Goal: Task Accomplishment & Management: Use online tool/utility

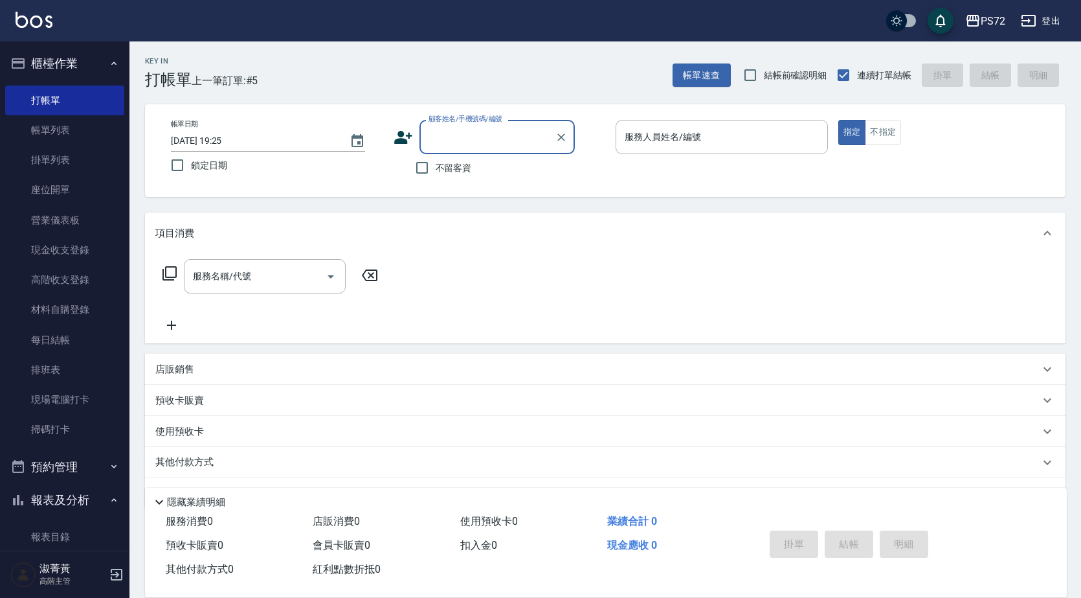
click at [497, 121] on label "顧客姓名/手機號碼/編號" at bounding box center [466, 119] width 74 height 10
click at [497, 126] on input "顧客姓名/手機號碼/編號" at bounding box center [487, 137] width 124 height 23
click at [493, 137] on input "顧客姓名/手機號碼/編號" at bounding box center [487, 137] width 124 height 23
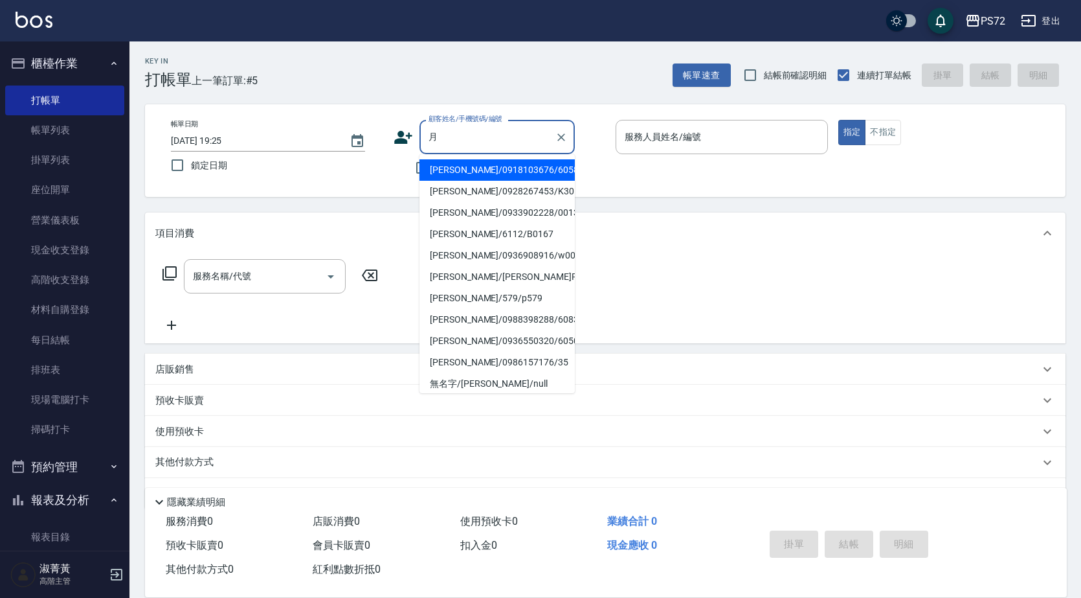
click at [487, 176] on li "[PERSON_NAME]/0918103676/6058" at bounding box center [497, 169] width 155 height 21
type input "[PERSON_NAME]/0918103676/6058"
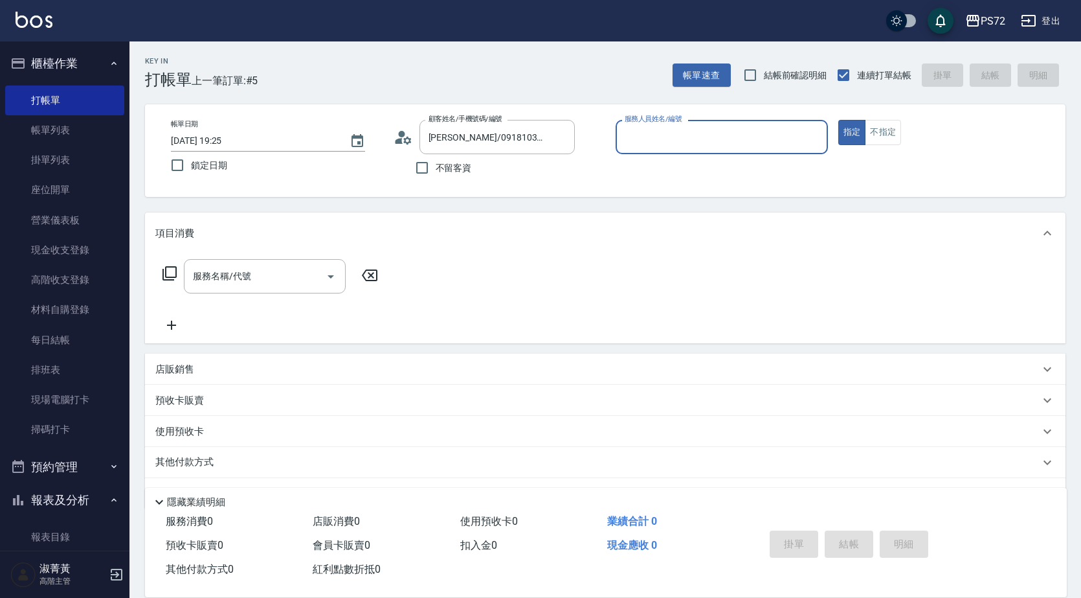
type input "[PERSON_NAME]-1"
click at [272, 269] on input "服務名稱/代號" at bounding box center [255, 276] width 131 height 23
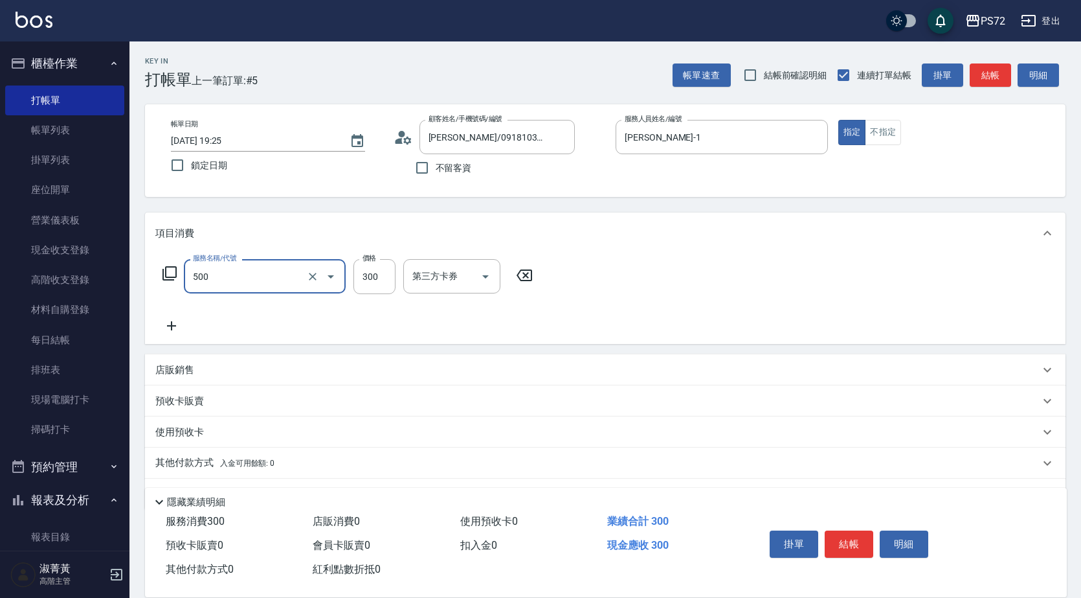
type input "洗髮(A級)(500)"
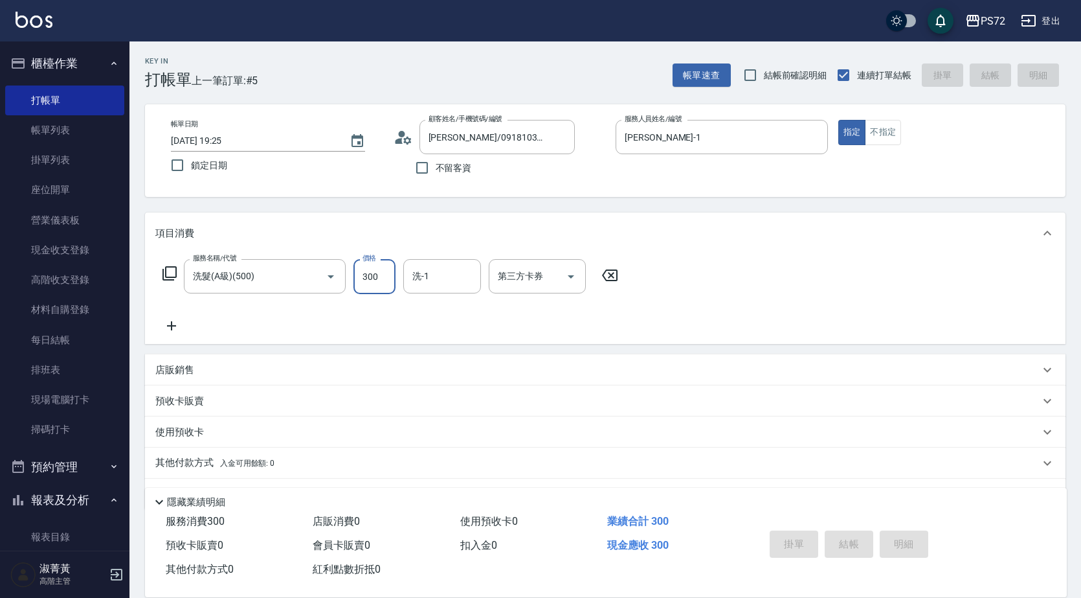
type input "[DATE] 20:26"
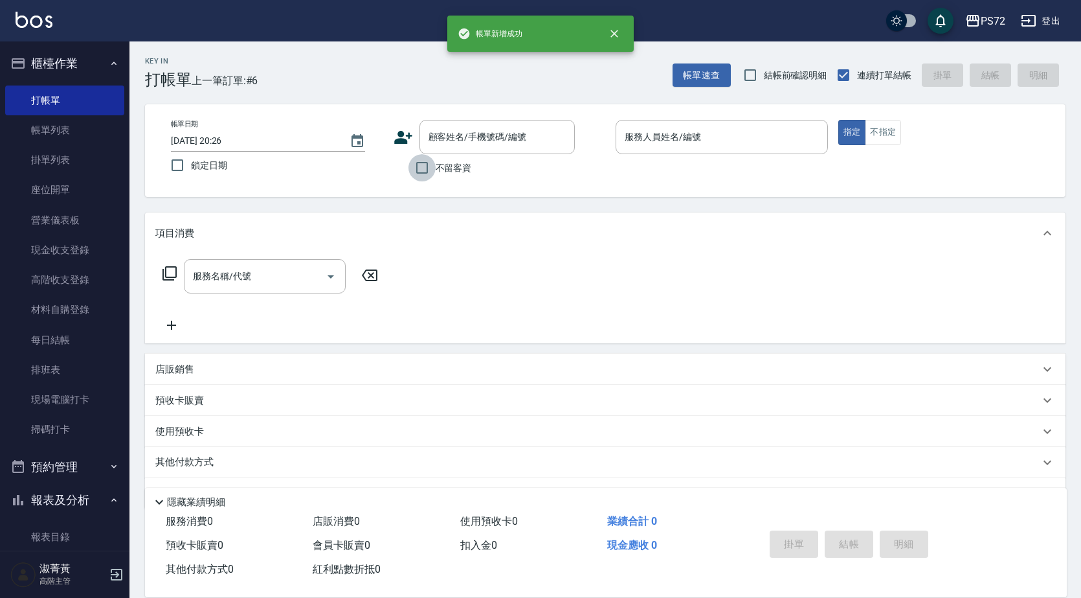
click at [413, 164] on input "不留客資" at bounding box center [422, 167] width 27 height 27
checkbox input "true"
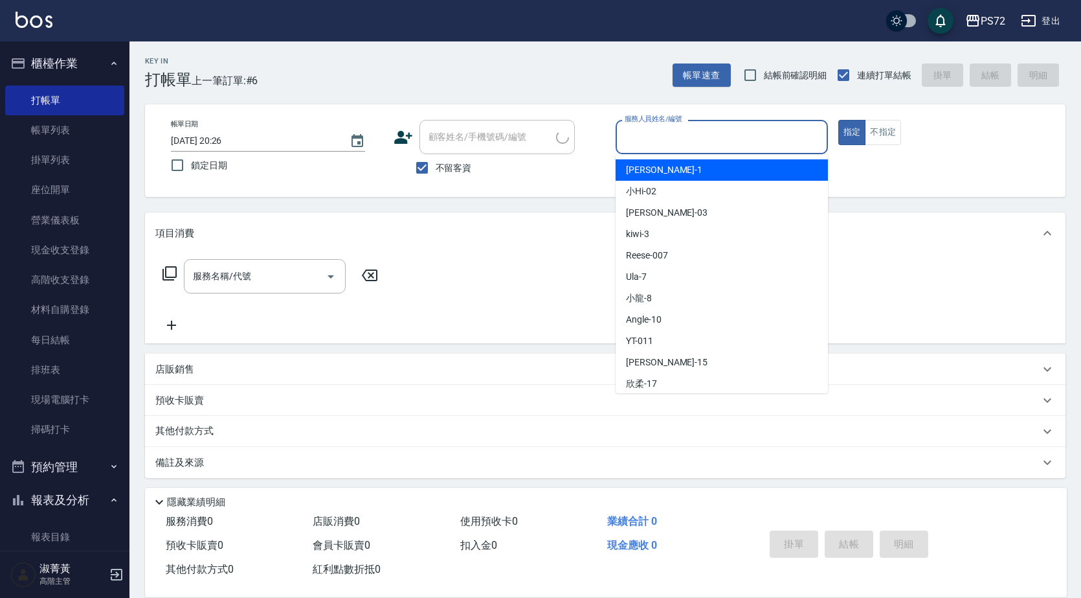
click at [697, 132] on input "服務人員姓名/編號" at bounding box center [722, 137] width 201 height 23
type input "[PERSON_NAME]-1"
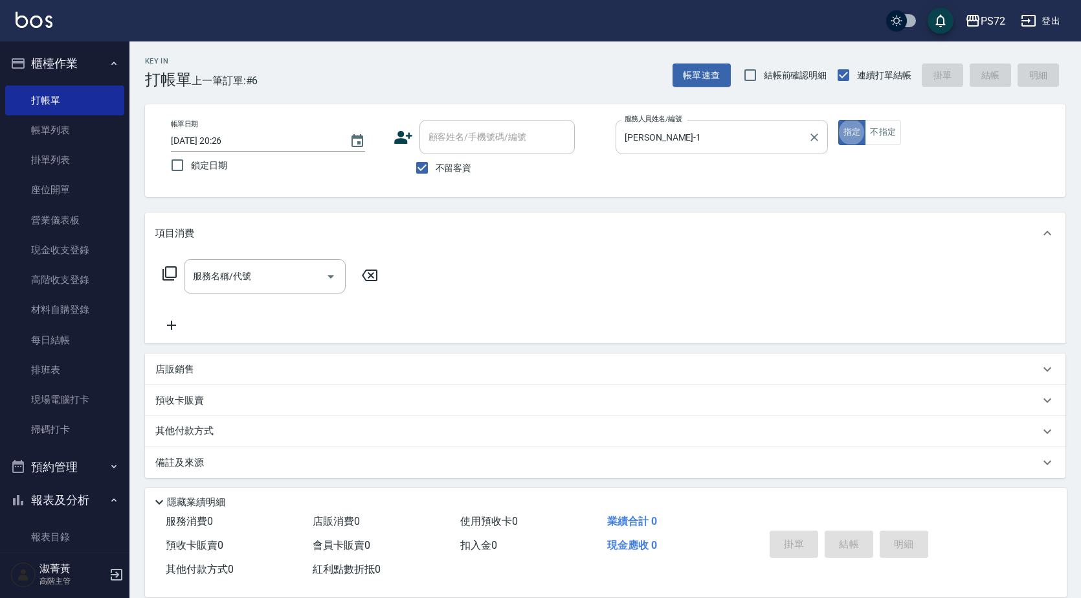
type button "true"
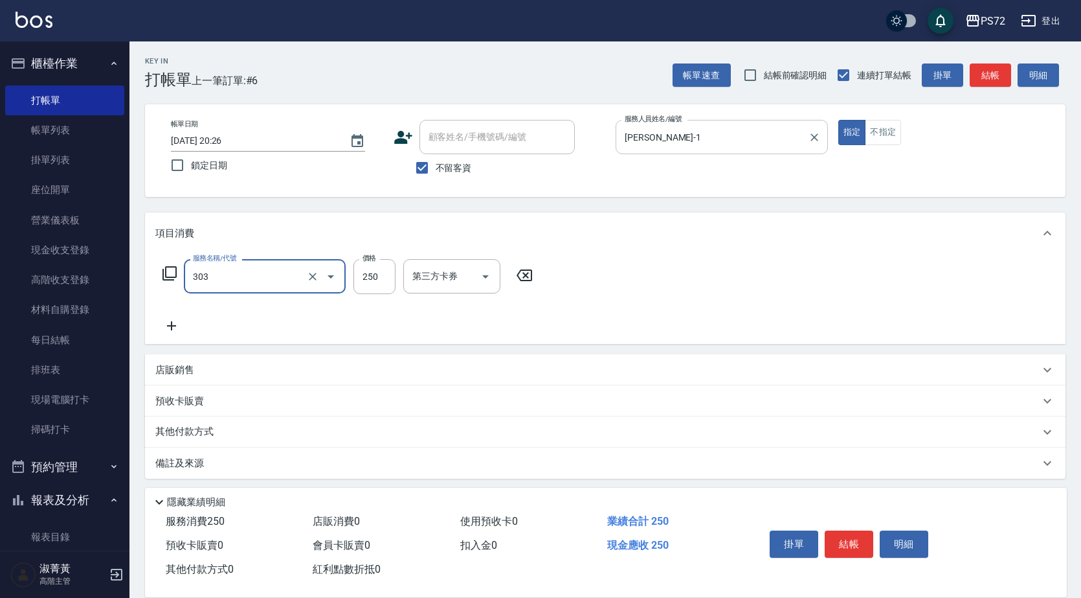
type input "剪髮(303)"
type input "300"
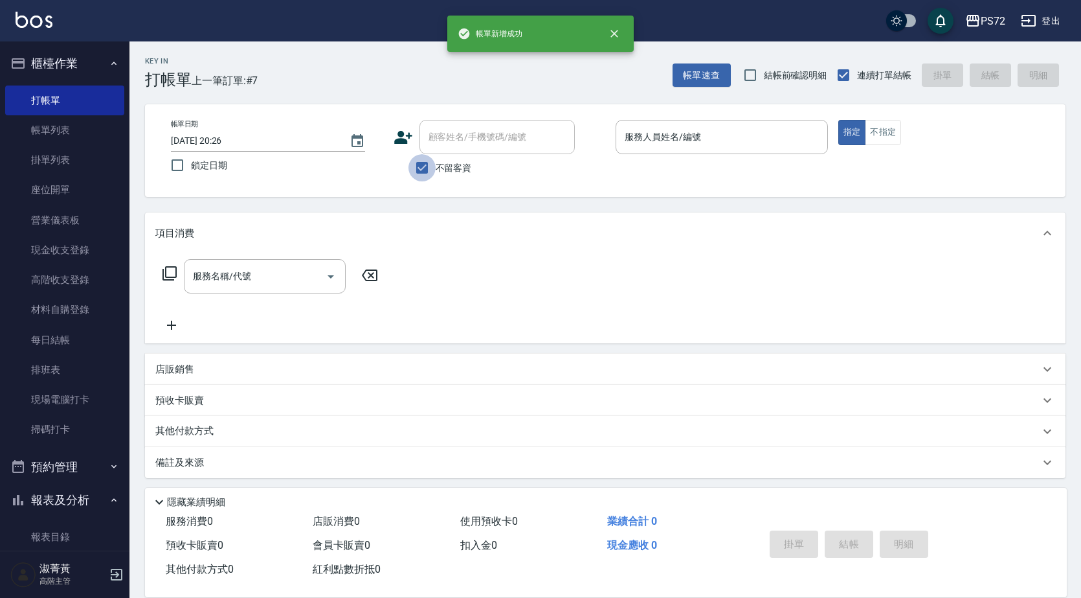
click at [431, 166] on input "不留客資" at bounding box center [422, 167] width 27 height 27
checkbox input "false"
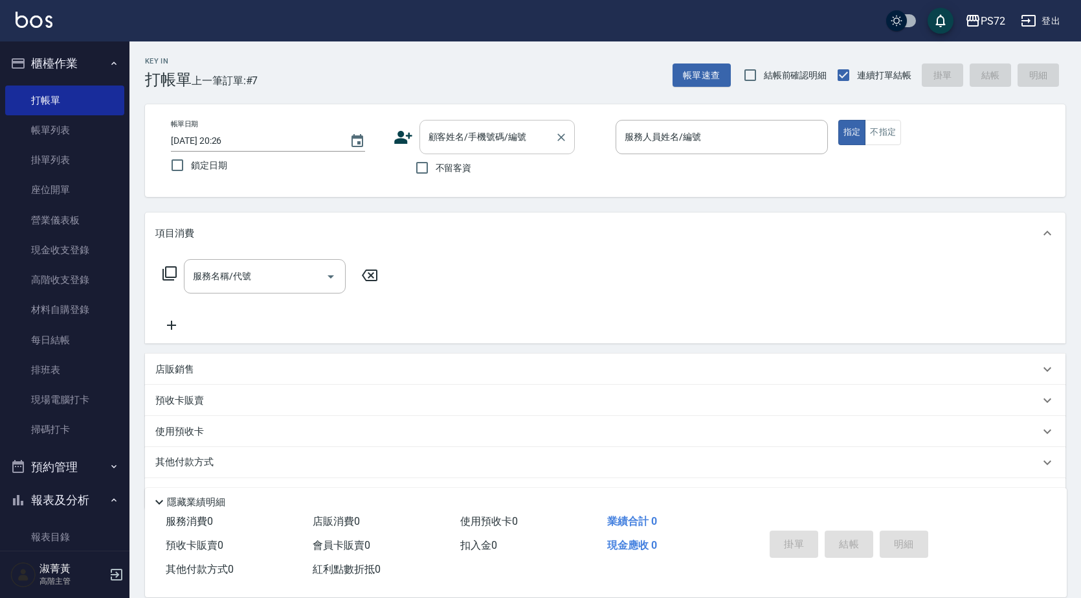
click at [457, 131] on div "顧客姓名/手機號碼/編號 顧客姓名/手機號碼/編號" at bounding box center [497, 137] width 155 height 34
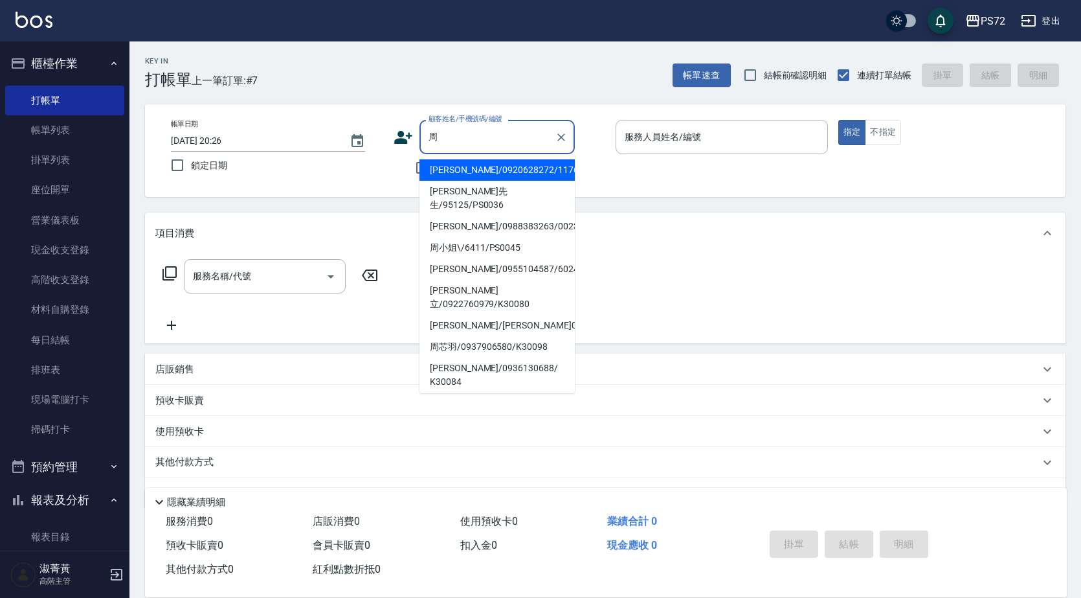
click at [448, 172] on li "[PERSON_NAME]/0920628272/1176" at bounding box center [497, 169] width 155 height 21
type input "[PERSON_NAME]/0920628272/1176"
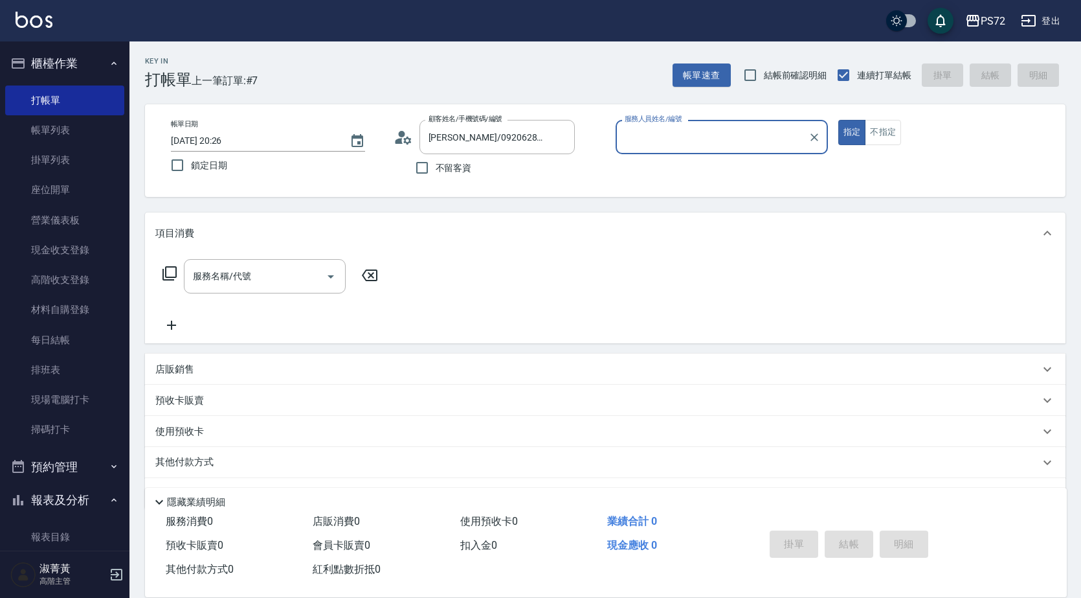
type input "[PERSON_NAME]-1"
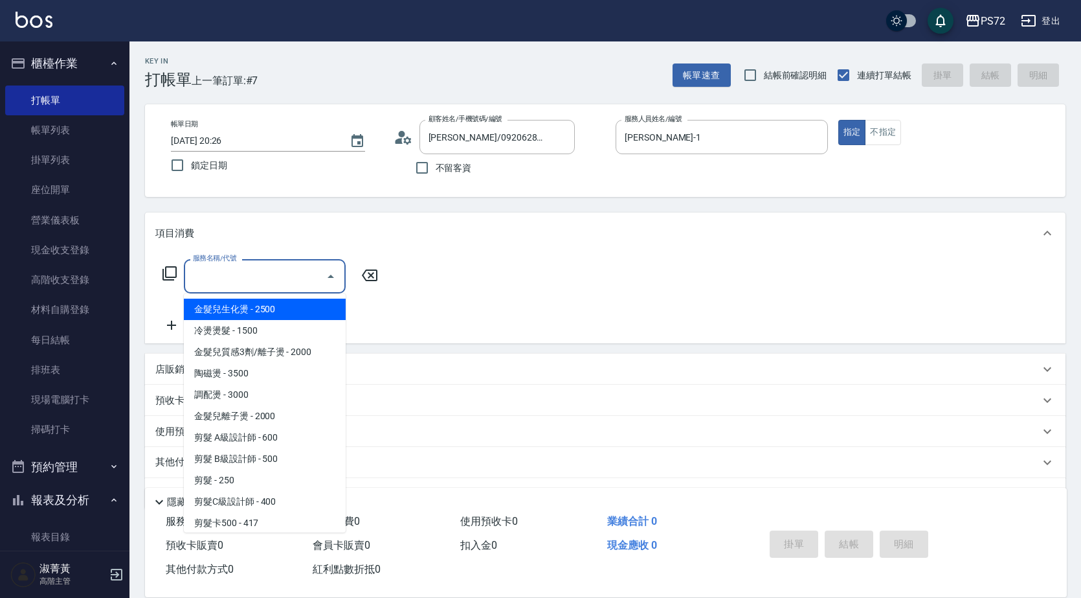
click at [292, 267] on input "服務名稱/代號" at bounding box center [255, 276] width 131 height 23
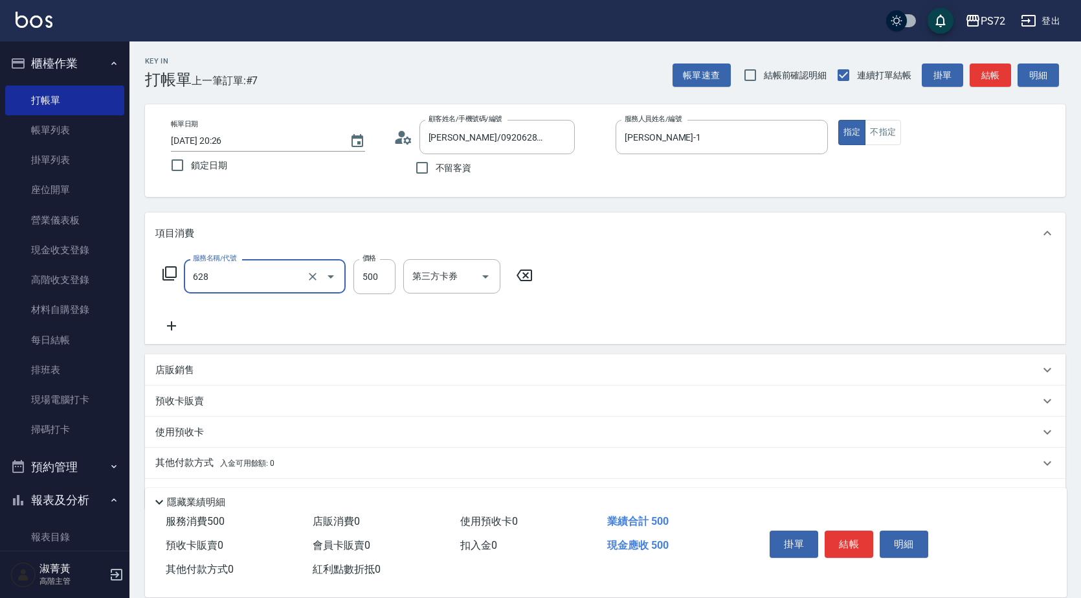
type input "寶齡舒醒清潔500(628)"
type input "600"
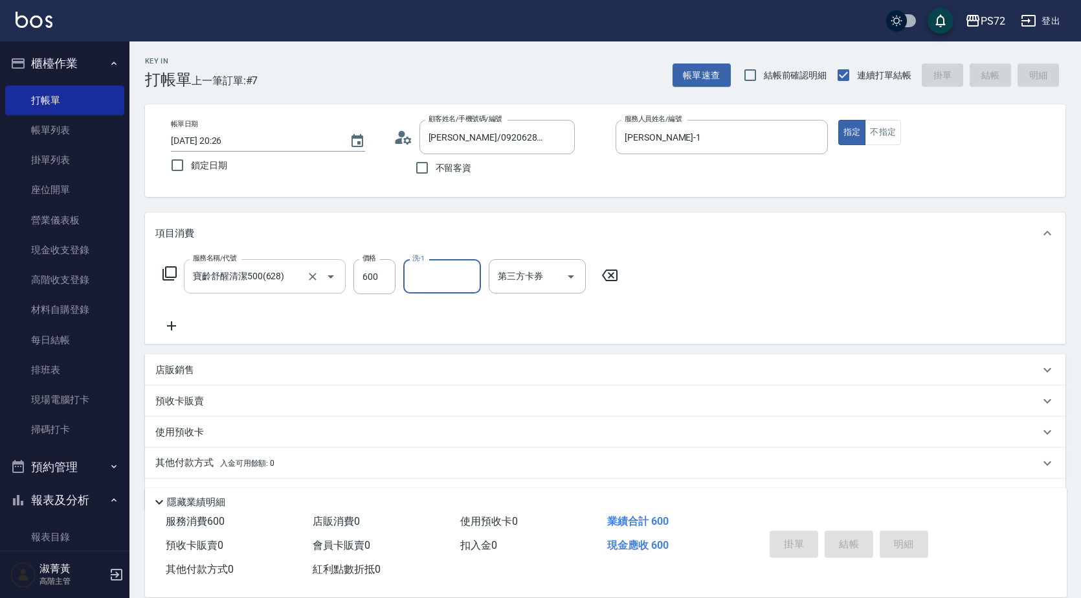
type input "[DATE] 20:27"
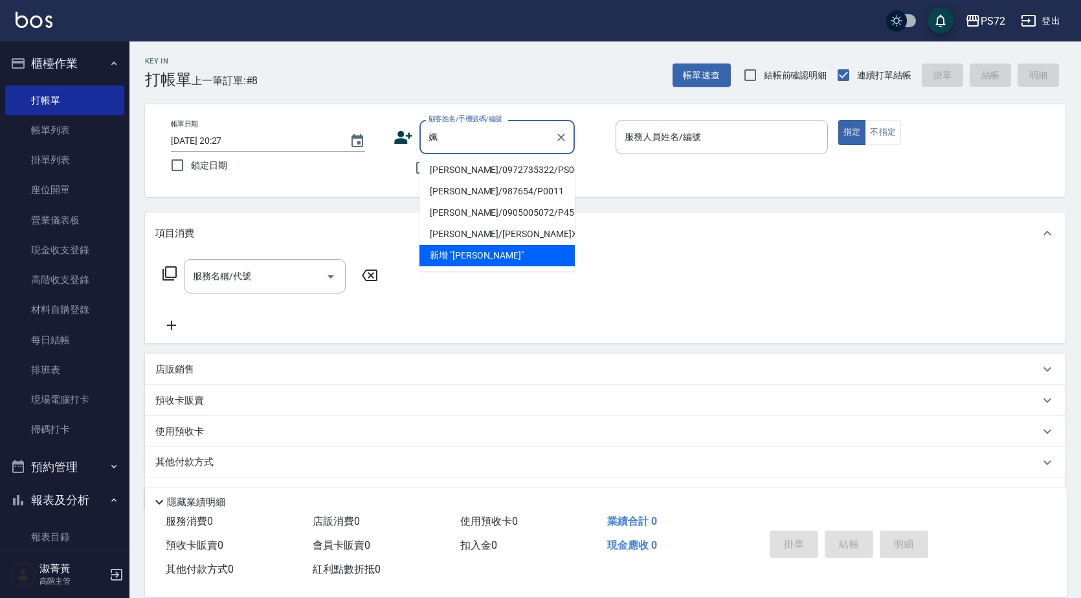
click at [468, 164] on li "[PERSON_NAME]/0972735322/PS001" at bounding box center [497, 169] width 155 height 21
type input "[PERSON_NAME]/0972735322/PS001"
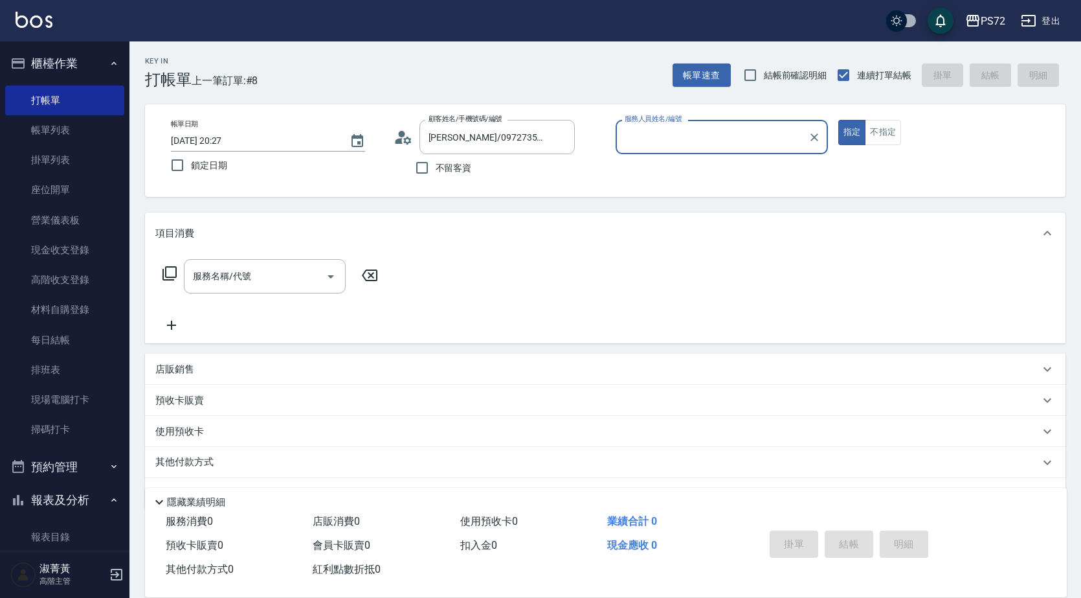
type input "[PERSON_NAME]-1"
click at [300, 275] on input "服務名稱/代號" at bounding box center [255, 276] width 131 height 23
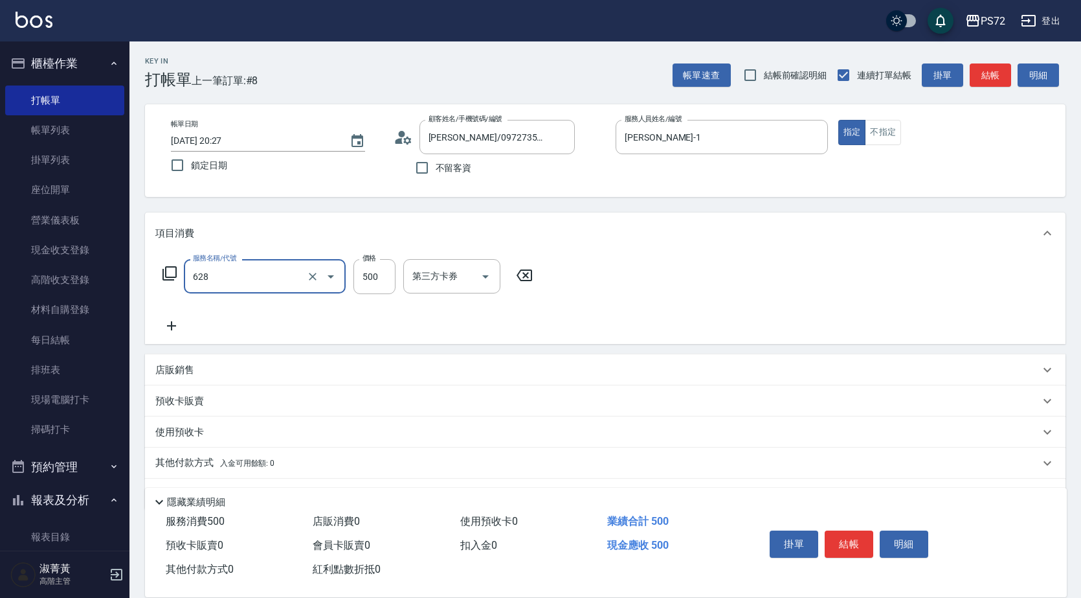
type input "寶齡舒醒清潔500(628)"
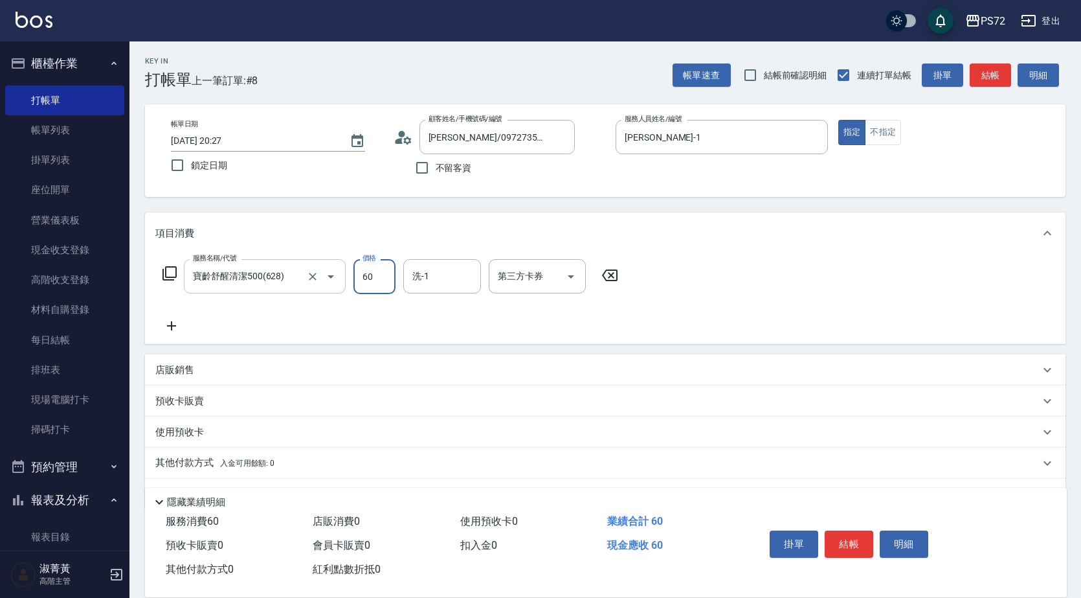
type input "600"
type input "kiwi-3"
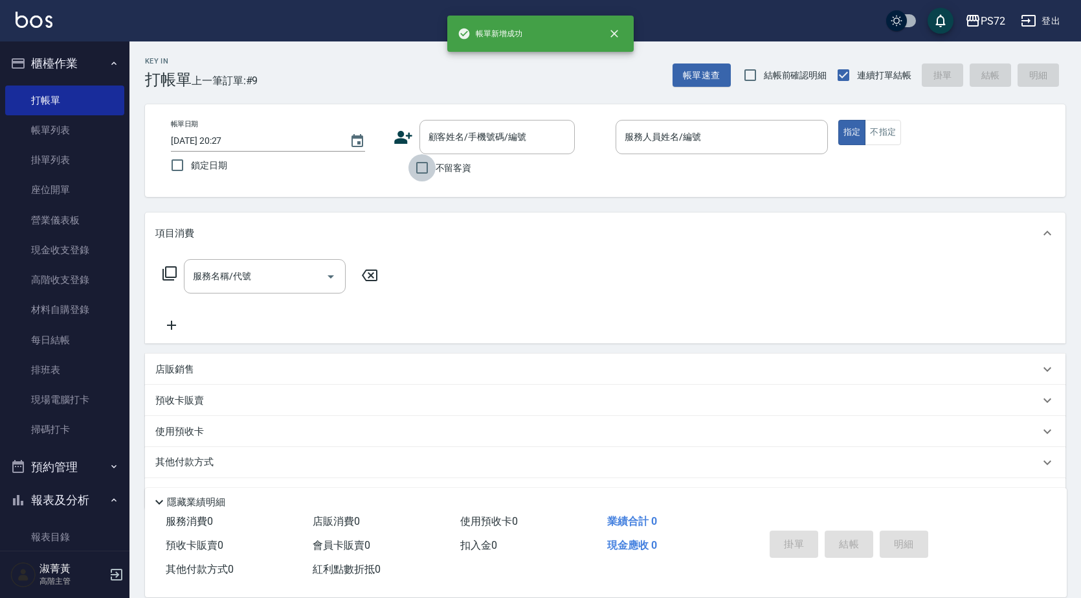
click at [417, 171] on input "不留客資" at bounding box center [422, 167] width 27 height 27
checkbox input "true"
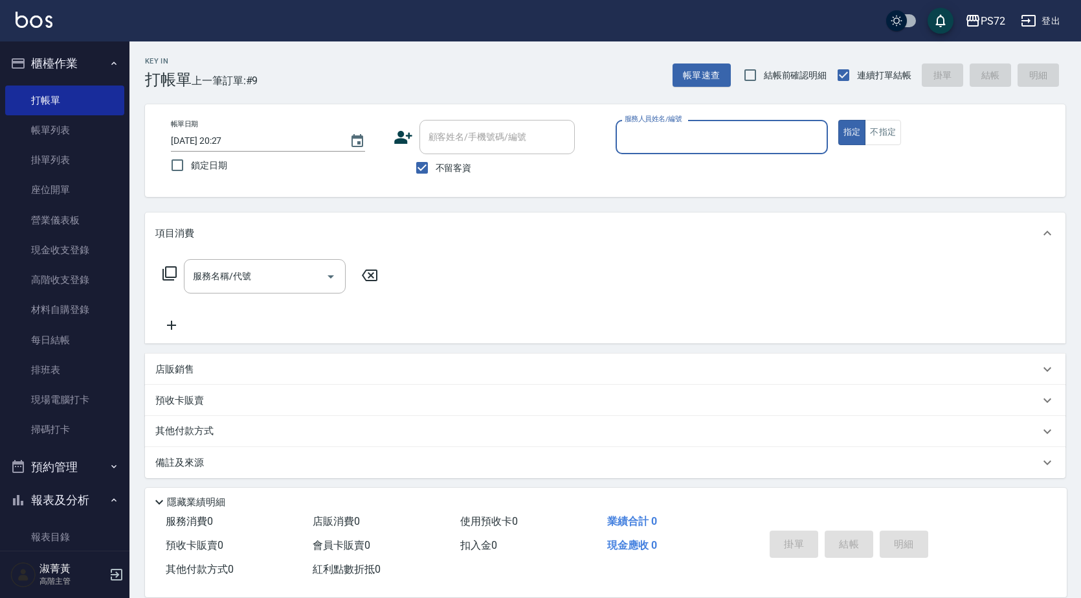
click at [672, 137] on input "服務人員姓名/編號" at bounding box center [722, 137] width 201 height 23
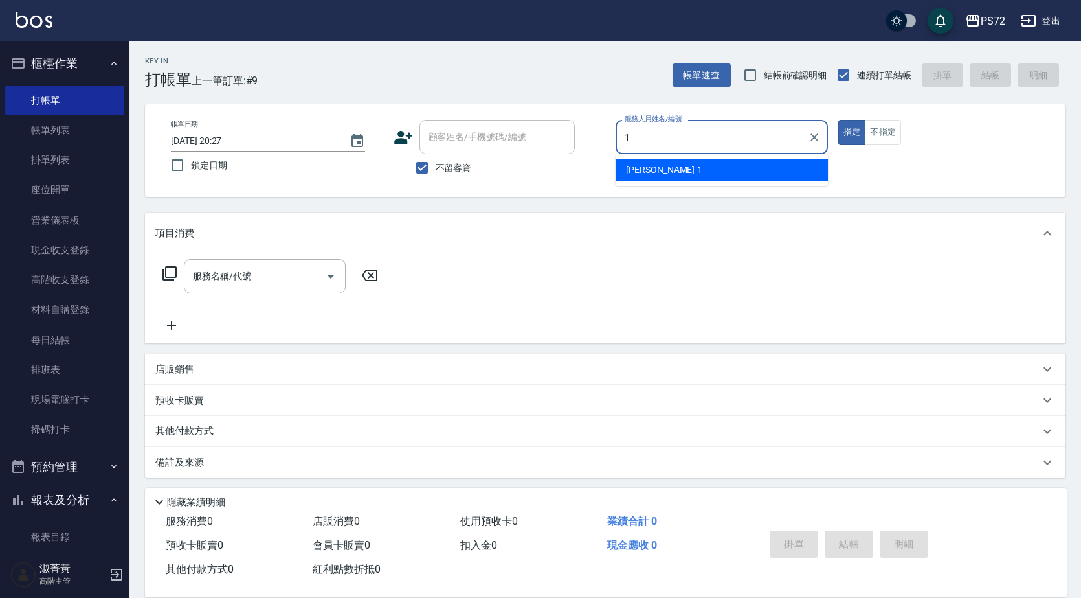
type input "[PERSON_NAME]-1"
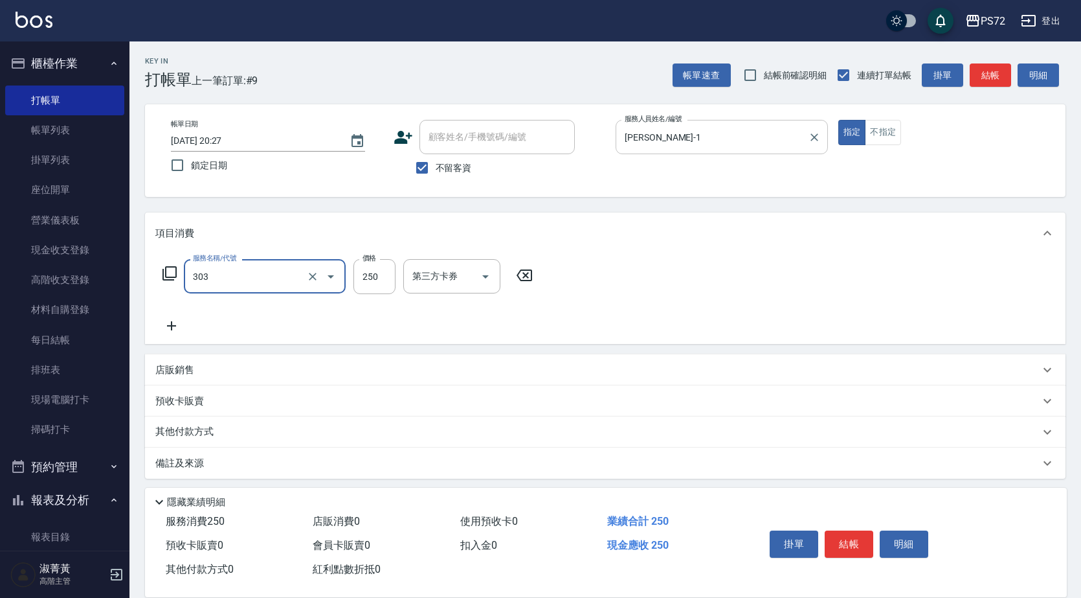
type input "剪髮(303)"
type input "300"
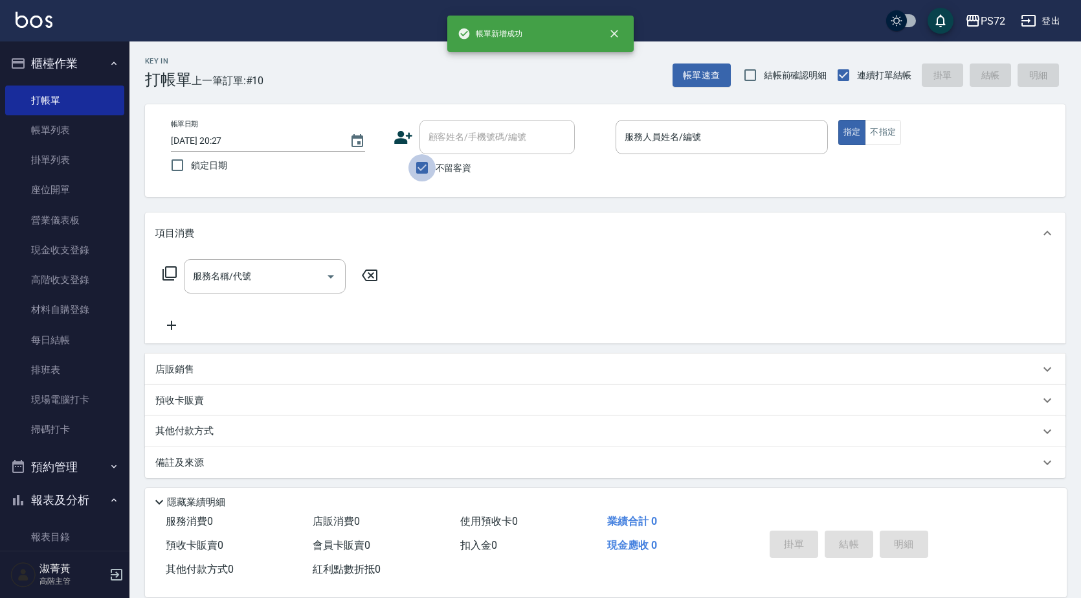
click at [424, 168] on input "不留客資" at bounding box center [422, 167] width 27 height 27
checkbox input "false"
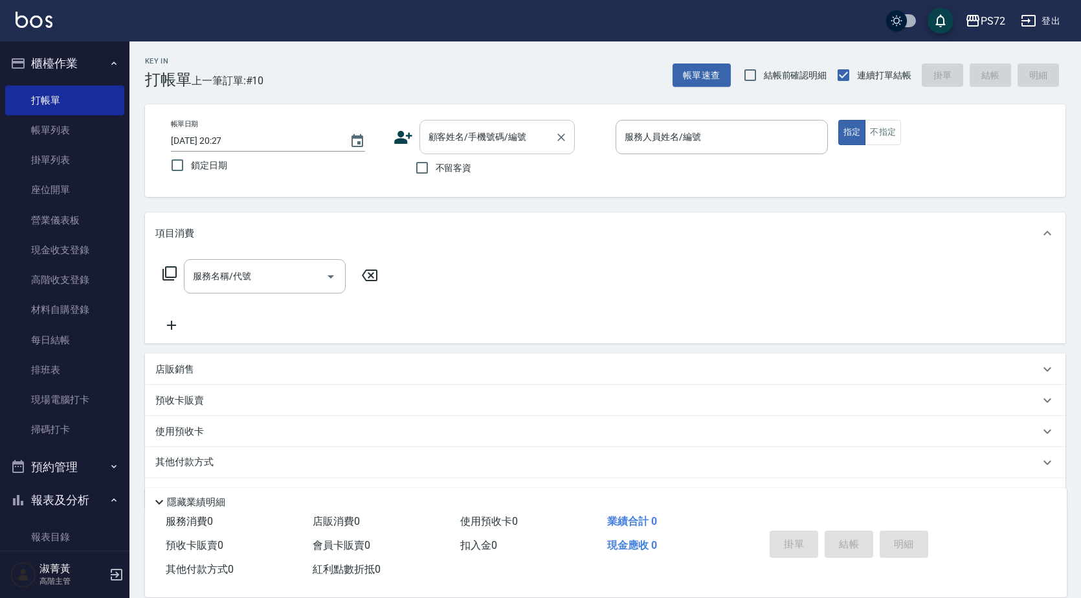
click at [468, 138] on input "顧客姓名/手機號碼/編號" at bounding box center [487, 137] width 124 height 23
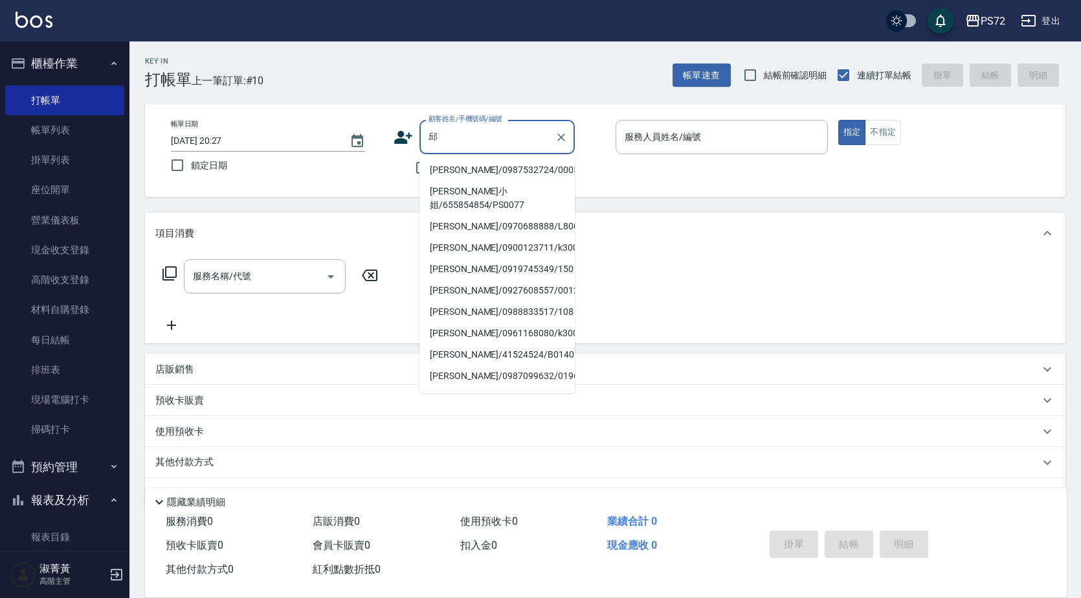
click at [464, 170] on li "[PERSON_NAME]/0987532724/0005" at bounding box center [497, 169] width 155 height 21
type input "[PERSON_NAME]/0987532724/0005"
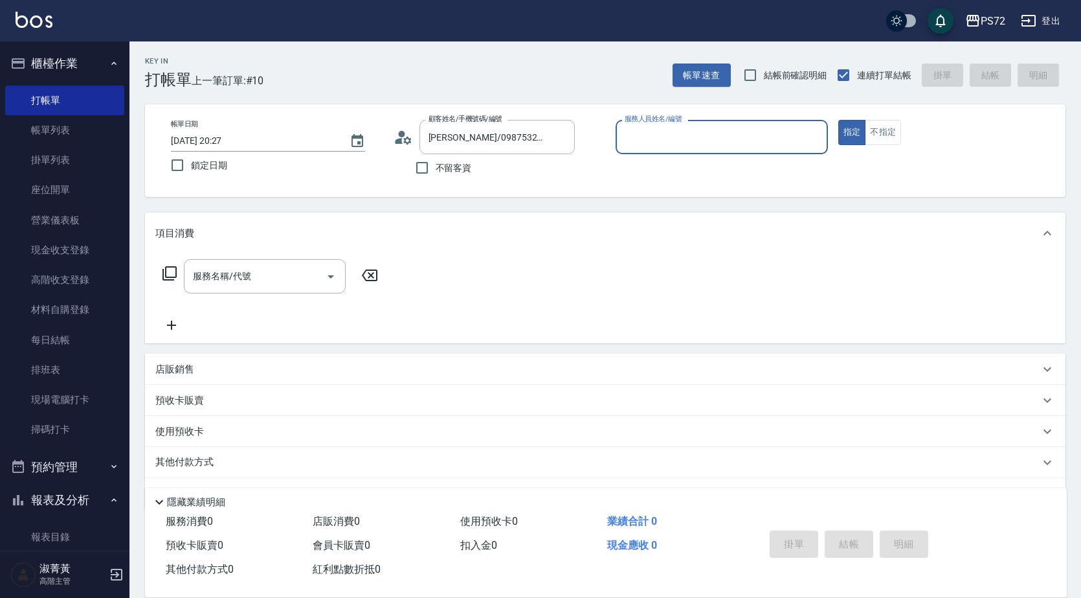
type input "[PERSON_NAME]-1"
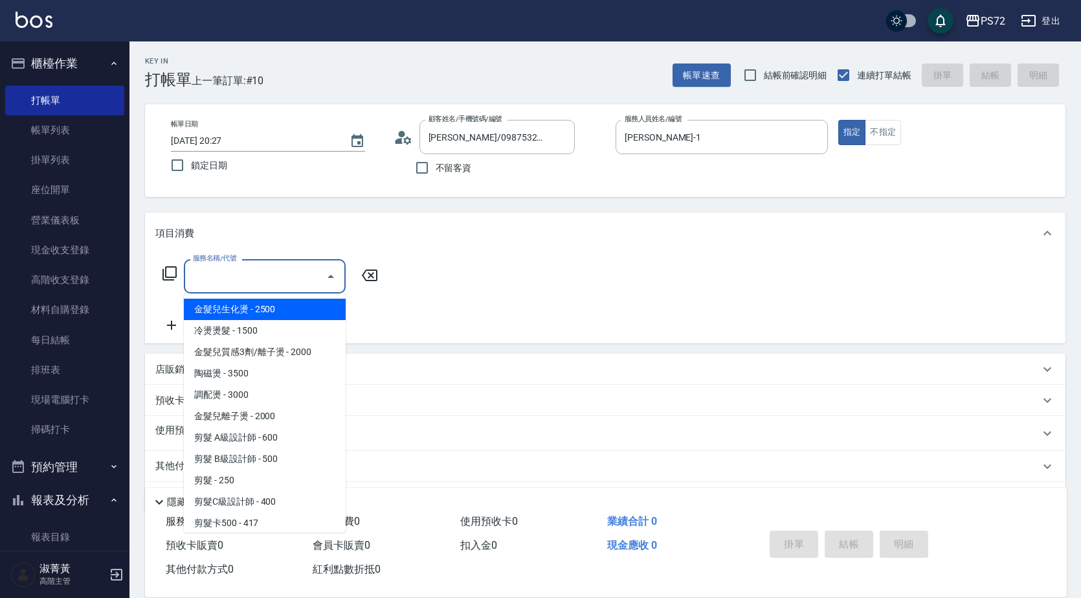
drag, startPoint x: 266, startPoint y: 270, endPoint x: 275, endPoint y: 271, distance: 8.5
click at [275, 271] on input "服務名稱/代號" at bounding box center [255, 276] width 131 height 23
type input "5"
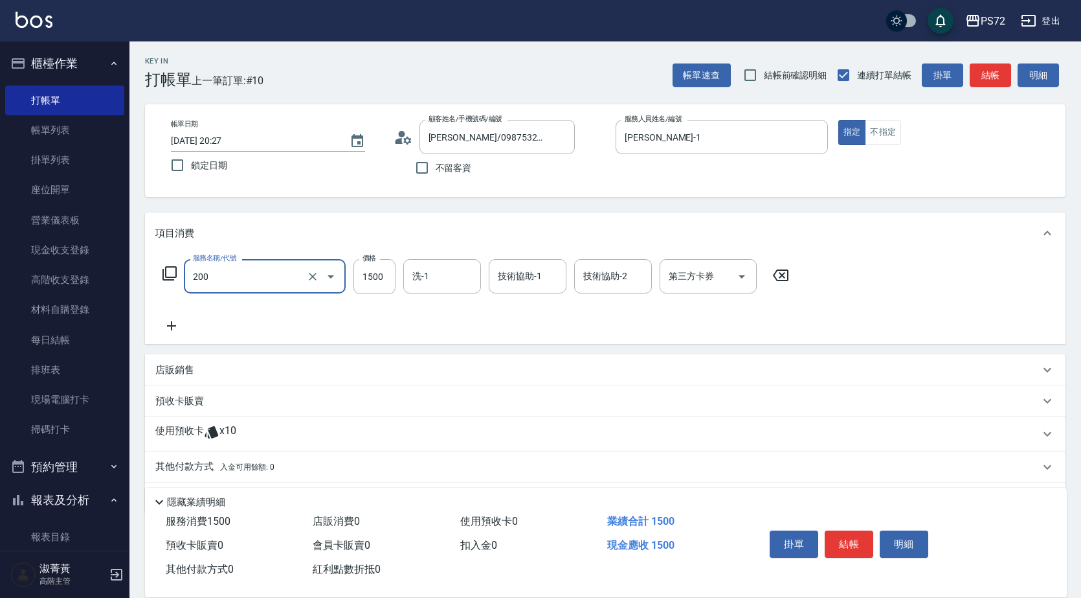
type input "冷燙燙髮(200)"
type input "3000"
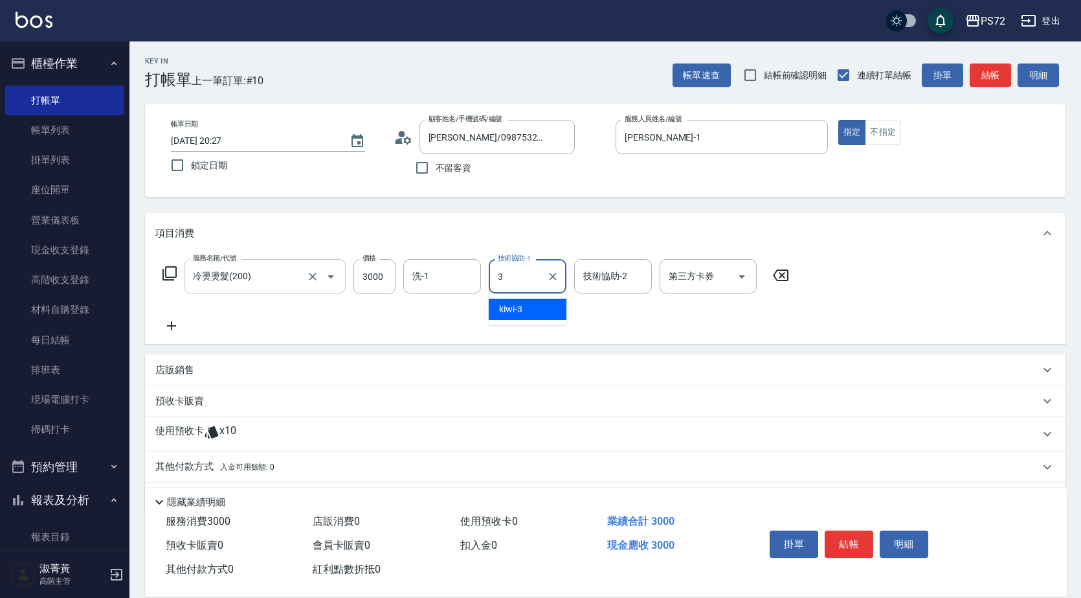
type input "kiwi-3"
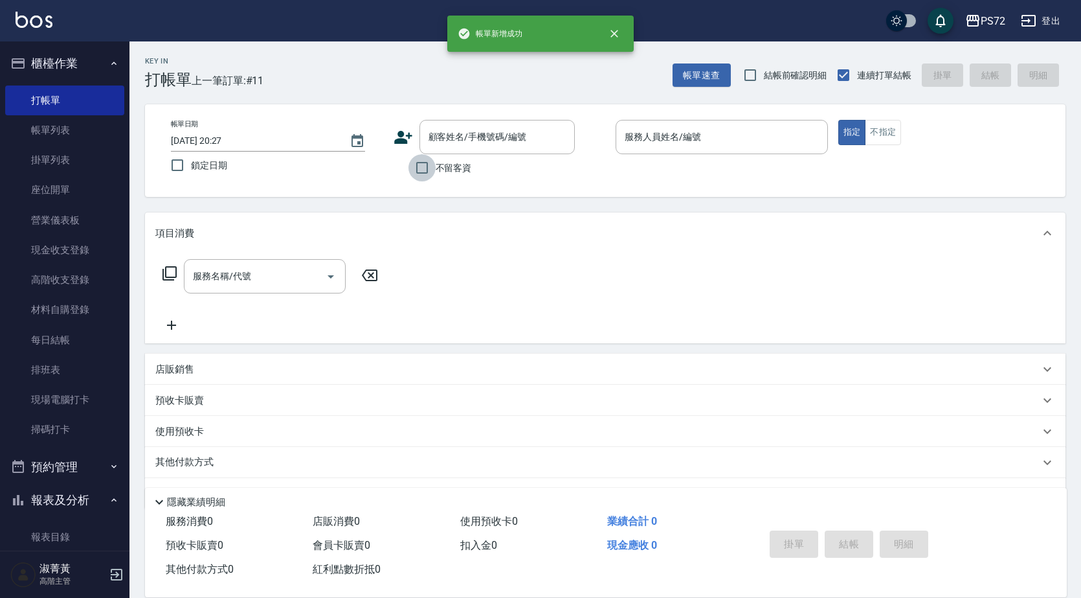
click at [410, 167] on input "不留客資" at bounding box center [422, 167] width 27 height 27
checkbox input "true"
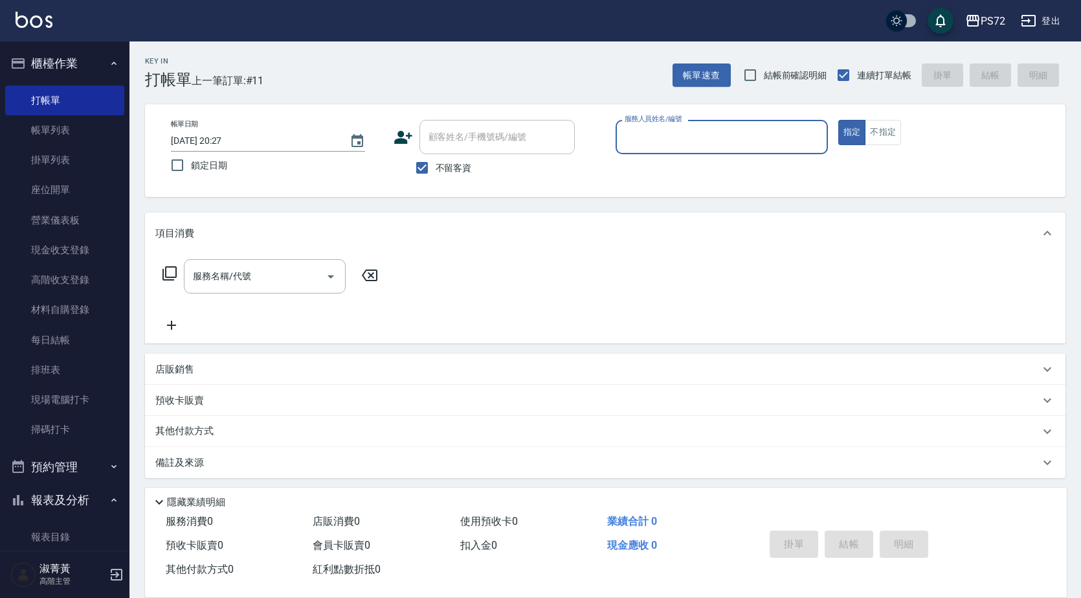
click at [630, 149] on div "服務人員姓名/編號" at bounding box center [722, 137] width 212 height 34
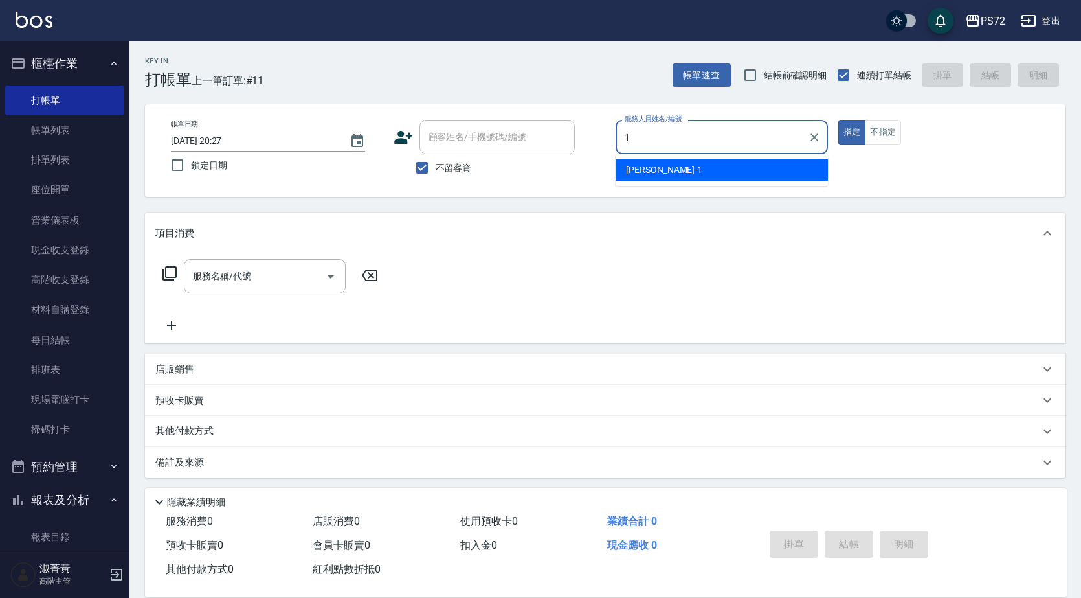
type input "[PERSON_NAME]-1"
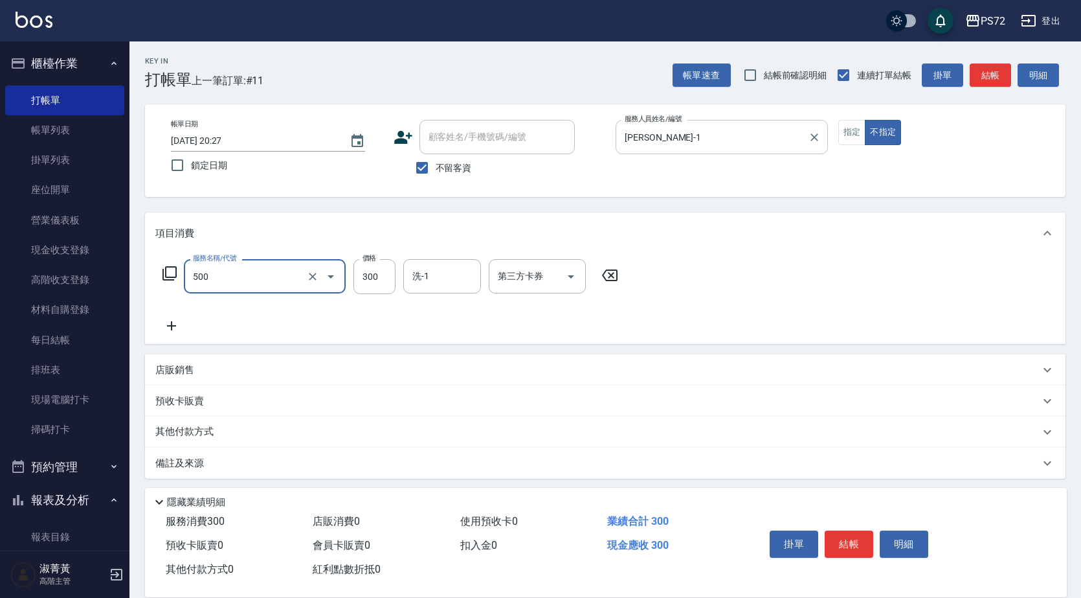
type input "洗髮(A級)(500)"
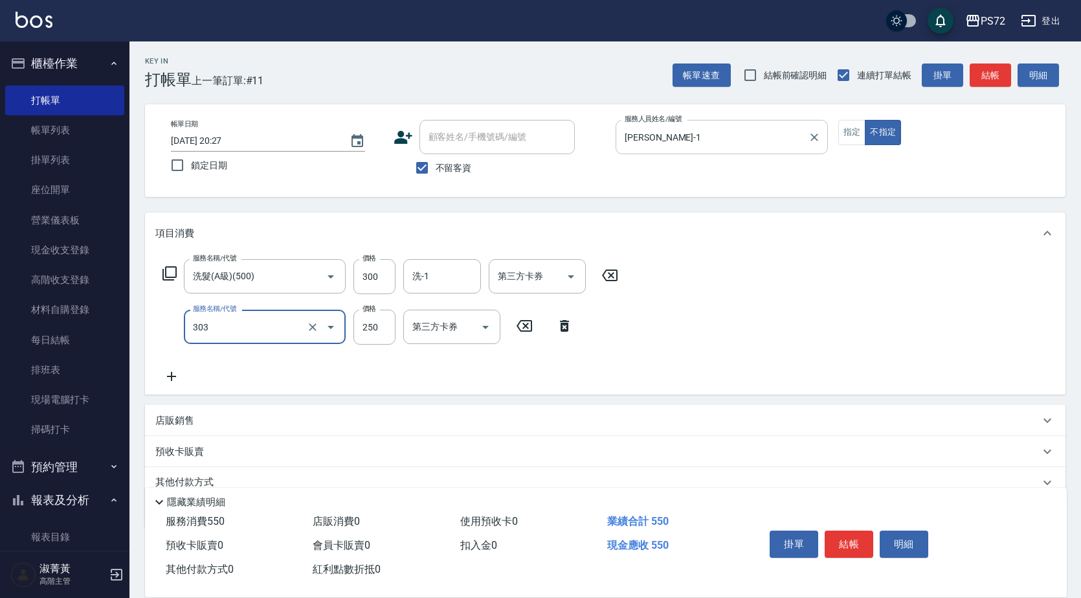
type input "剪髮(303)"
type input "350"
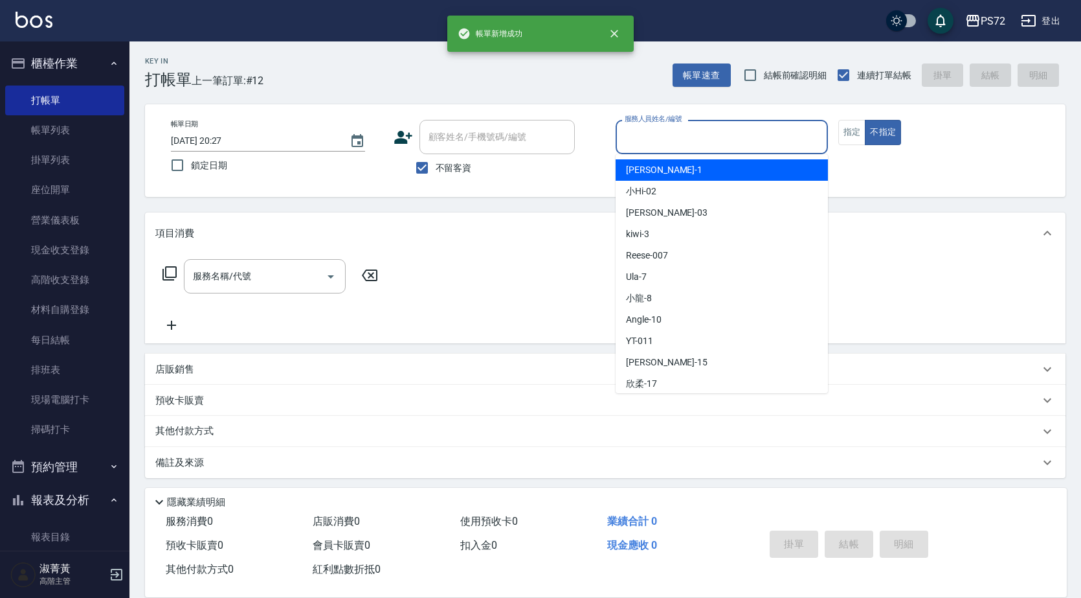
click at [673, 131] on input "服務人員姓名/編號" at bounding box center [722, 137] width 201 height 23
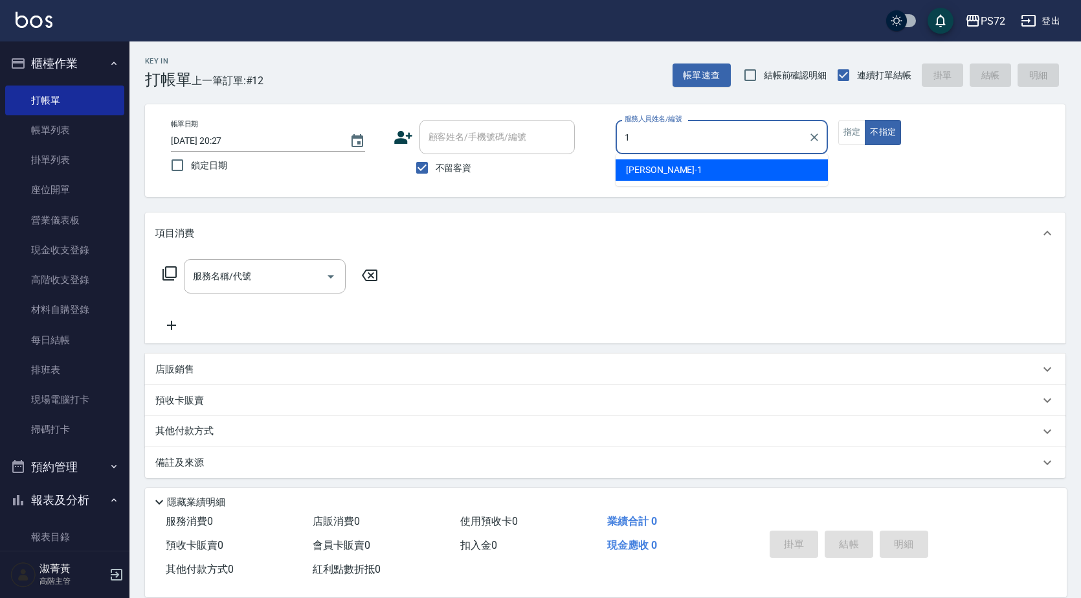
type input "1"
type button "false"
type input "[PERSON_NAME]-1"
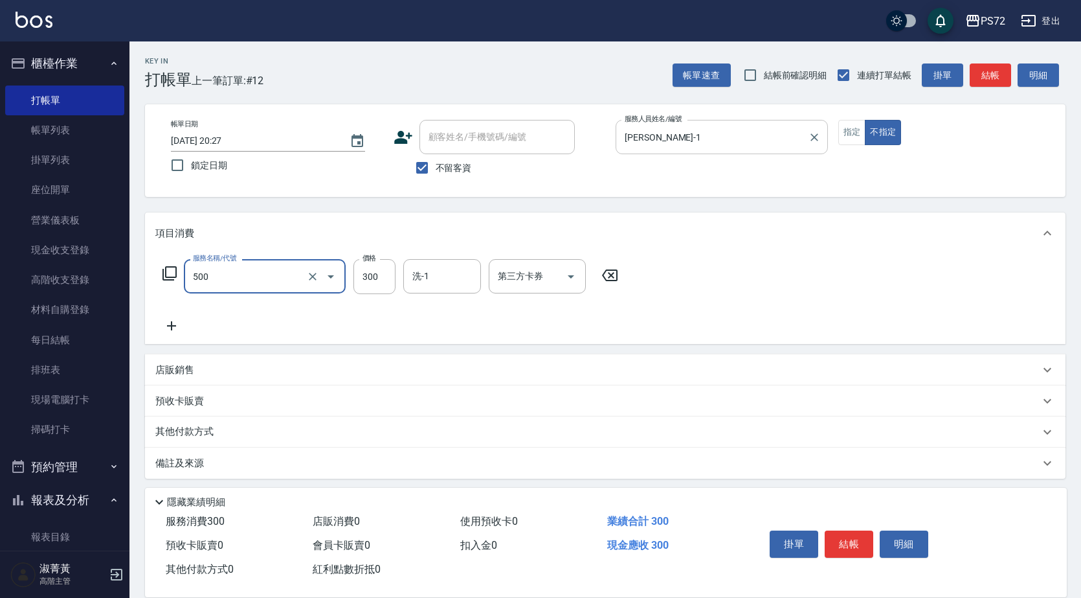
type input "洗髮(A級)(500)"
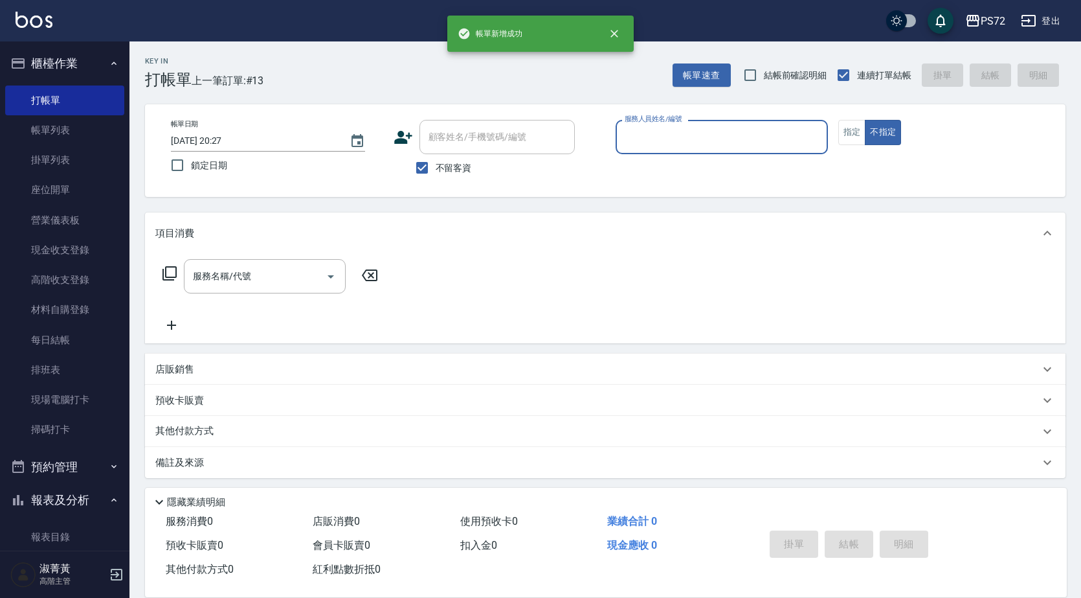
click at [690, 148] on input "服務人員姓名/編號" at bounding box center [722, 137] width 201 height 23
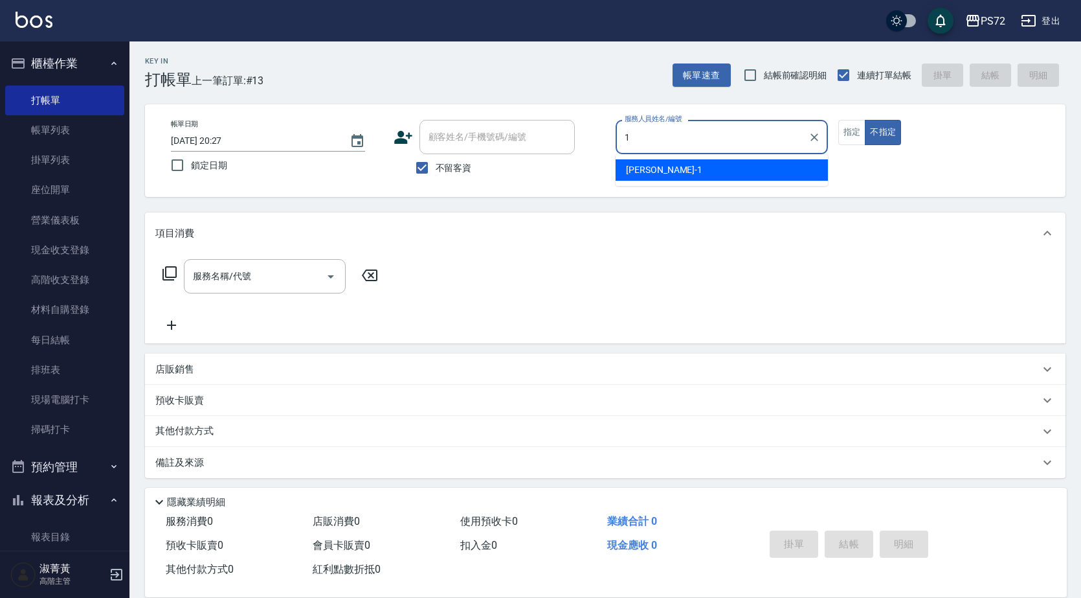
type input "[PERSON_NAME]-1"
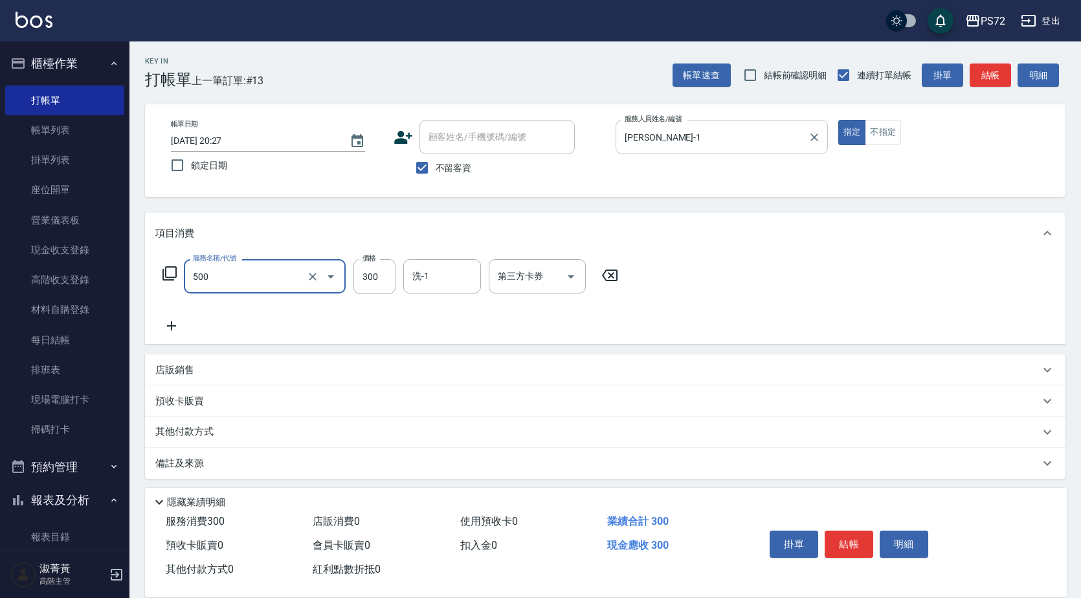
type input "洗髮(A級)(500)"
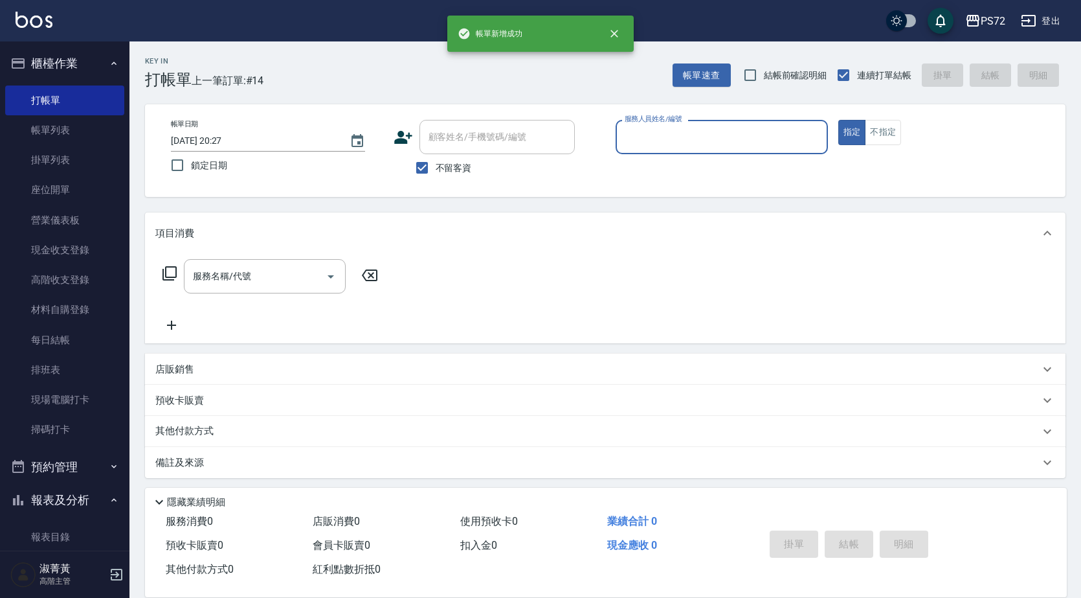
click at [719, 129] on input "服務人員姓名/編號" at bounding box center [722, 137] width 201 height 23
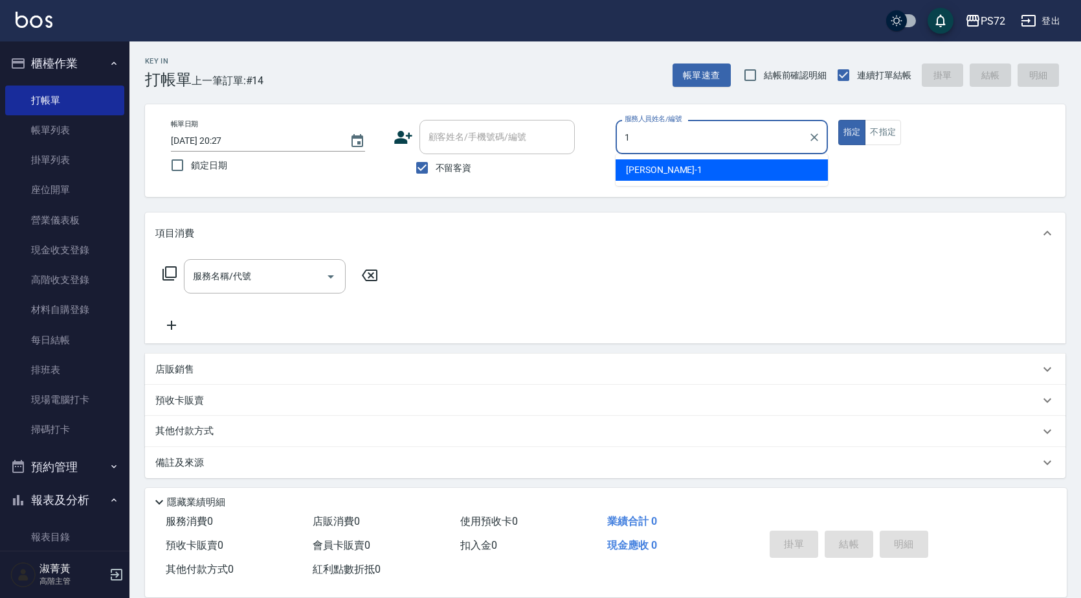
type input "[PERSON_NAME]-1"
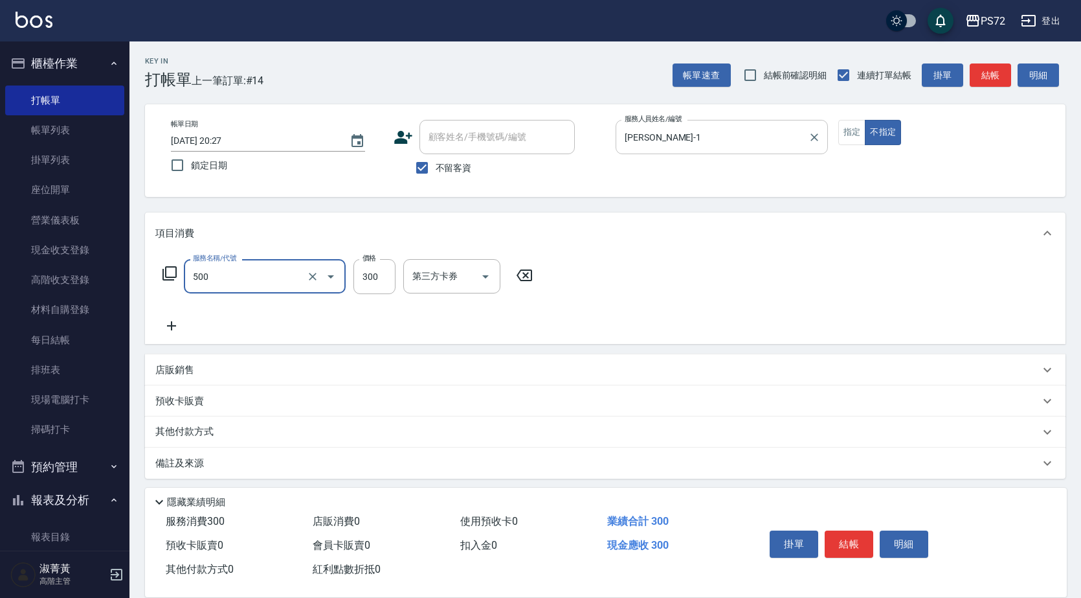
type input "洗髮(A級)(500)"
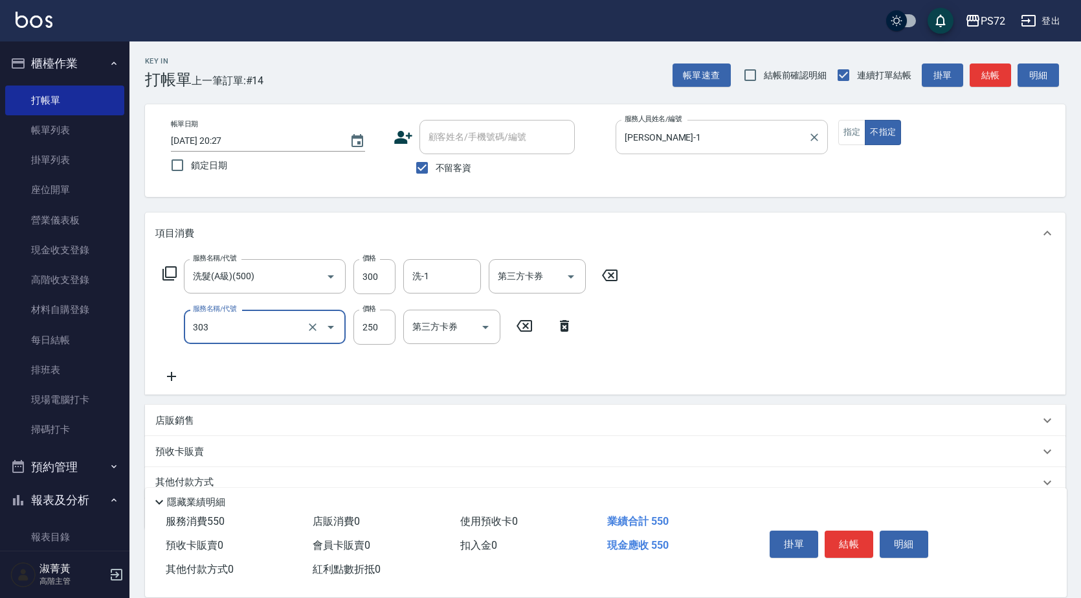
type input "剪髮(303)"
type input "350"
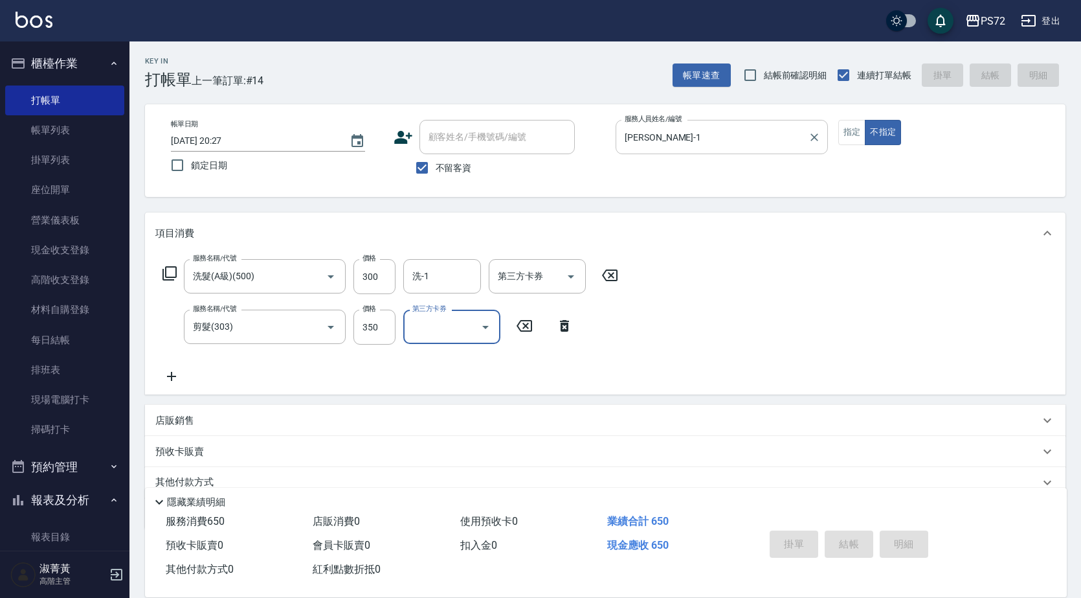
type input "[DATE] 20:28"
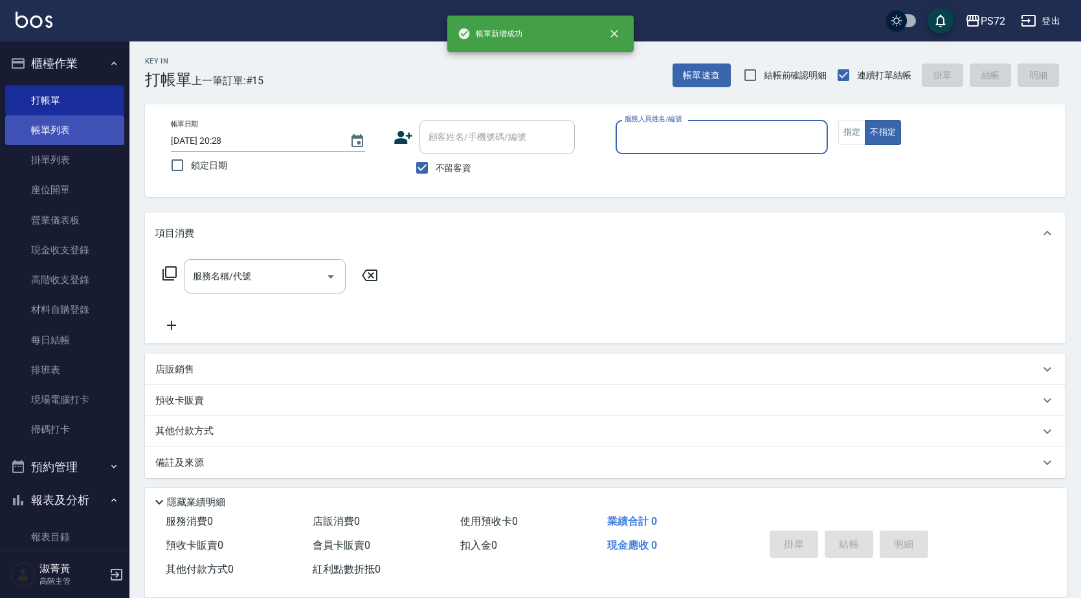
click at [47, 121] on link "帳單列表" at bounding box center [64, 130] width 119 height 30
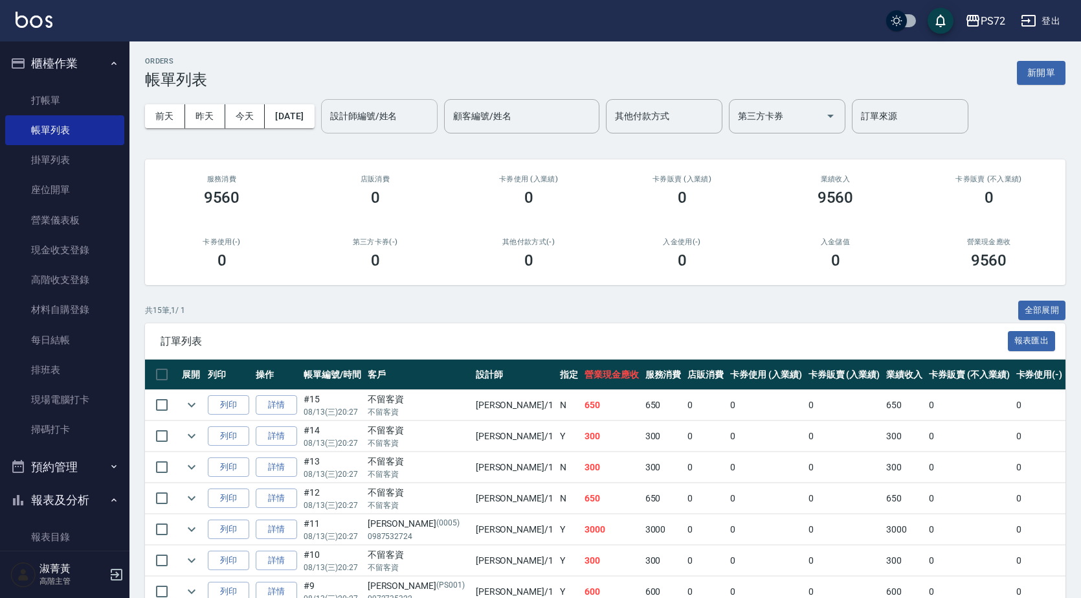
click at [401, 114] on input "設計師編號/姓名" at bounding box center [379, 116] width 105 height 23
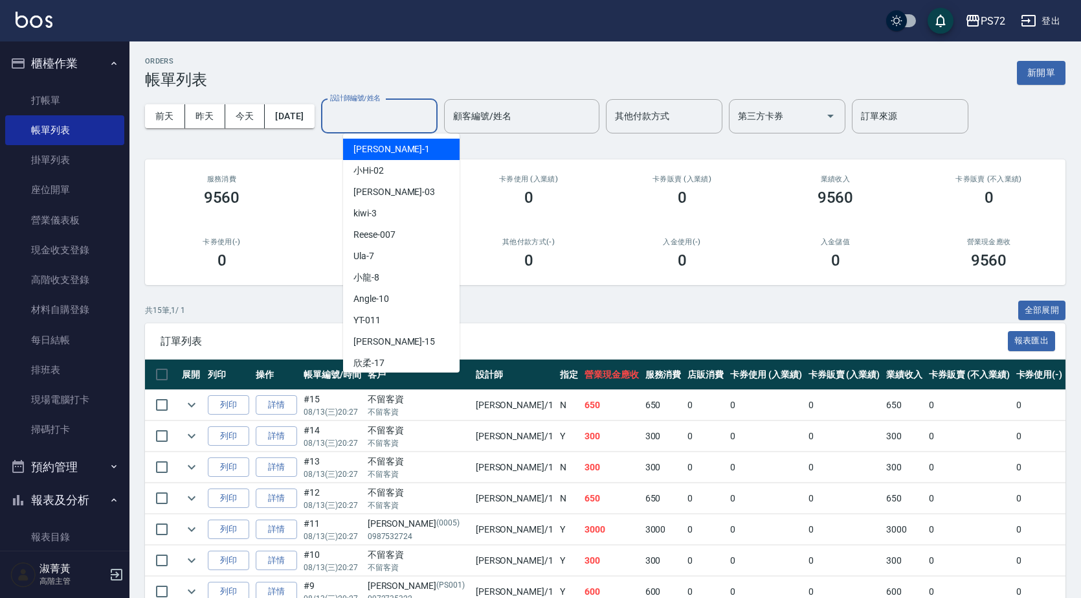
click at [402, 151] on div "[PERSON_NAME] -1" at bounding box center [401, 149] width 117 height 21
type input "[PERSON_NAME]-1"
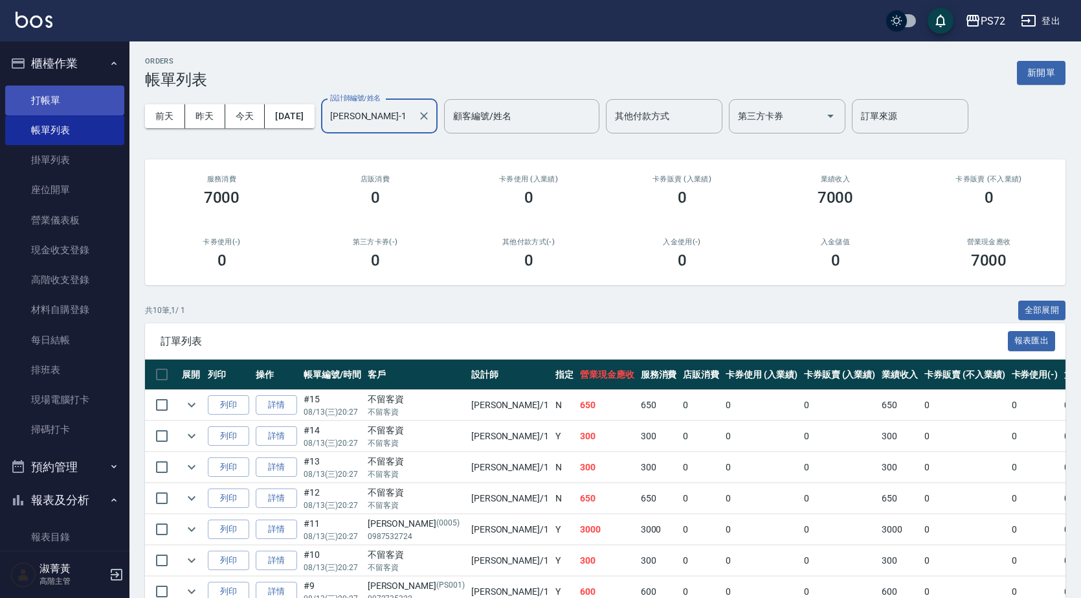
click at [70, 101] on link "打帳單" at bounding box center [64, 100] width 119 height 30
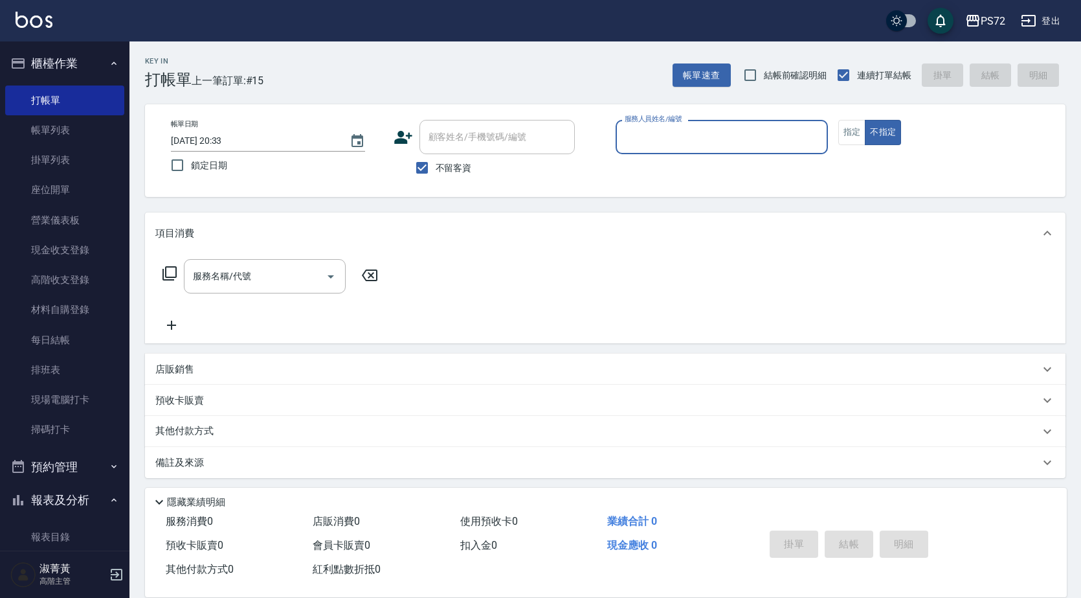
click at [452, 162] on span "不留客資" at bounding box center [454, 168] width 36 height 14
click at [436, 162] on input "不留客資" at bounding box center [422, 167] width 27 height 27
checkbox input "false"
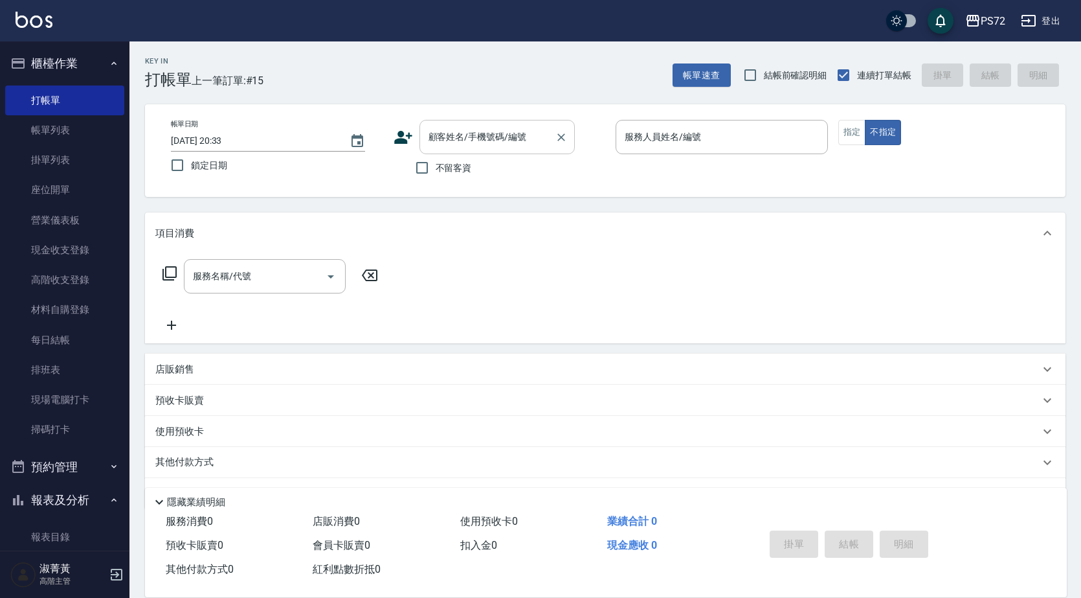
click at [457, 149] on div "顧客姓名/手機號碼/編號" at bounding box center [497, 137] width 155 height 34
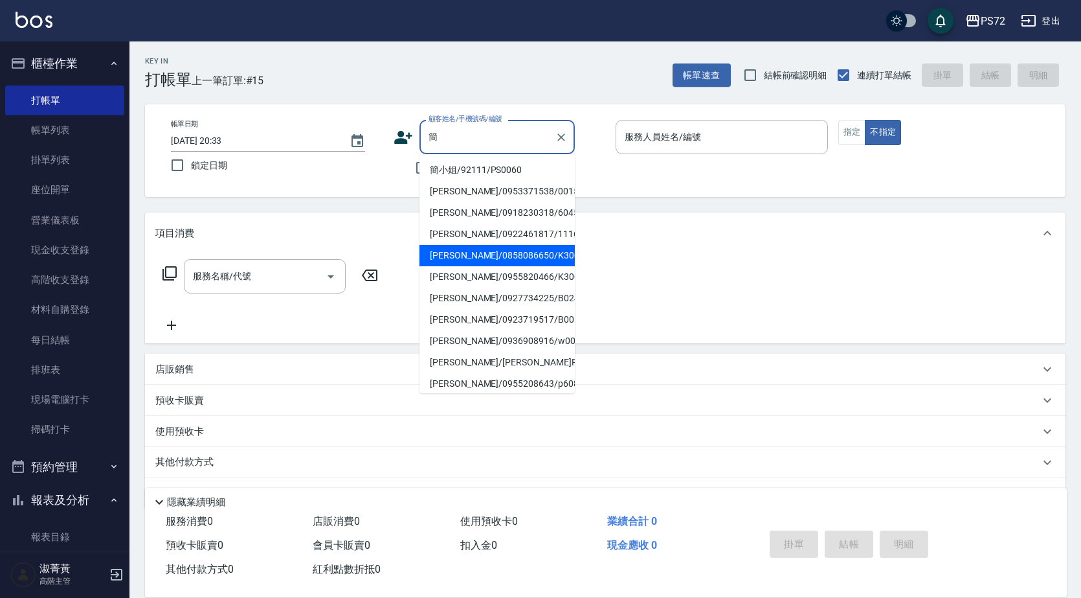
click at [469, 256] on li "[PERSON_NAME]/0858086650/K30009" at bounding box center [497, 255] width 155 height 21
type input "[PERSON_NAME]/0858086650/K30009"
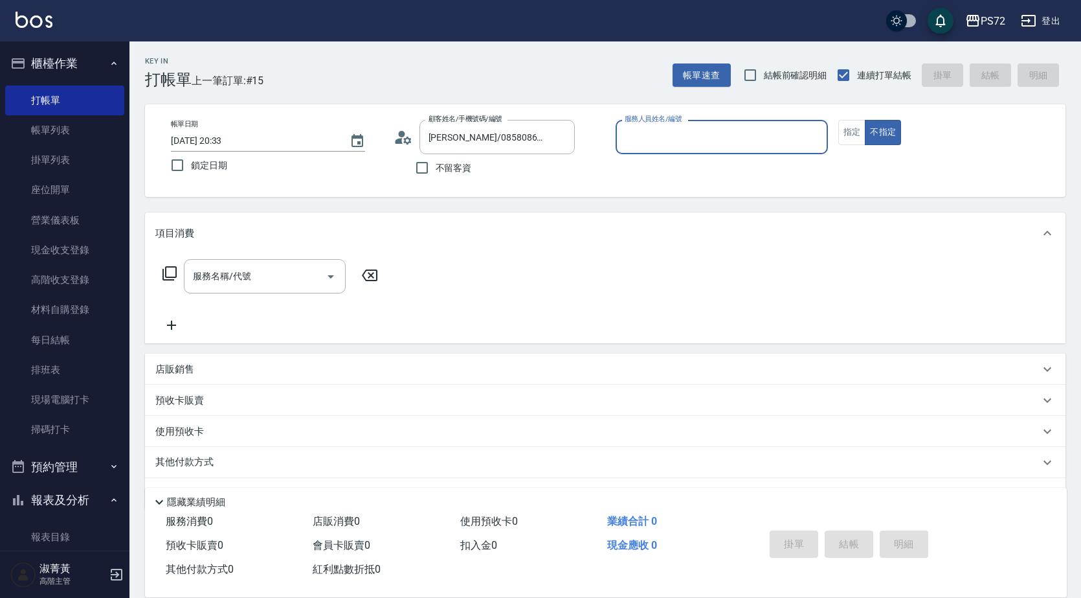
type input "kiwi-3"
click at [840, 128] on button "指定" at bounding box center [853, 132] width 28 height 25
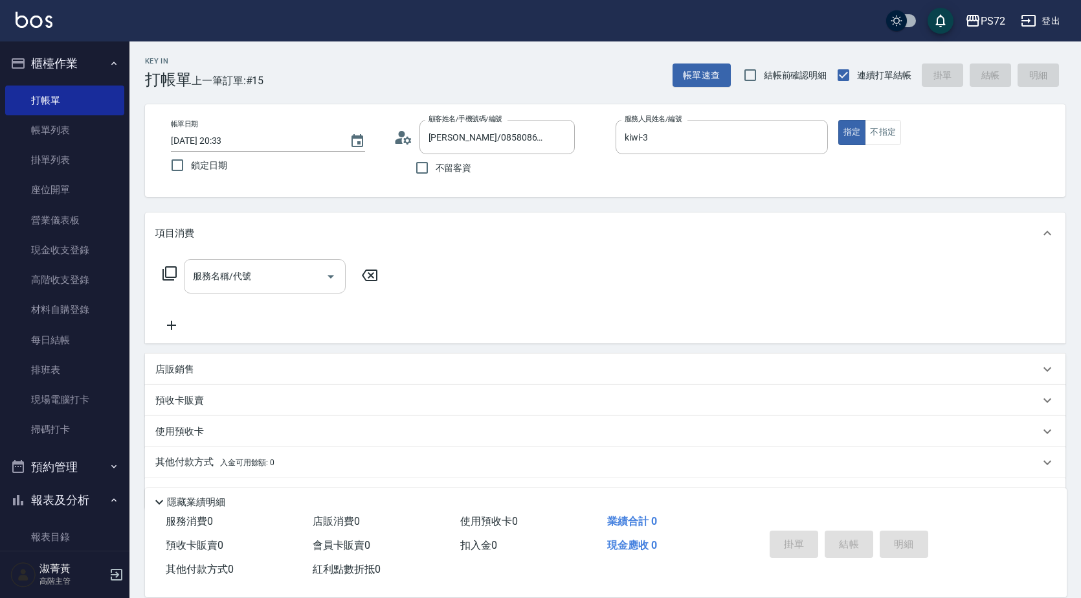
click at [275, 264] on div "服務名稱/代號" at bounding box center [265, 276] width 162 height 34
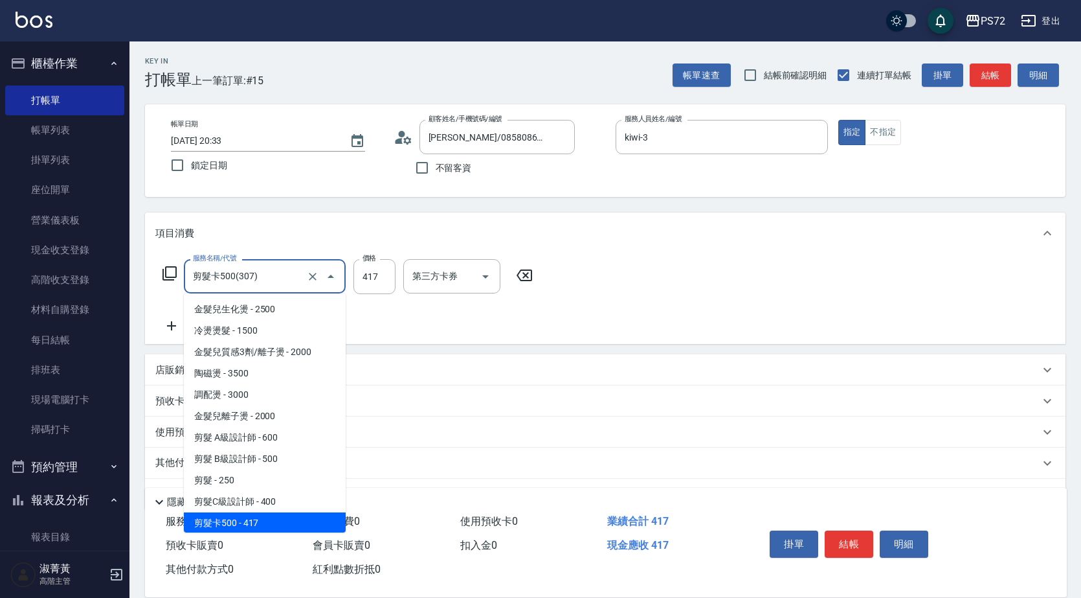
click at [250, 282] on input "剪髮卡500(307)" at bounding box center [247, 276] width 114 height 23
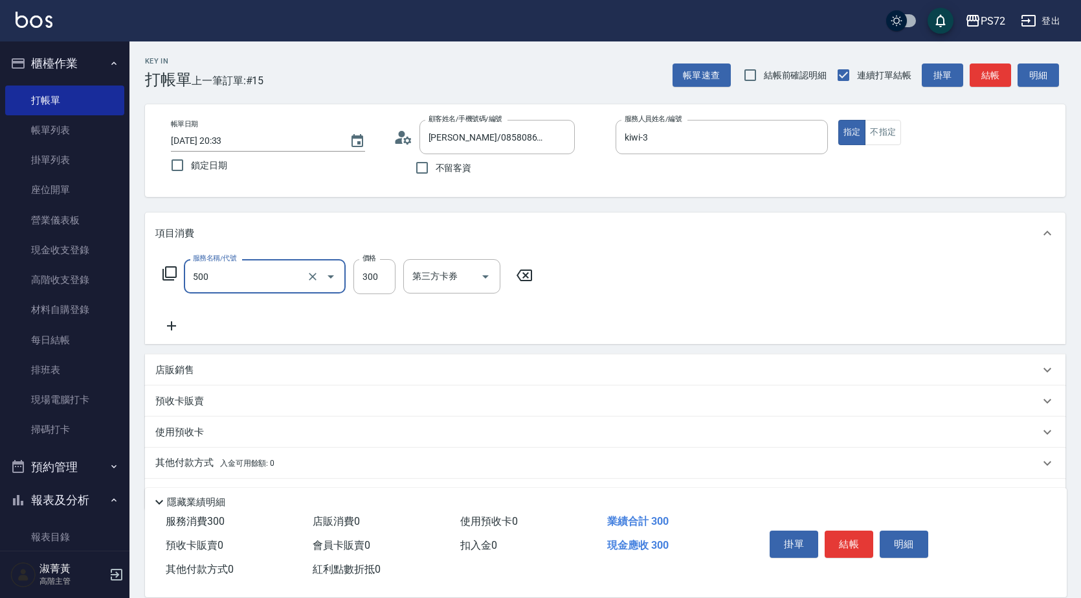
type input "洗髮(A級)(500)"
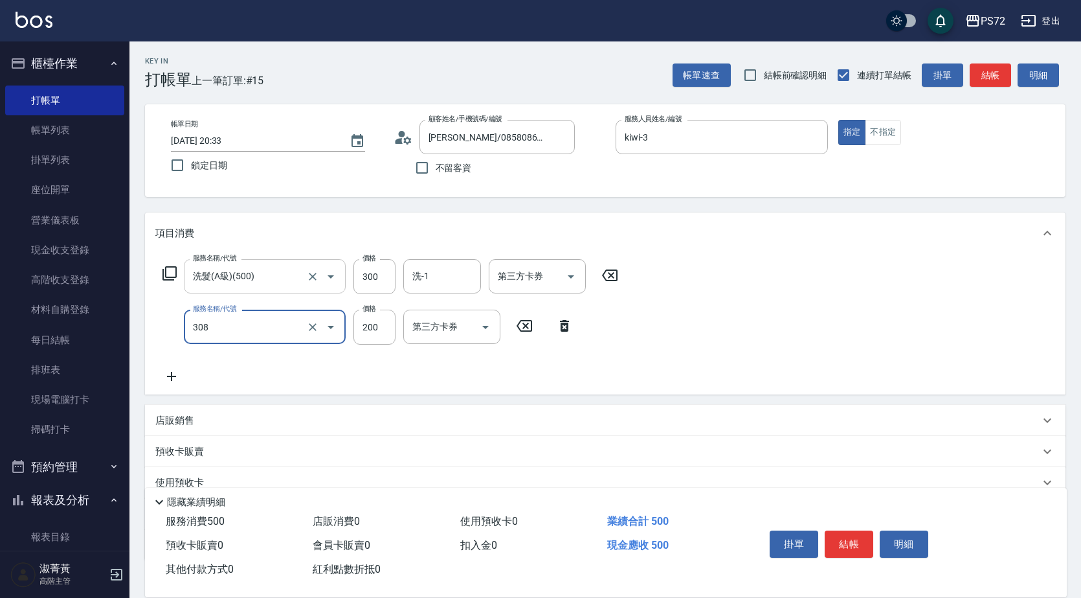
type input "學生剪髮(UP)(308)"
type input "350"
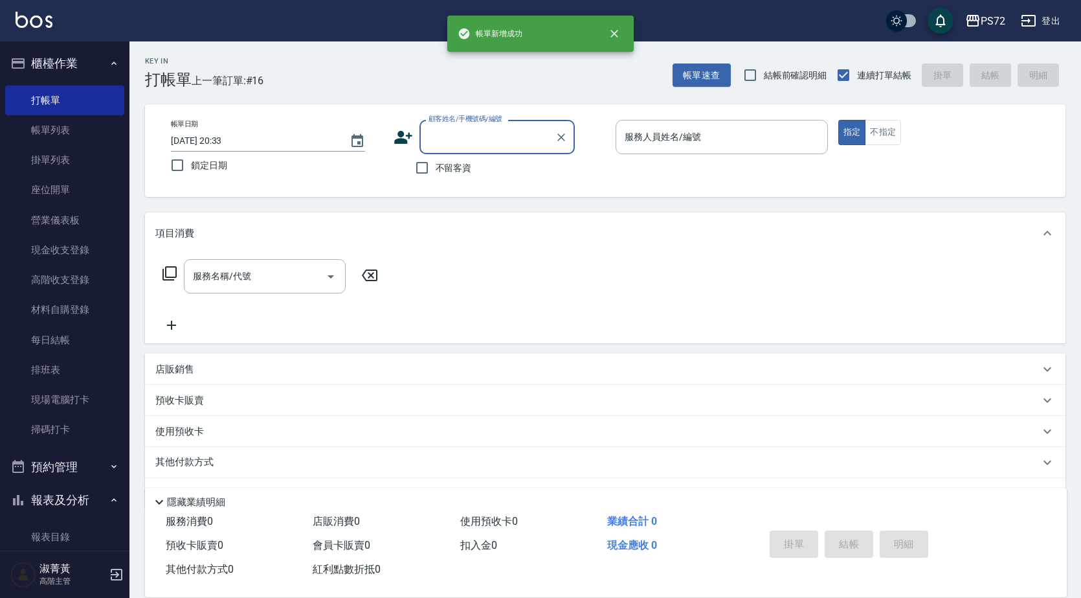
click at [489, 120] on label "顧客姓名/手機號碼/編號" at bounding box center [466, 119] width 74 height 10
click at [489, 126] on input "顧客姓名/手機號碼/編號" at bounding box center [487, 137] width 124 height 23
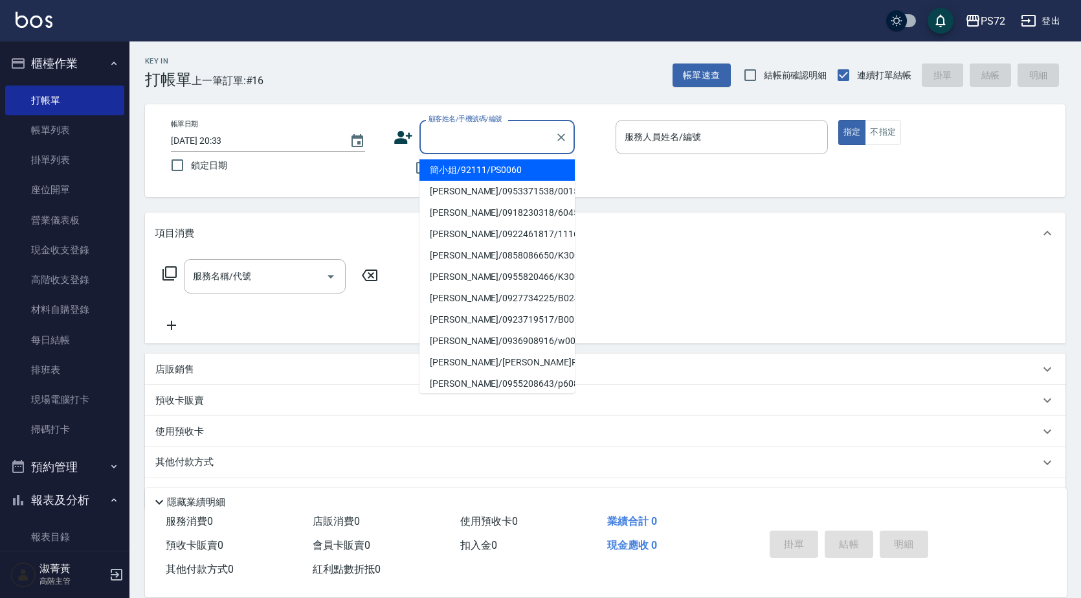
click at [488, 126] on input "顧客姓名/手機號碼/編號" at bounding box center [487, 137] width 124 height 23
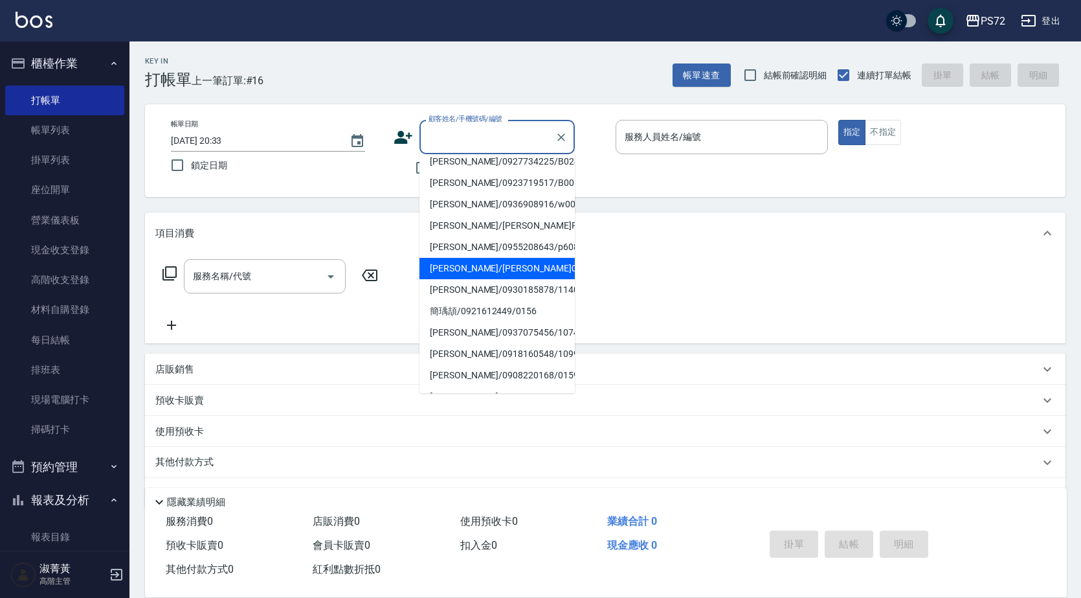
scroll to position [199, 0]
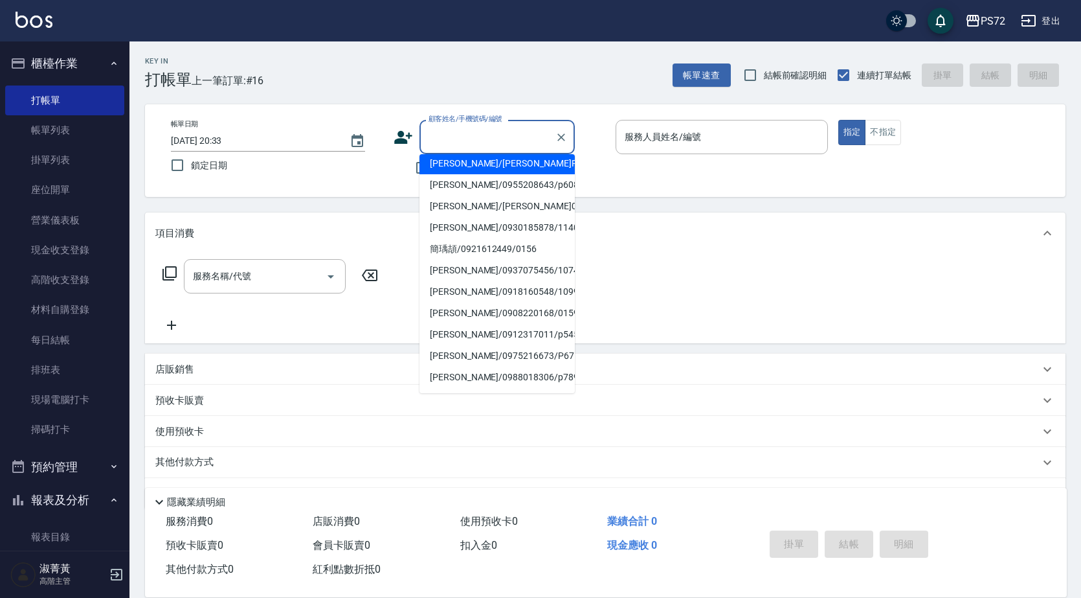
click at [564, 126] on div at bounding box center [560, 137] width 17 height 34
click at [565, 135] on icon "Clear" at bounding box center [561, 137] width 13 height 13
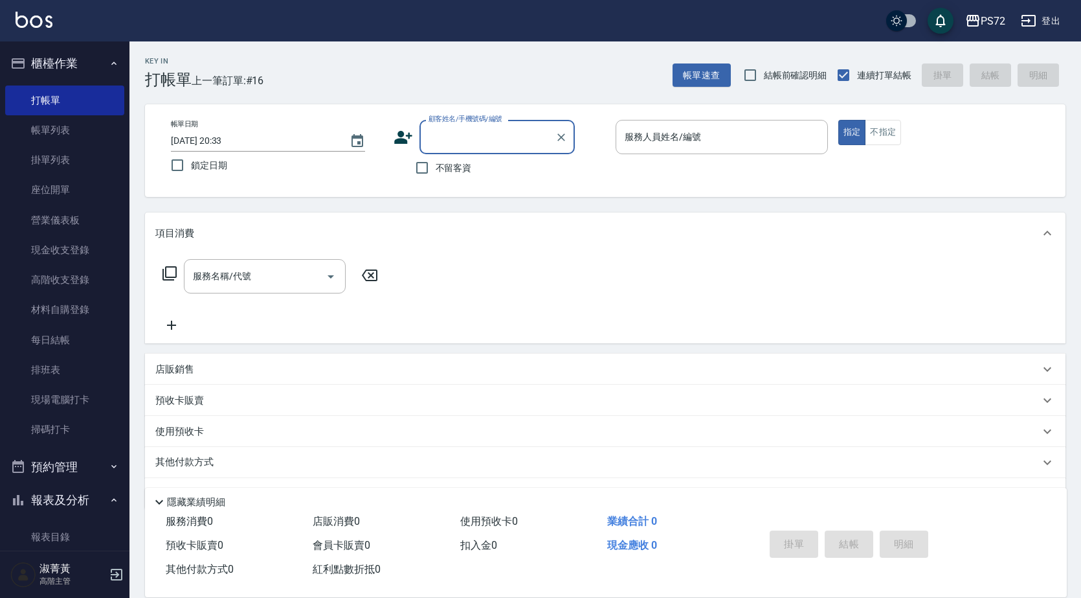
click at [517, 137] on input "顧客姓名/手機號碼/編號" at bounding box center [487, 137] width 124 height 23
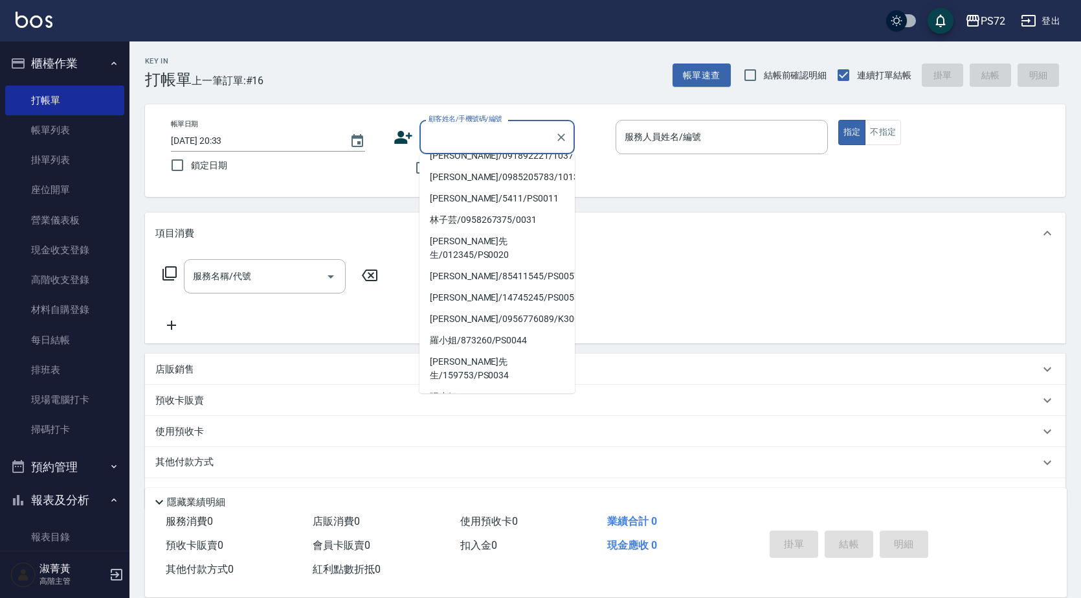
click at [473, 407] on li "高小姐/54210/PS0025" at bounding box center [497, 417] width 155 height 21
type input "高小姐/54210/PS0025"
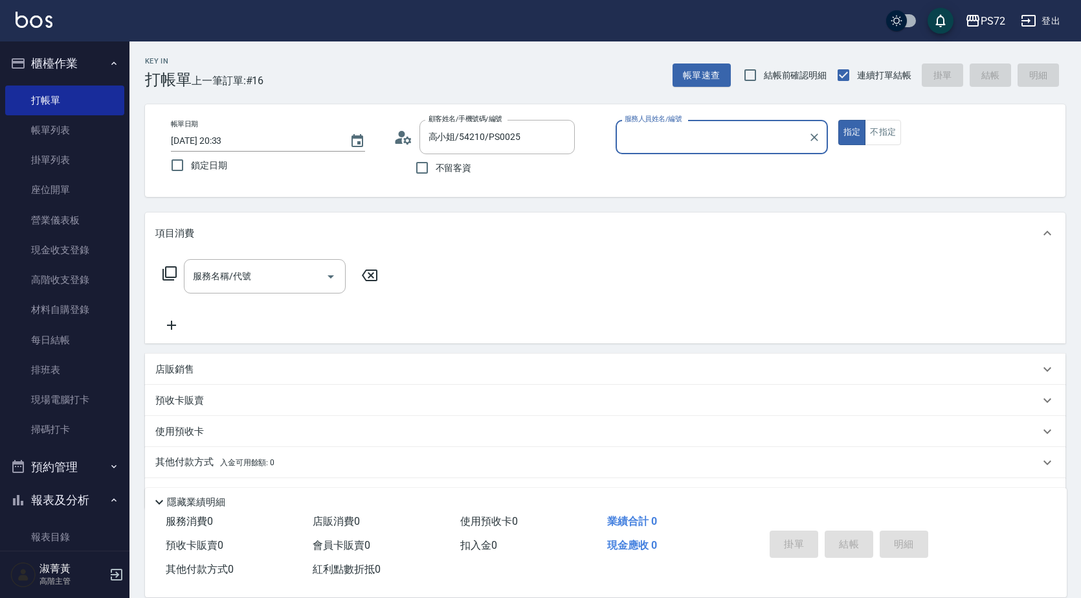
type input "kiwi-3"
click at [242, 267] on input "服務名稱/代號" at bounding box center [255, 276] width 131 height 23
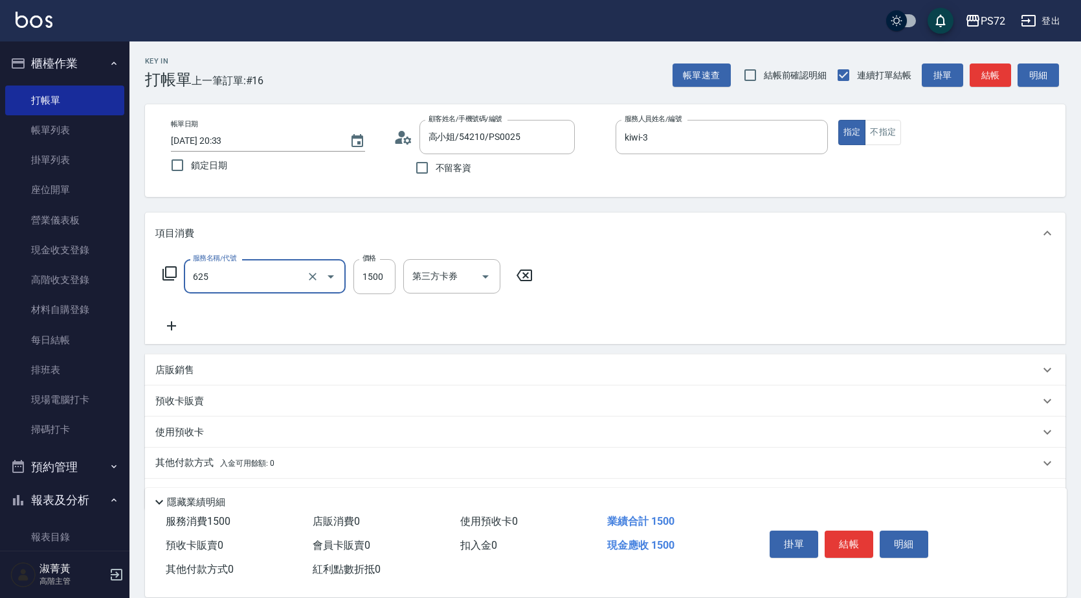
type input "頭皮養護全療程(625)"
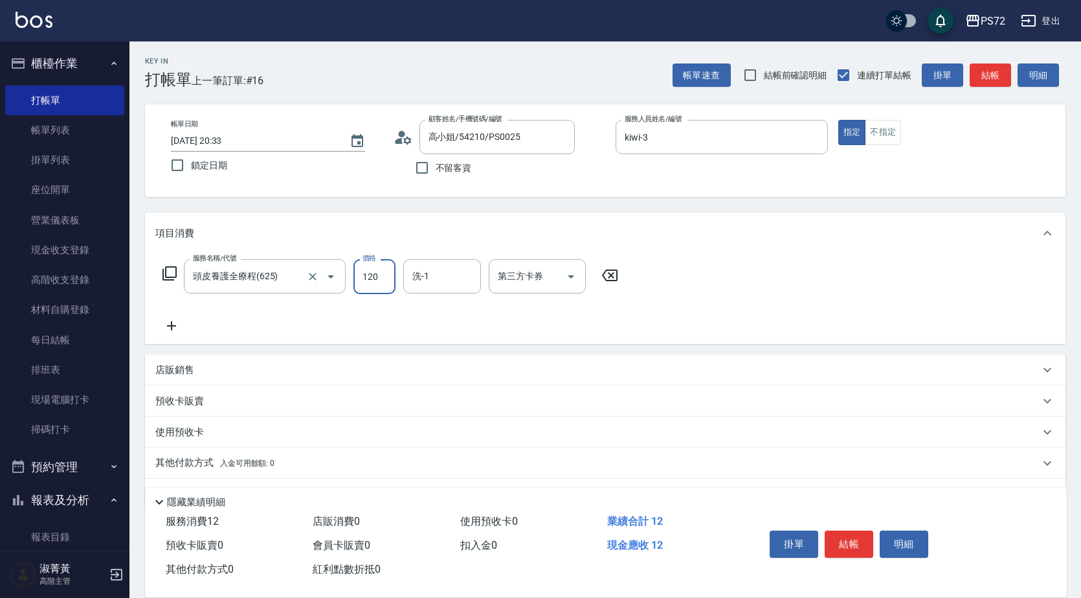
type input "1200"
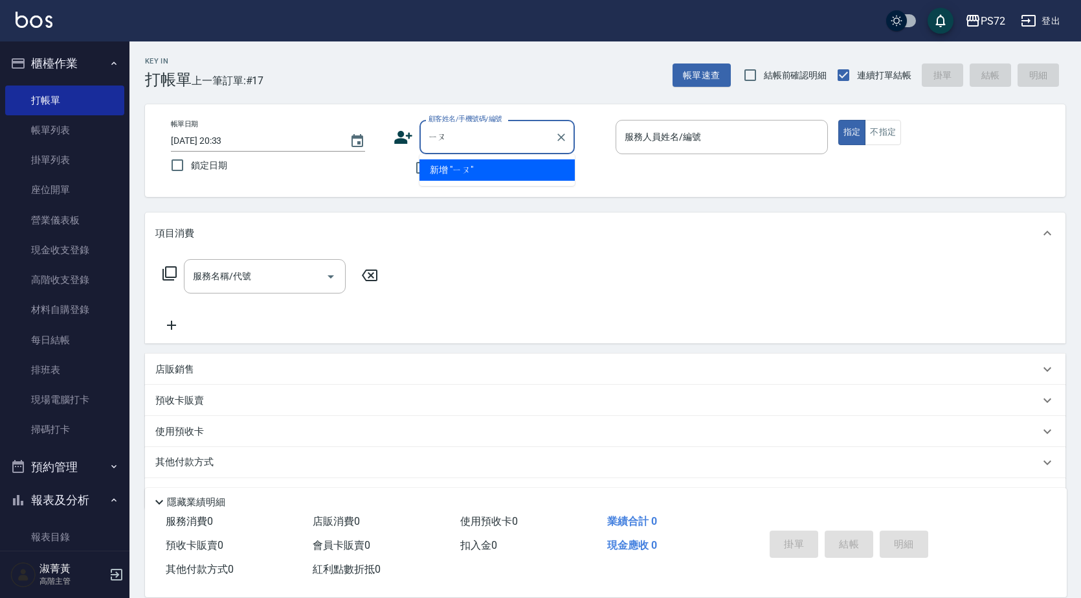
type input "有"
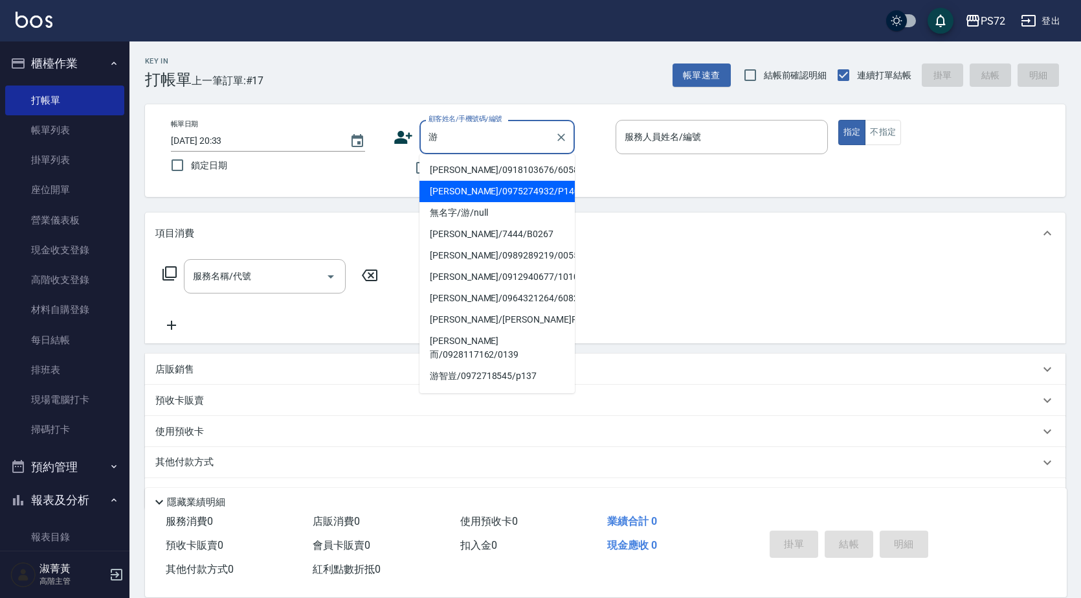
click at [459, 196] on li "[PERSON_NAME]/0975274932/P140" at bounding box center [497, 191] width 155 height 21
type input "[PERSON_NAME]/0975274932/P140"
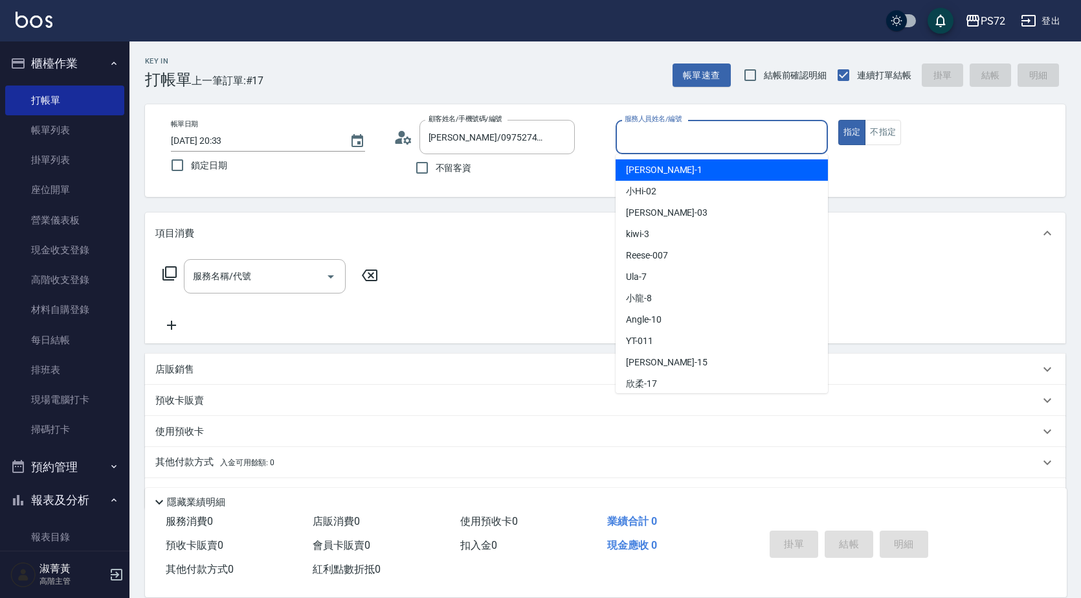
click at [694, 133] on input "服務人員姓名/編號" at bounding box center [722, 137] width 201 height 23
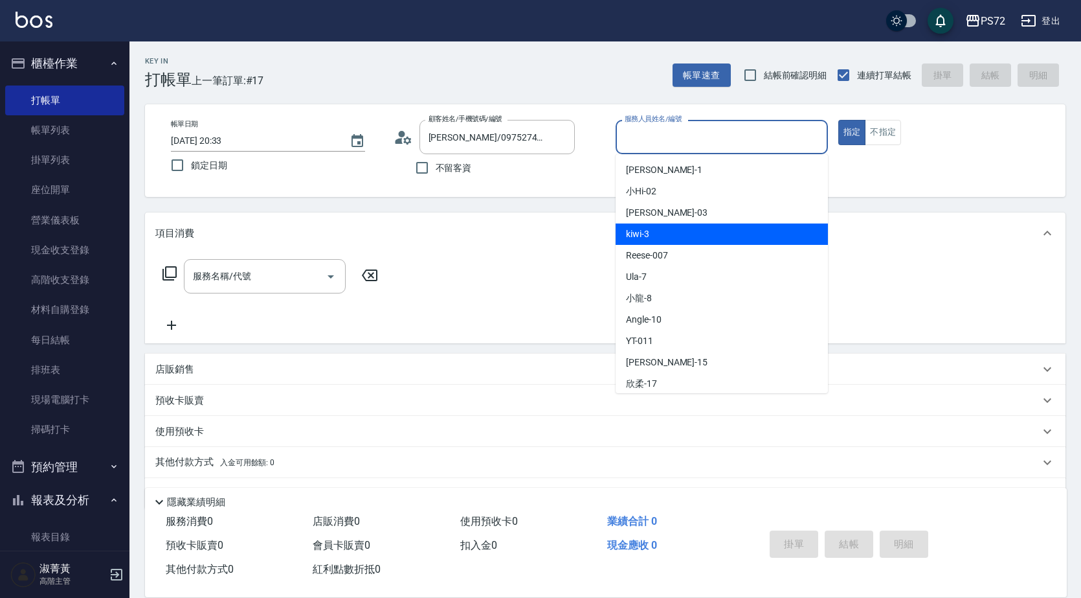
click at [673, 240] on div "kiwi -3" at bounding box center [722, 233] width 212 height 21
type input "kiwi-3"
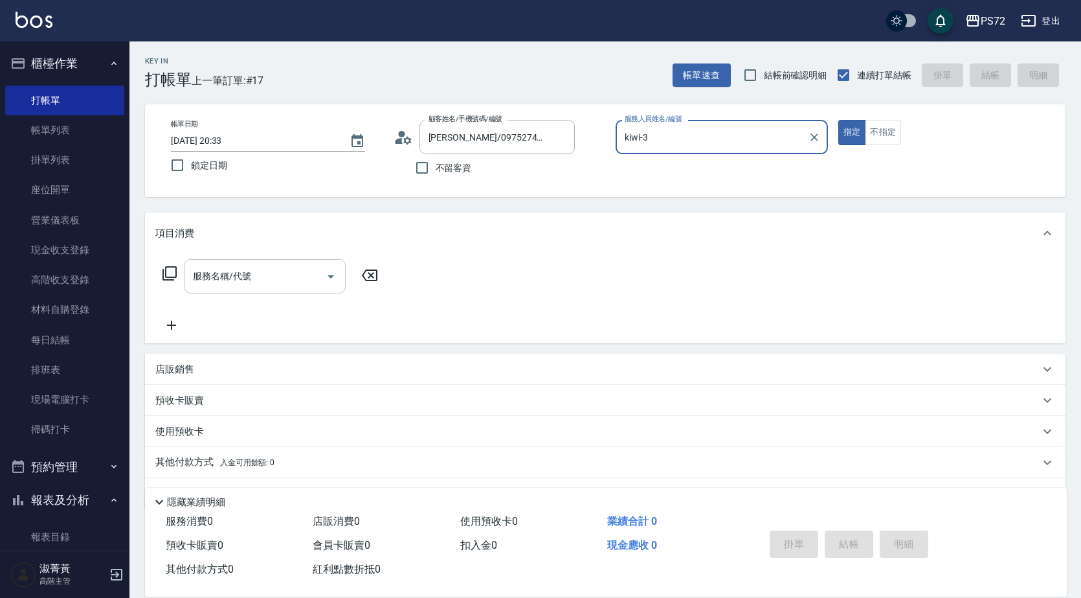
click at [246, 288] on div "服務名稱/代號" at bounding box center [265, 276] width 162 height 34
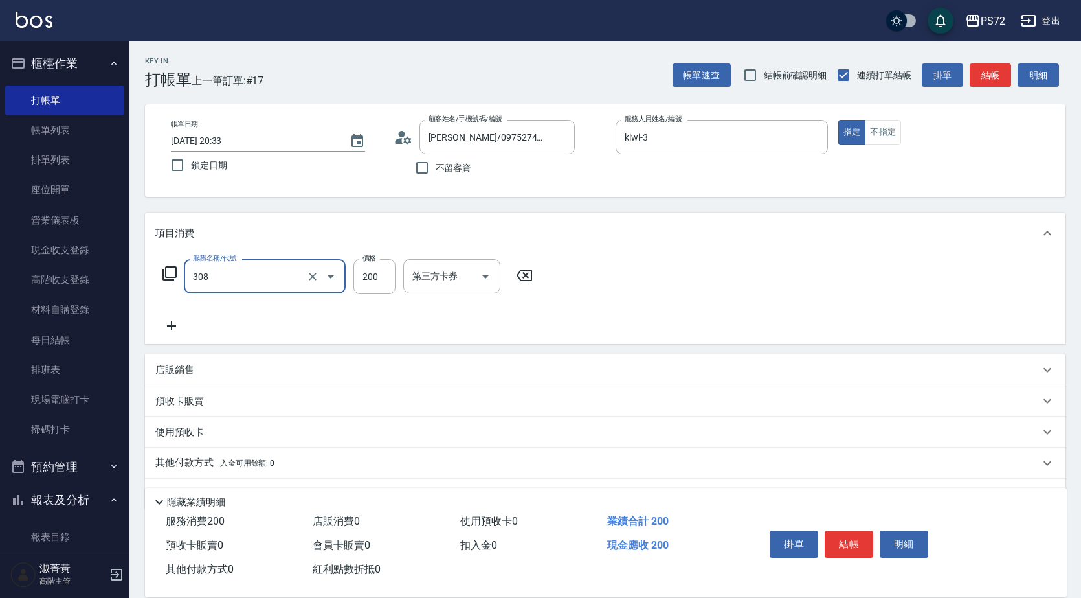
type input "學生剪髮(UP)(308)"
type input "350"
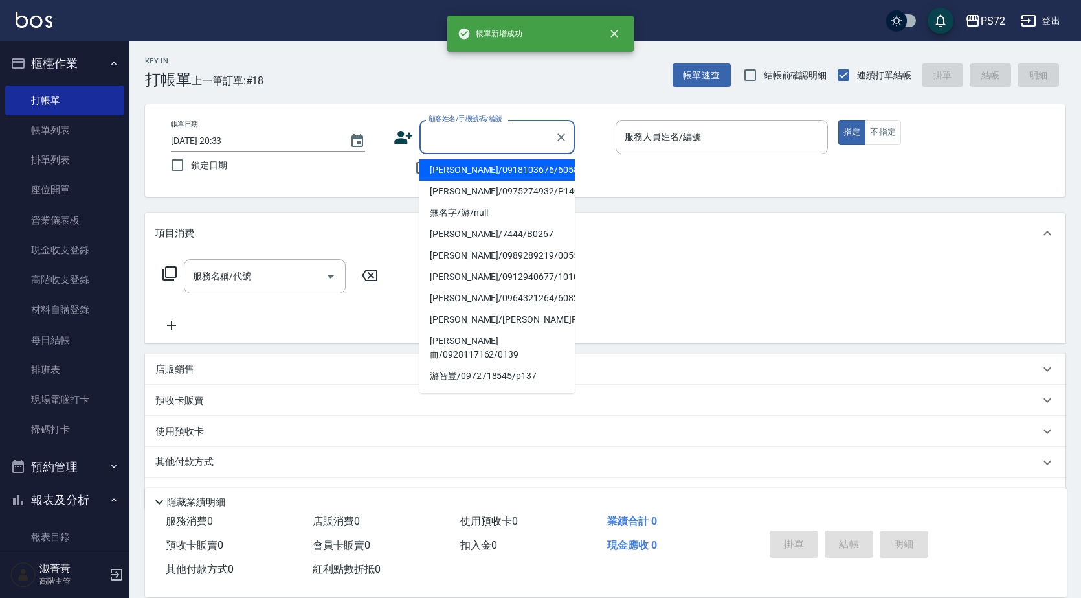
click at [537, 135] on input "顧客姓名/手機號碼/編號" at bounding box center [487, 137] width 124 height 23
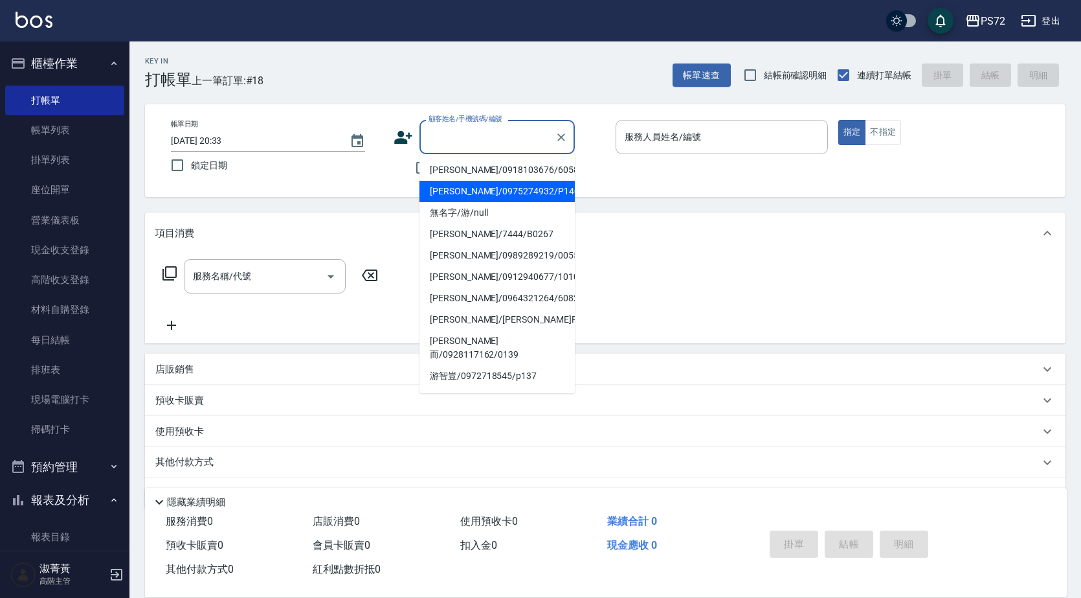
click at [566, 128] on div at bounding box center [560, 137] width 17 height 34
click at [564, 134] on icon "Clear" at bounding box center [562, 137] width 8 height 8
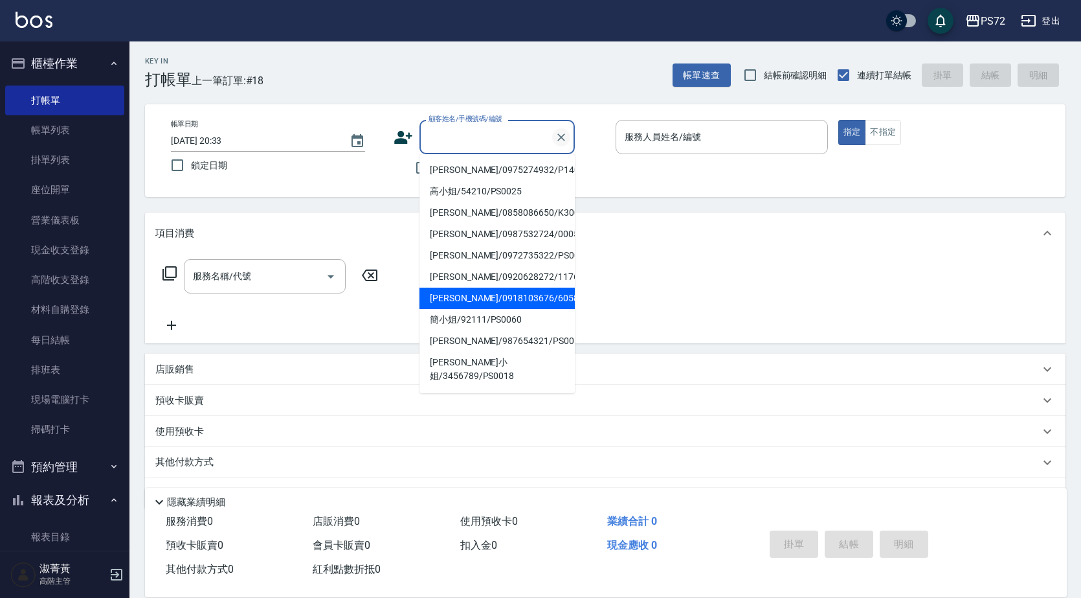
click at [559, 146] on button "Clear" at bounding box center [561, 137] width 18 height 18
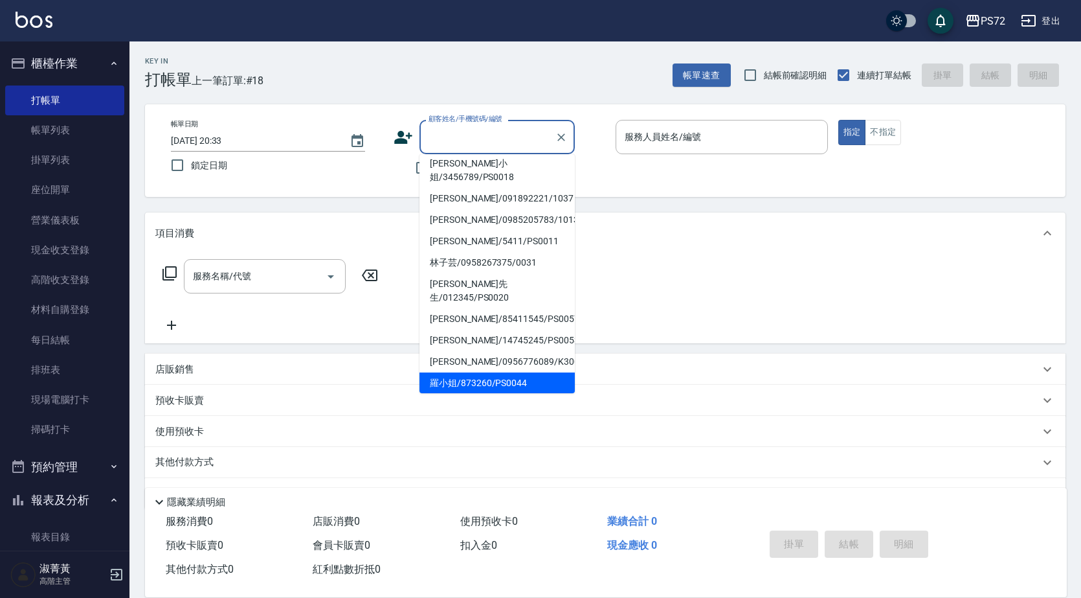
click at [469, 372] on li "羅小姐/873260/PS0044" at bounding box center [497, 382] width 155 height 21
type input "羅小姐/873260/PS0044"
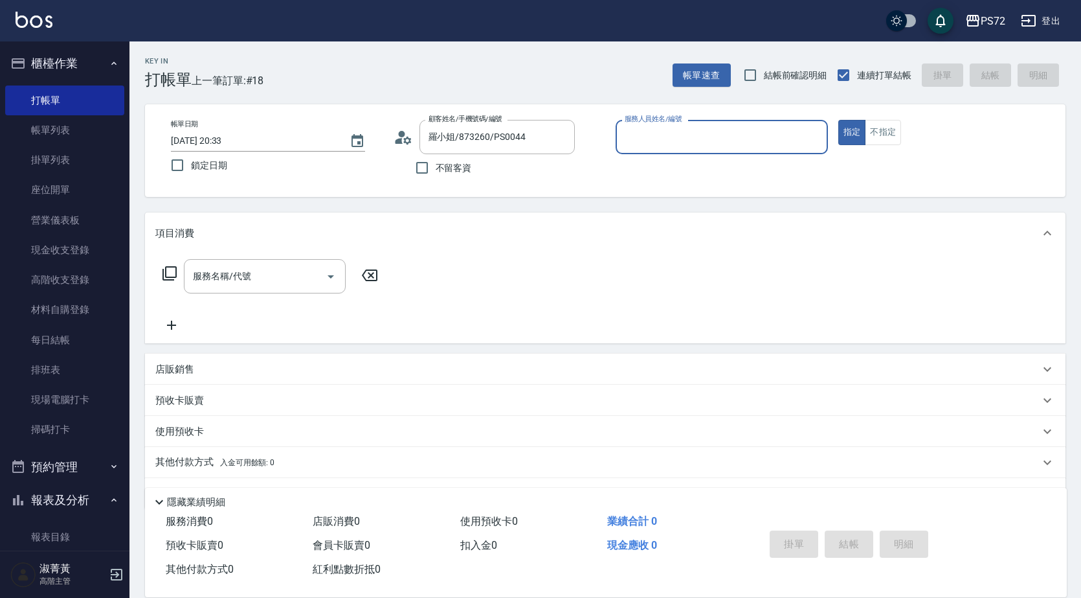
type input "kiwi-3"
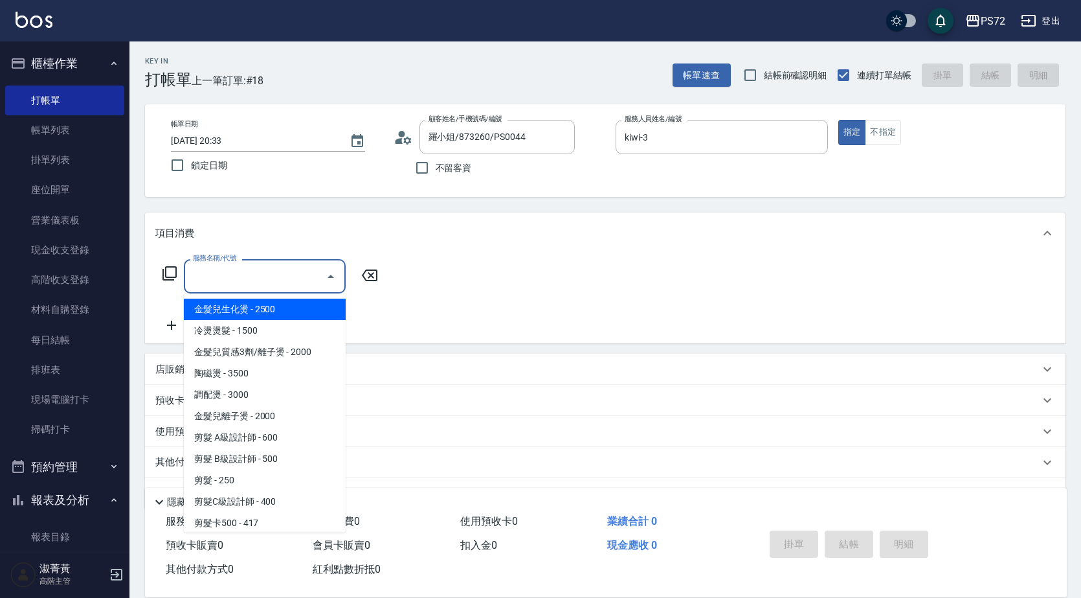
click at [251, 284] on input "服務名稱/代號" at bounding box center [255, 276] width 131 height 23
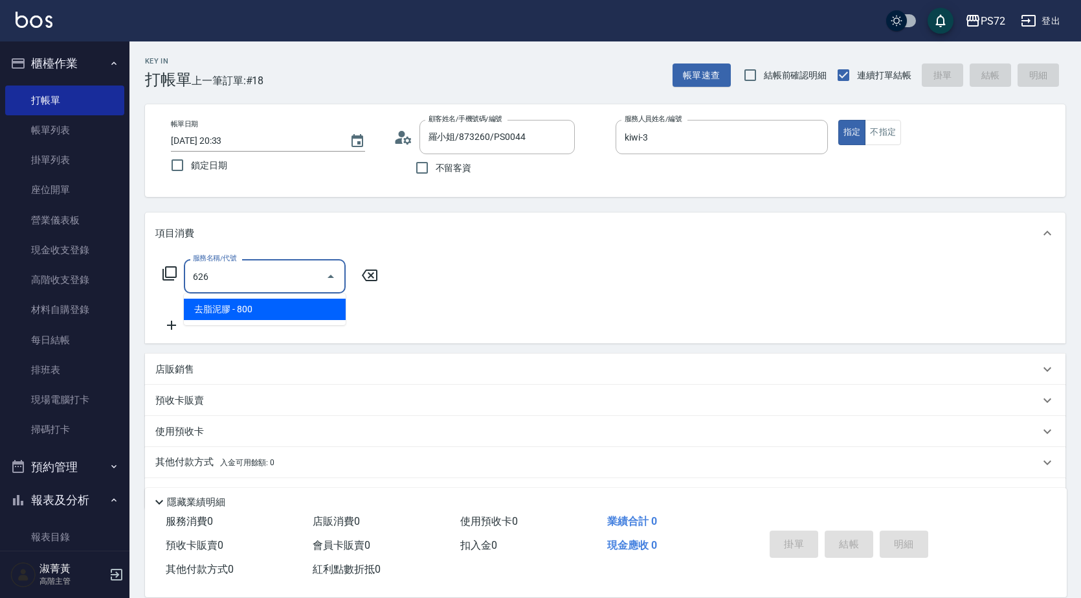
type input "去脂泥膠(626)"
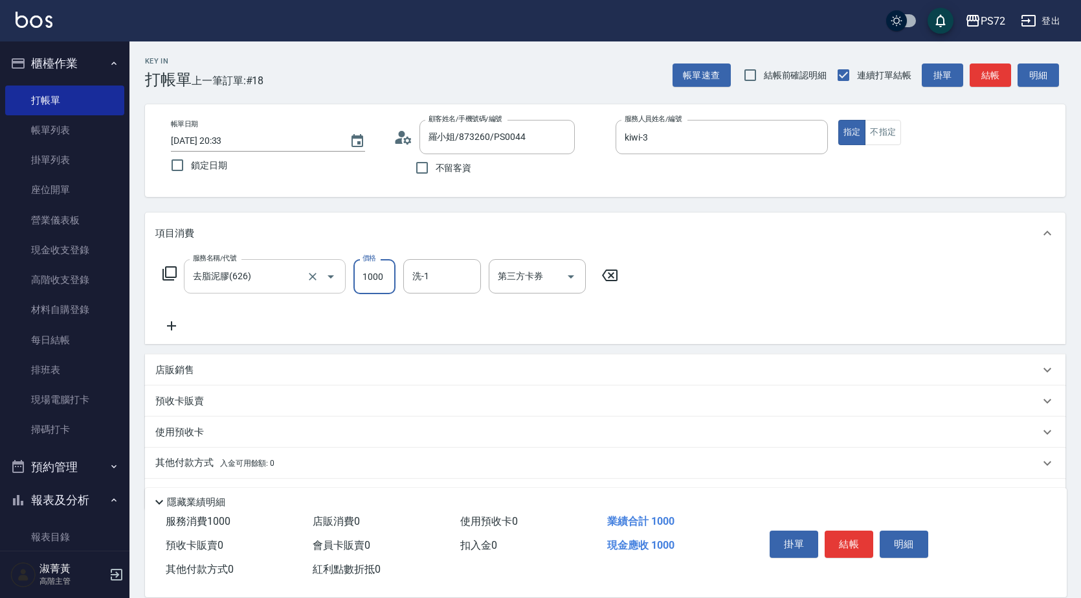
type input "1000"
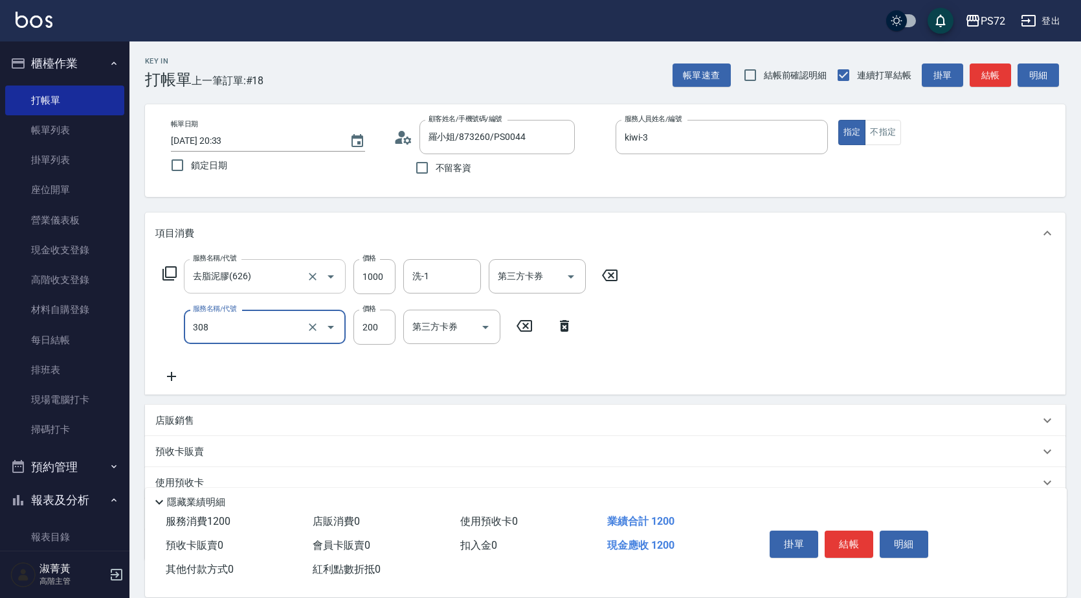
type input "學生剪髮(UP)(308)"
type input "350"
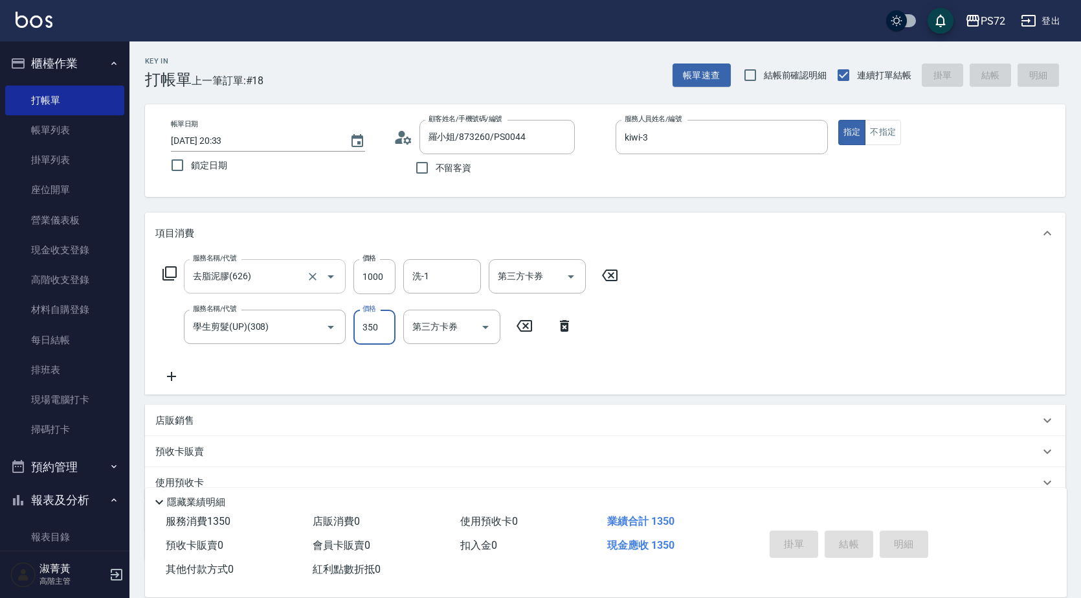
type input "[DATE] 20:34"
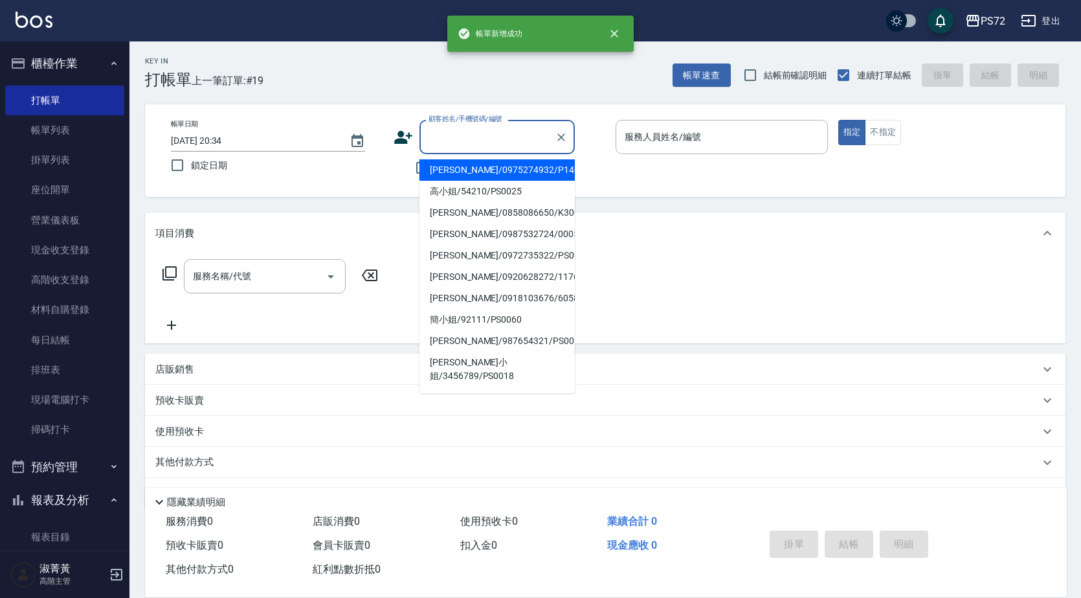
click at [502, 144] on input "顧客姓名/手機號碼/編號" at bounding box center [487, 137] width 124 height 23
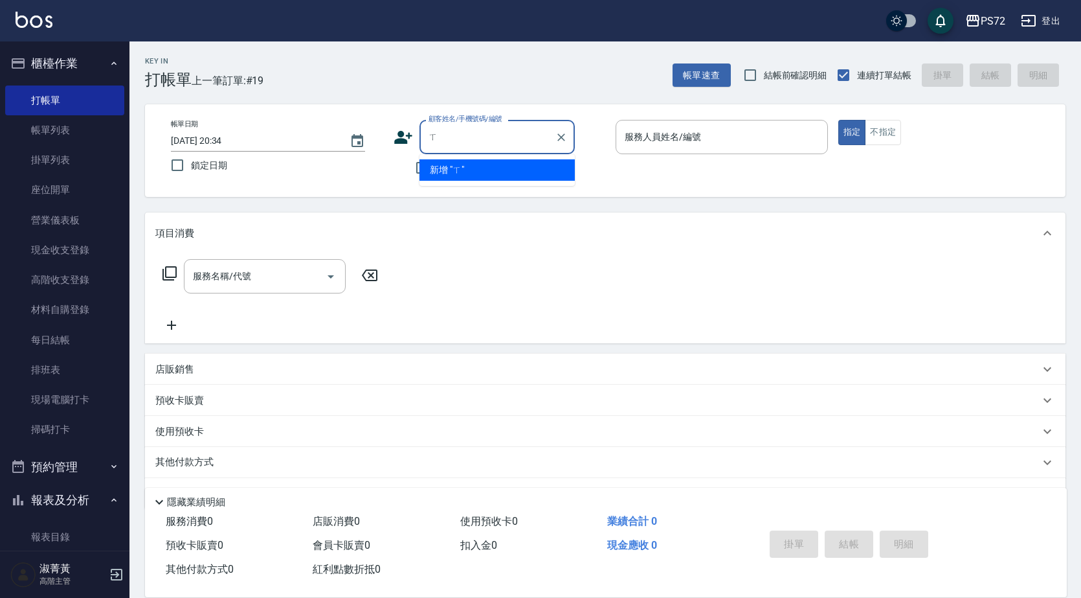
scroll to position [0, 0]
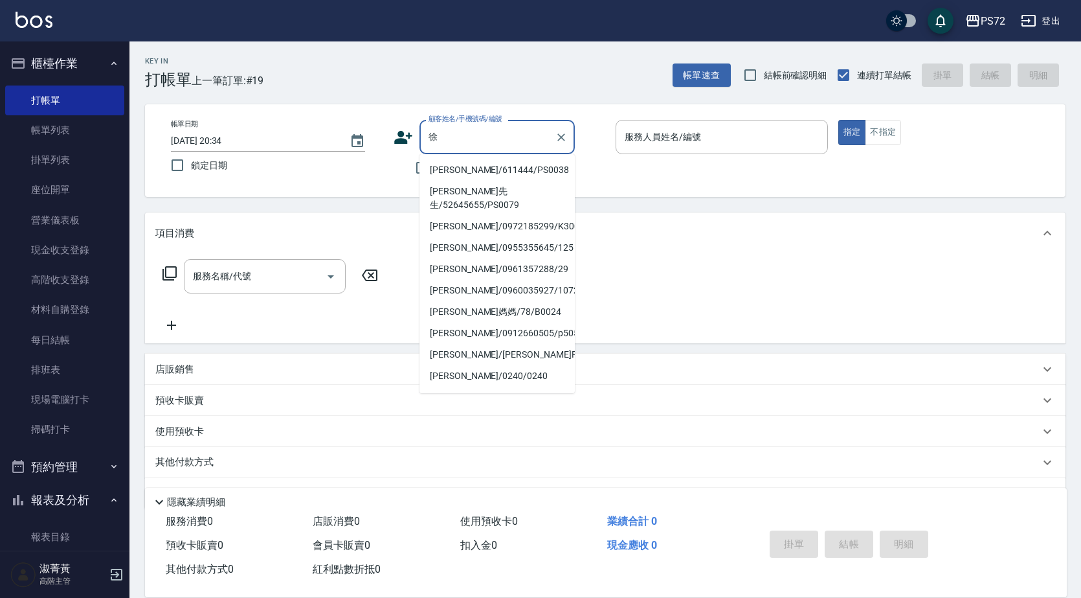
click at [474, 175] on li "[PERSON_NAME]/611444/PS0038" at bounding box center [497, 169] width 155 height 21
type input "[PERSON_NAME]/611444/PS0038"
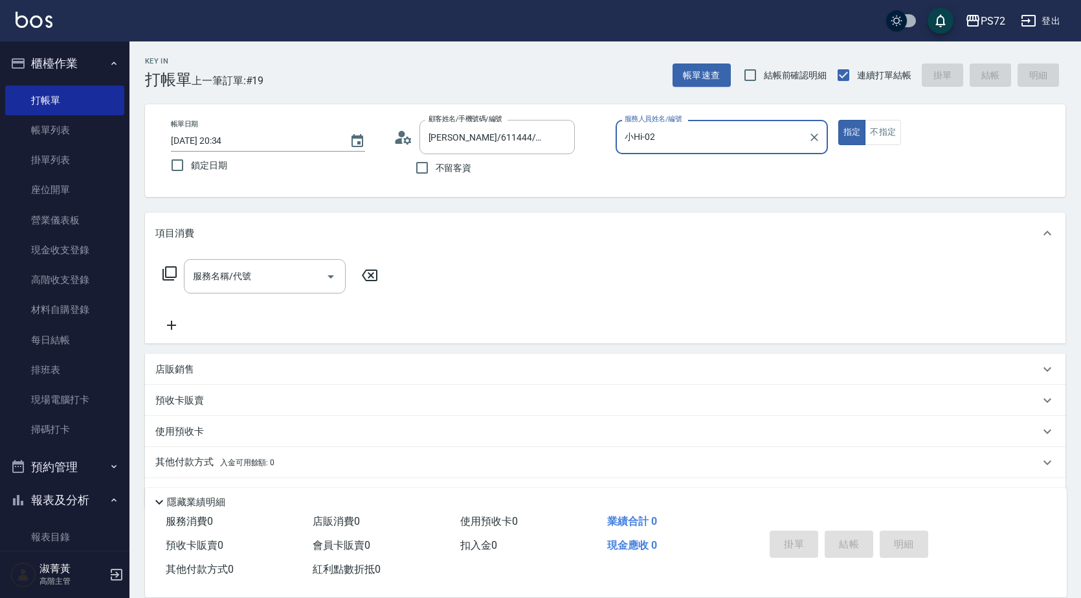
click at [651, 148] on input "小Hi-02" at bounding box center [712, 137] width 181 height 23
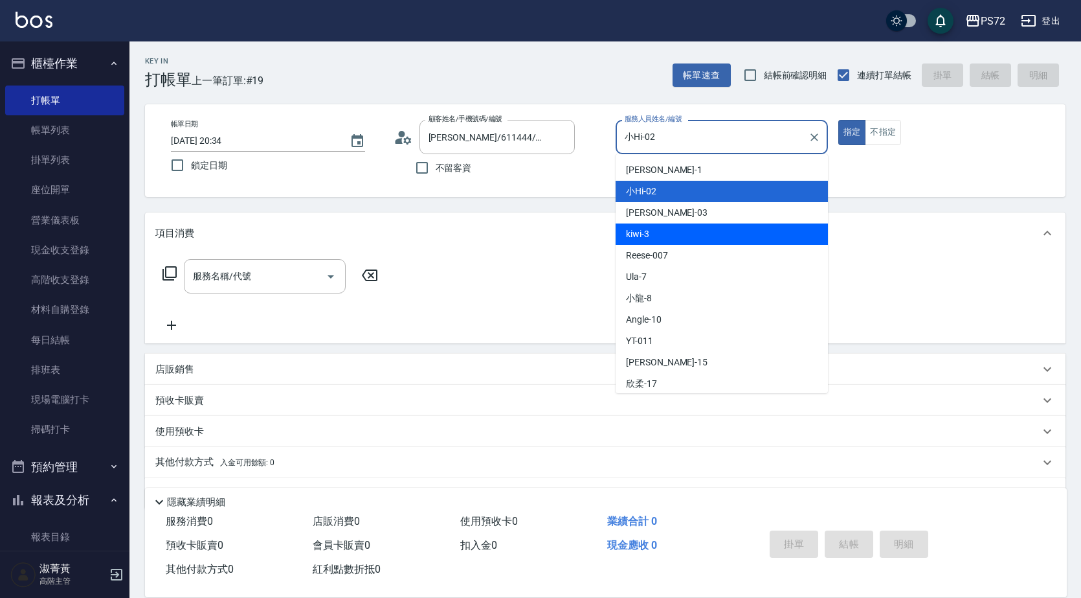
click at [633, 231] on span "kiwi -3" at bounding box center [637, 234] width 23 height 14
type input "kiwi-3"
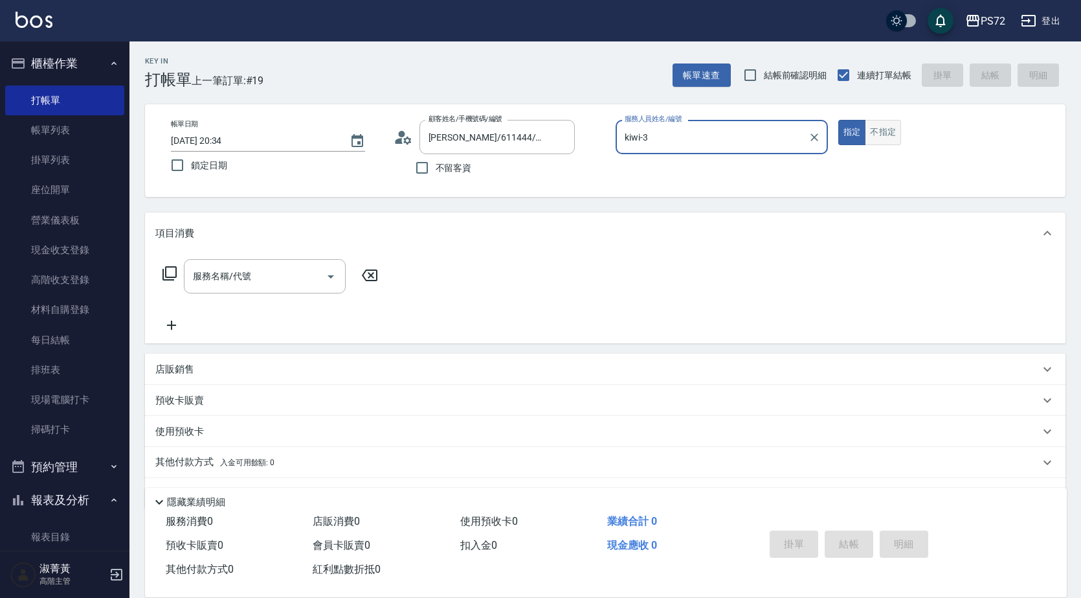
click at [886, 122] on button "不指定" at bounding box center [883, 132] width 36 height 25
click at [276, 267] on input "服務名稱/代號" at bounding box center [255, 276] width 131 height 23
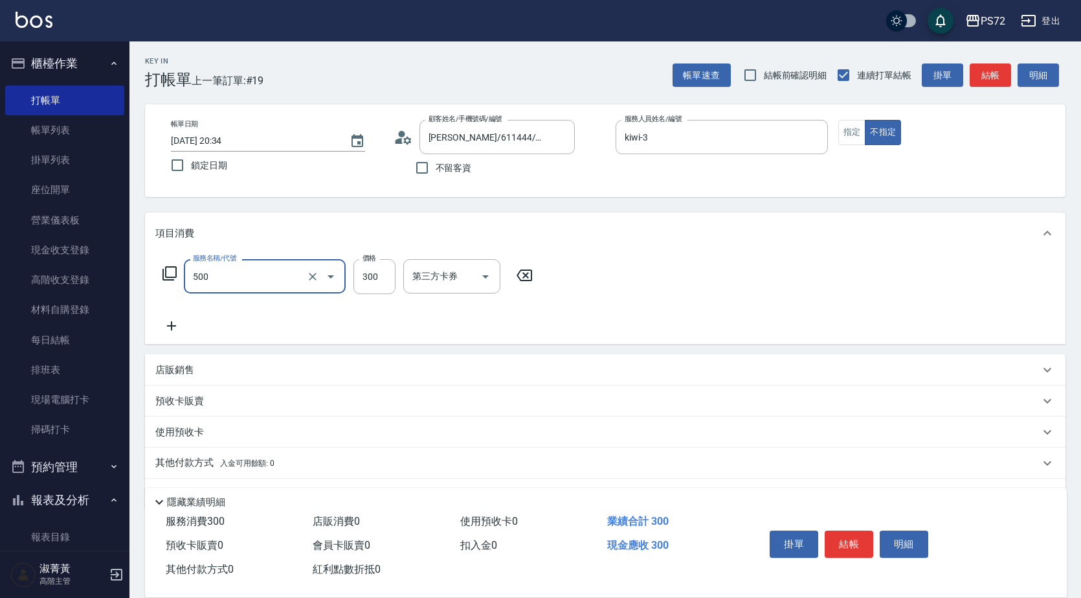
type input "洗髮(A級)(500)"
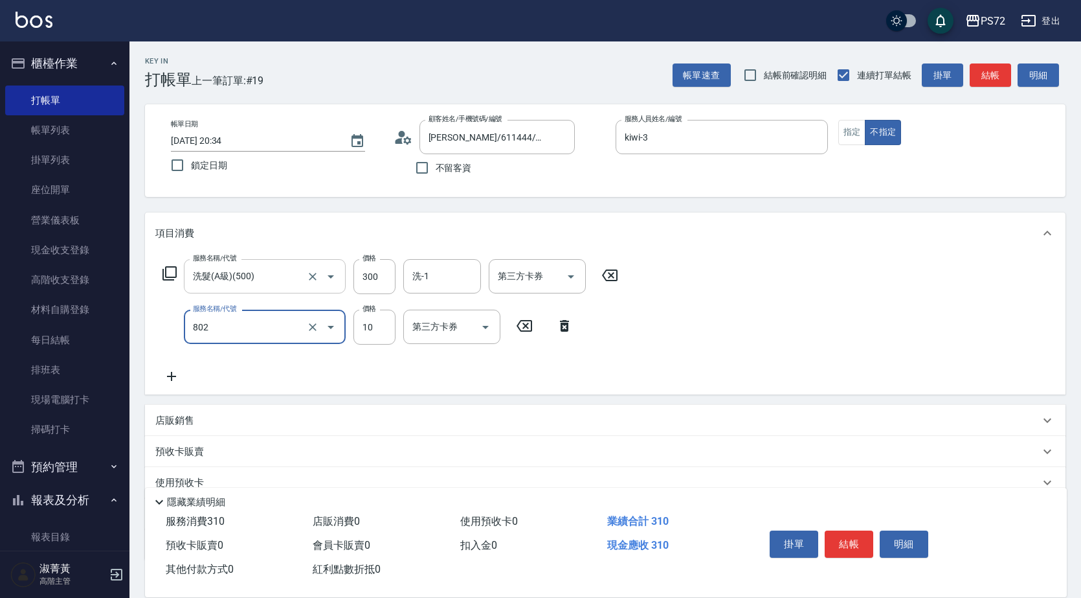
type input "潤絲(802)"
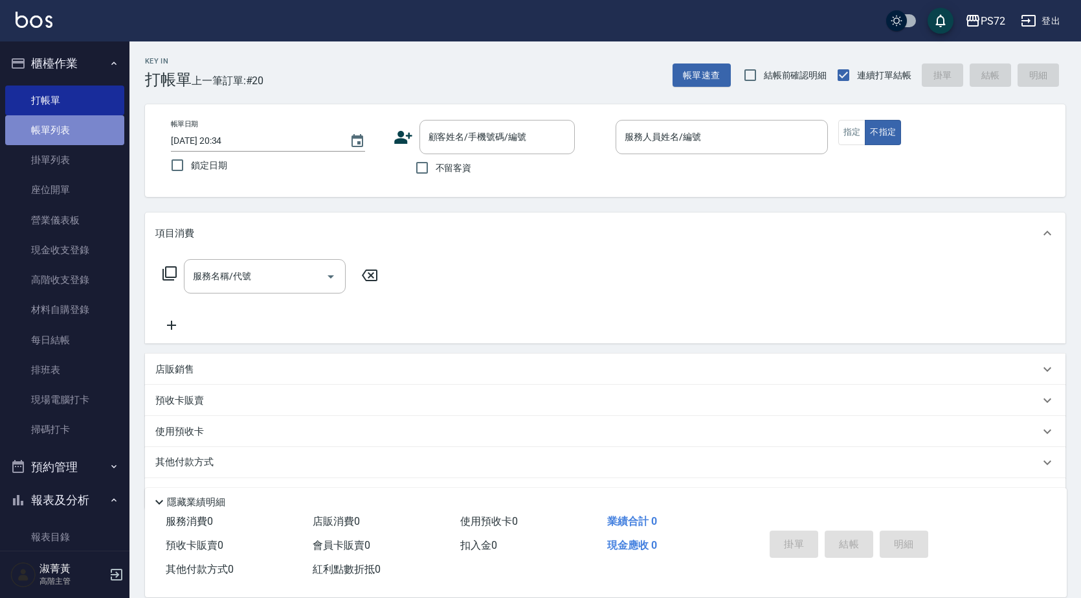
click at [65, 130] on link "帳單列表" at bounding box center [64, 130] width 119 height 30
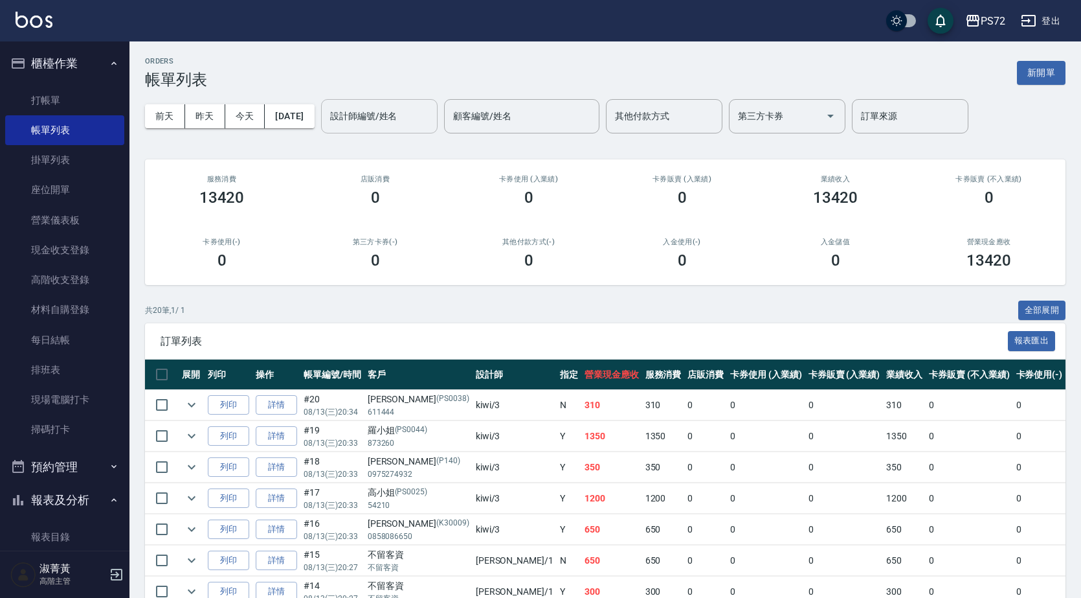
click at [365, 124] on input "設計師編號/姓名" at bounding box center [379, 116] width 105 height 23
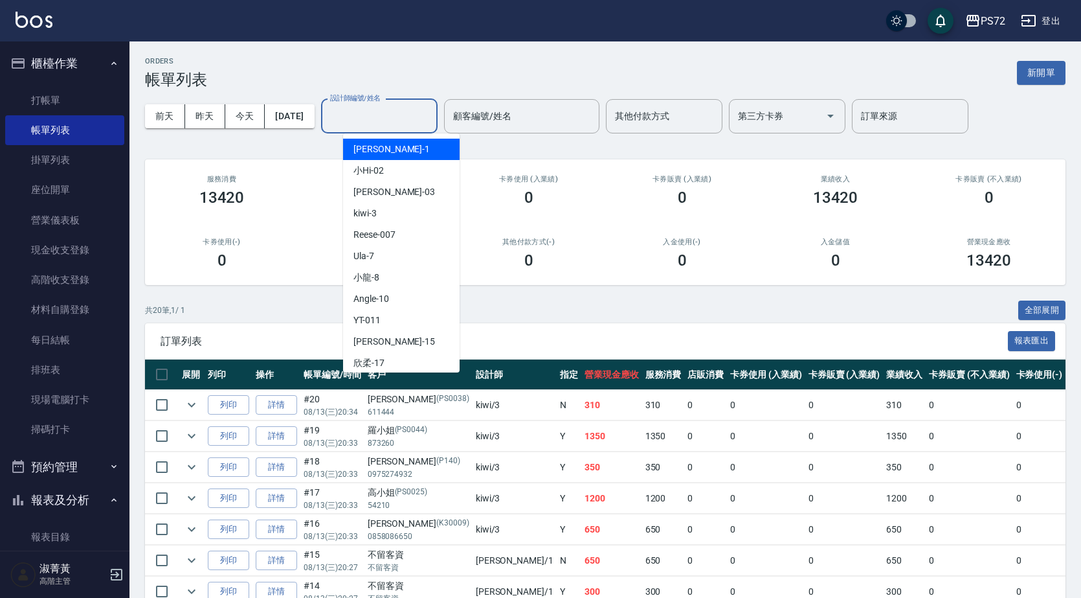
click at [390, 151] on div "[PERSON_NAME] -1" at bounding box center [401, 149] width 117 height 21
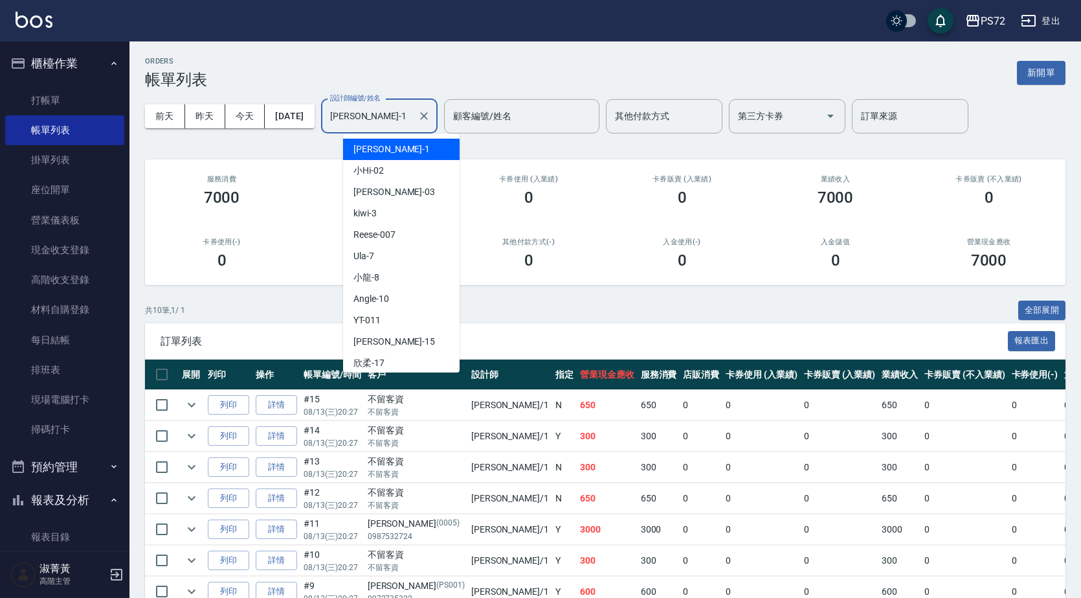
click at [395, 121] on input "[PERSON_NAME]-1" at bounding box center [369, 116] width 85 height 23
click at [401, 164] on div "小Hi -02" at bounding box center [401, 170] width 117 height 21
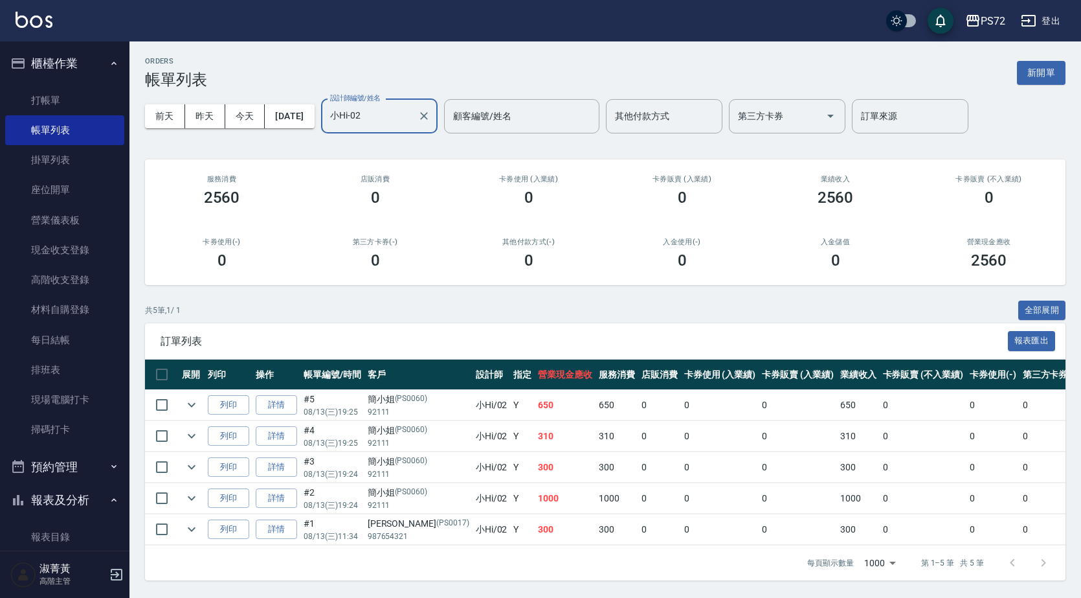
click at [398, 113] on input "小Hi-02" at bounding box center [369, 116] width 85 height 23
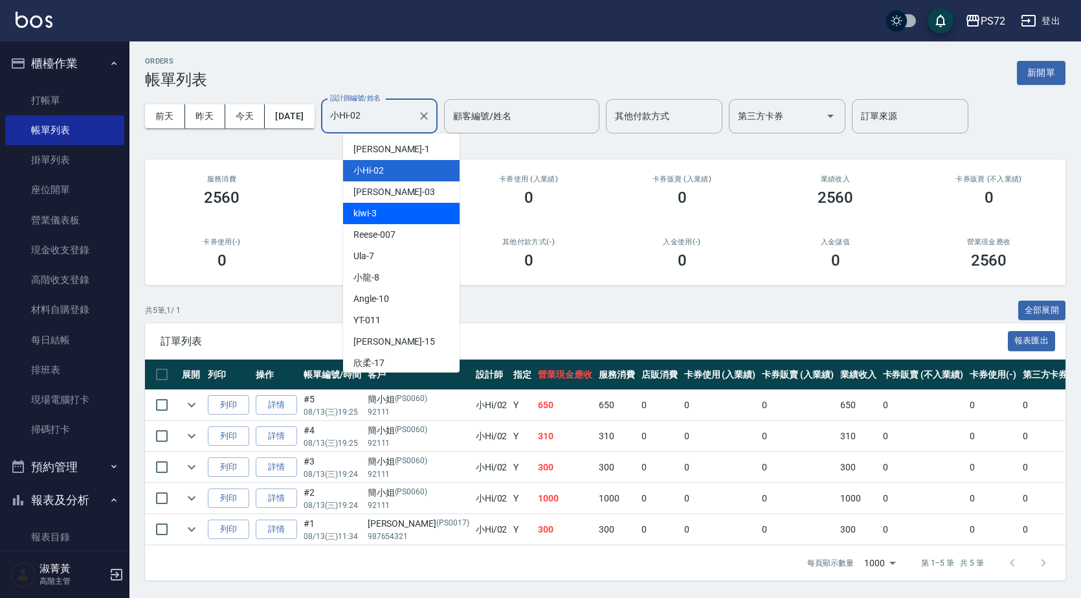
click at [394, 210] on div "kiwi -3" at bounding box center [401, 213] width 117 height 21
type input "kiwi-3"
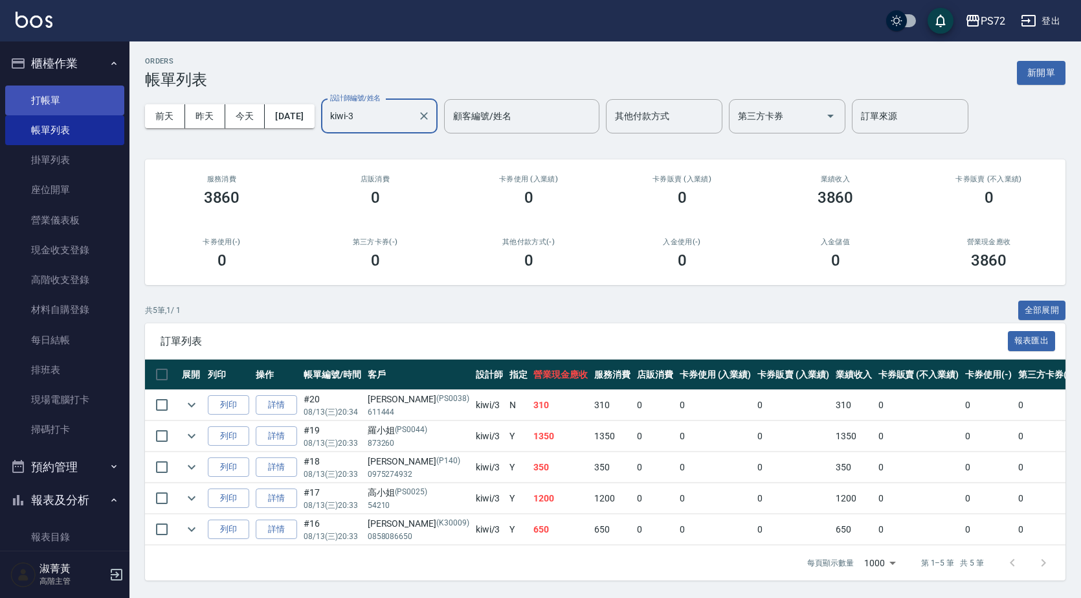
click at [87, 96] on link "打帳單" at bounding box center [64, 100] width 119 height 30
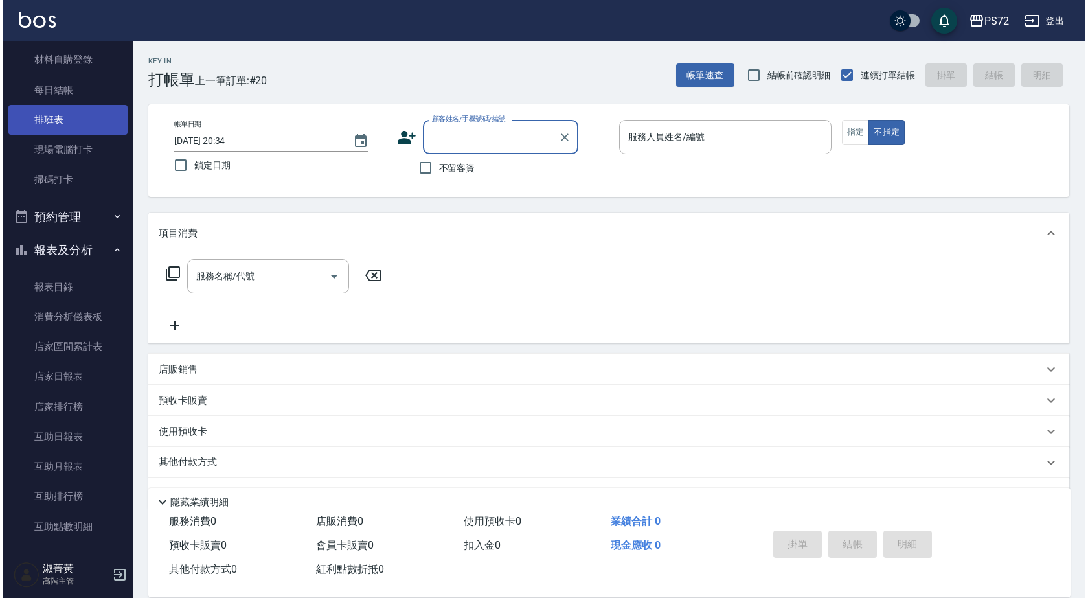
scroll to position [389, 0]
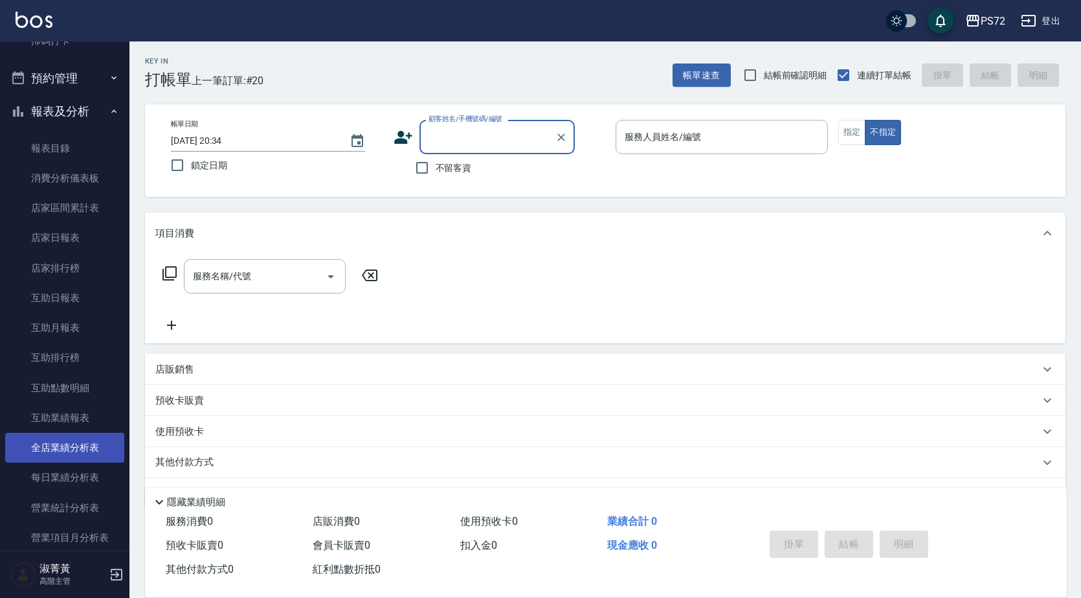
click at [87, 449] on link "全店業績分析表" at bounding box center [64, 448] width 119 height 30
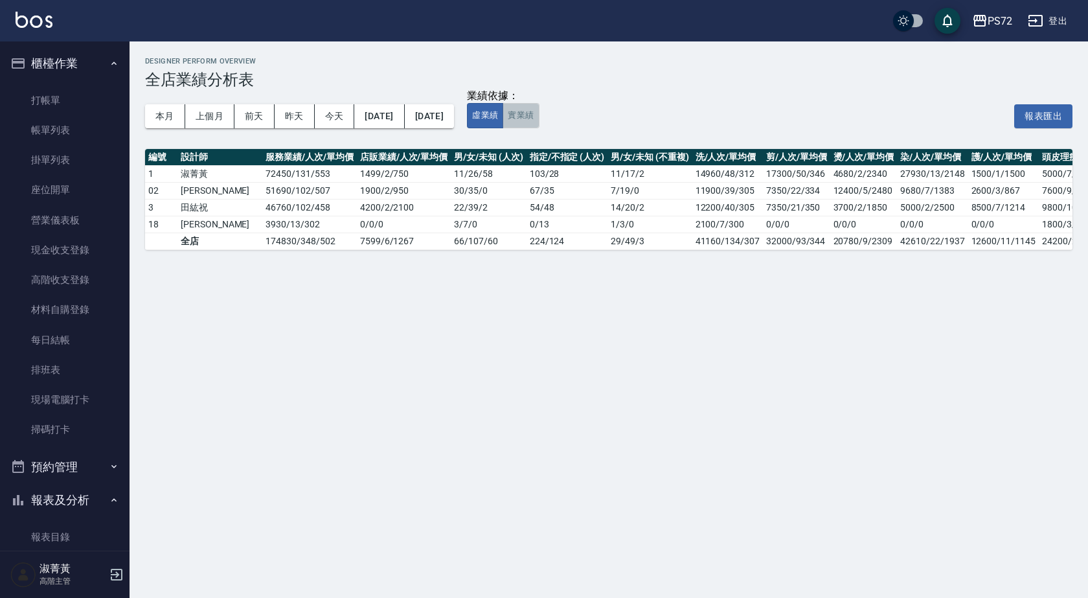
click at [539, 122] on button "實業績" at bounding box center [520, 115] width 36 height 25
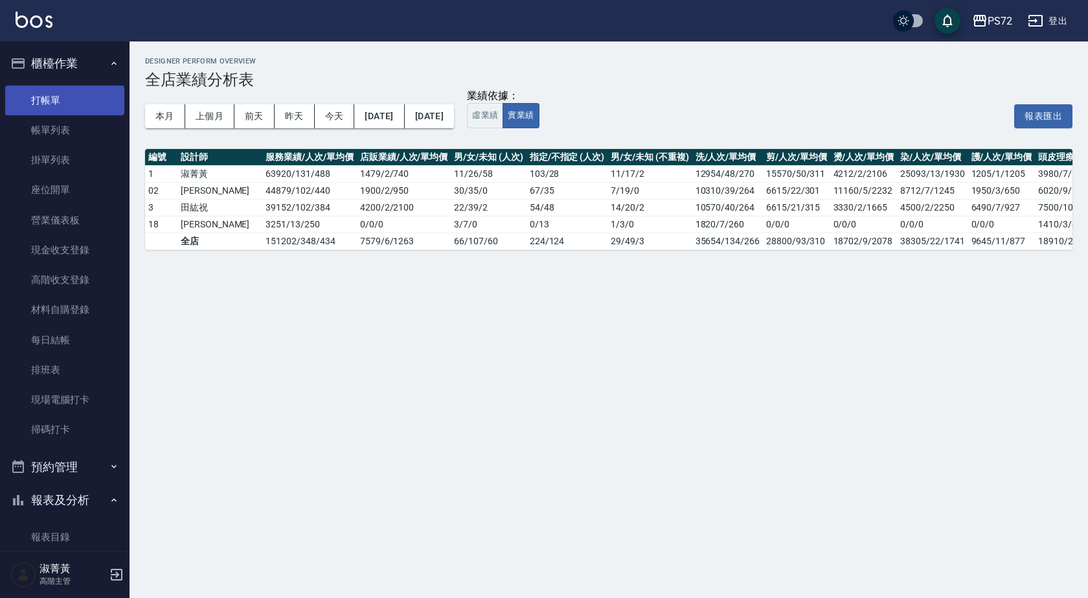
click at [57, 93] on link "打帳單" at bounding box center [64, 100] width 119 height 30
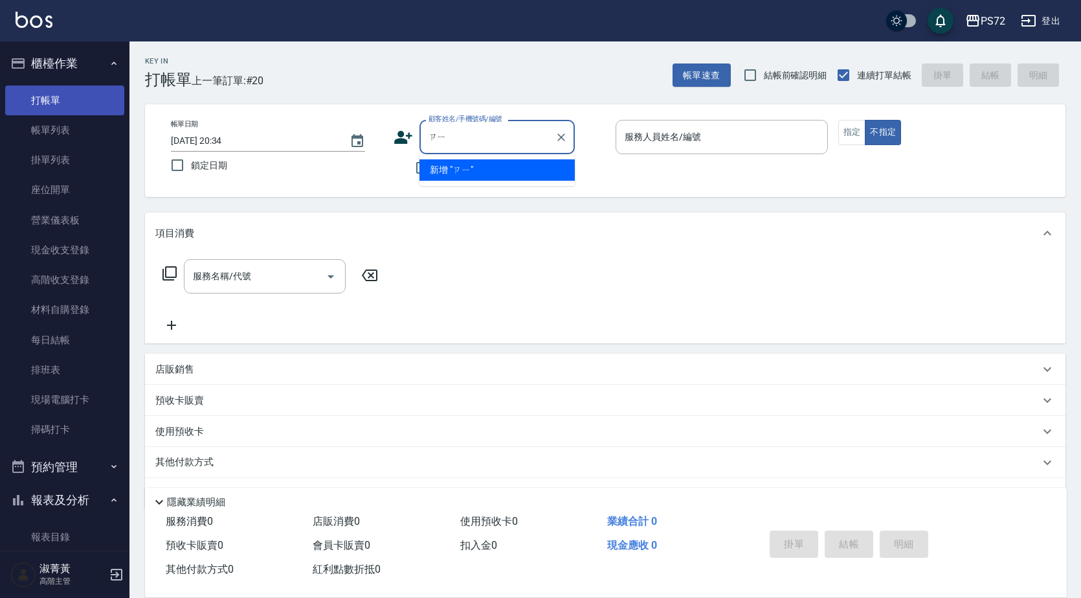
type input "ㄗㄧㄥ"
click at [446, 143] on input "顧客姓名/手機號碼/編號" at bounding box center [487, 137] width 124 height 23
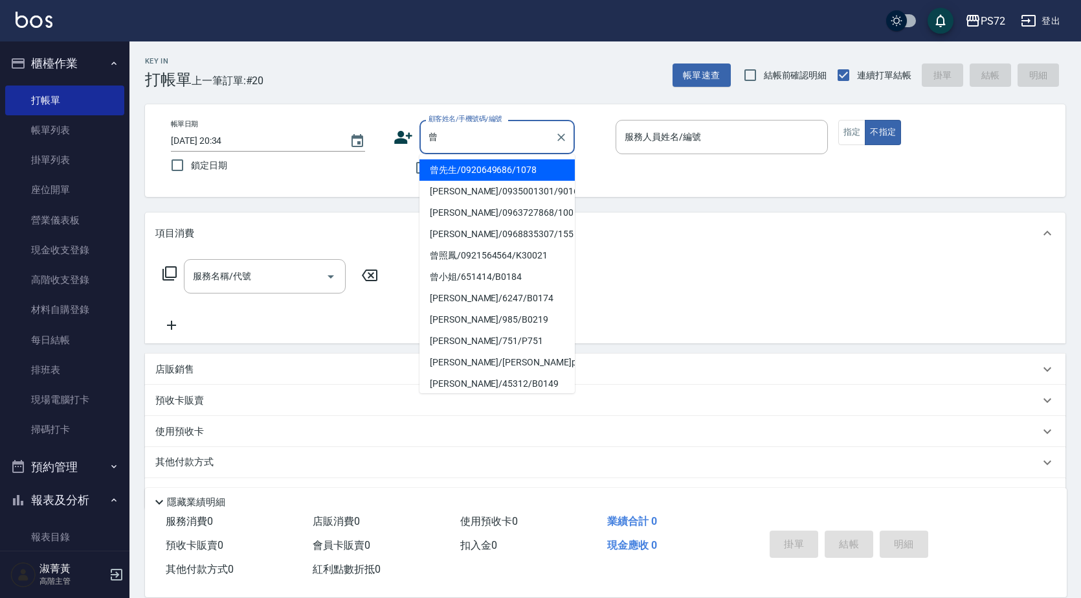
click at [458, 171] on li "曾先生/0920649686/1078" at bounding box center [497, 169] width 155 height 21
click at [490, 137] on input "曾先生/0920649686/1078" at bounding box center [487, 137] width 124 height 23
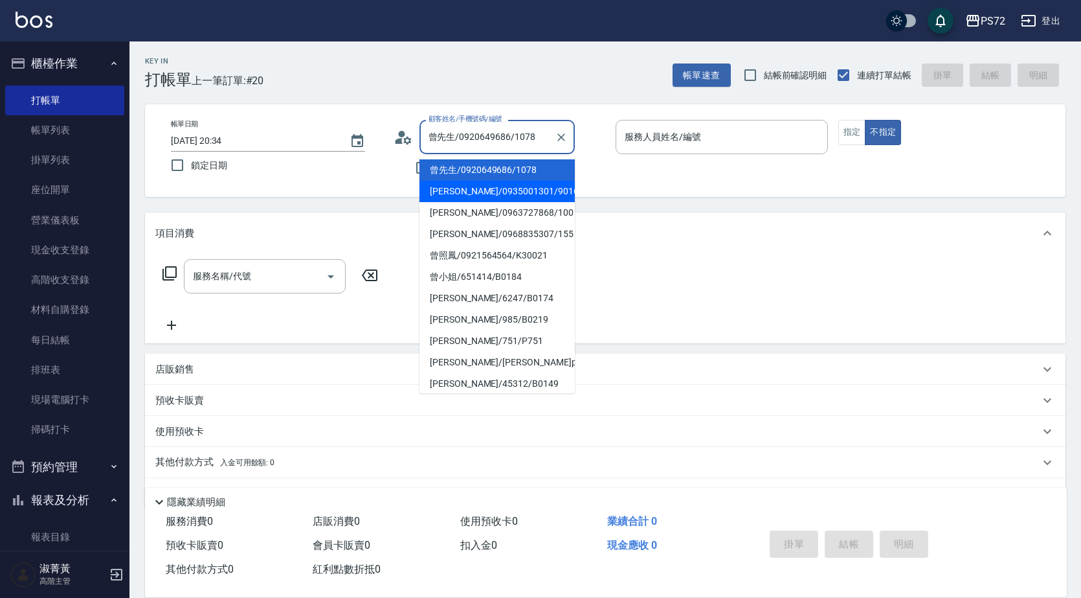
drag, startPoint x: 495, startPoint y: 191, endPoint x: 679, endPoint y: 163, distance: 186.7
click at [496, 190] on li "[PERSON_NAME]/0935001301/9016" at bounding box center [497, 191] width 155 height 21
type input "[PERSON_NAME]/0935001301/9016"
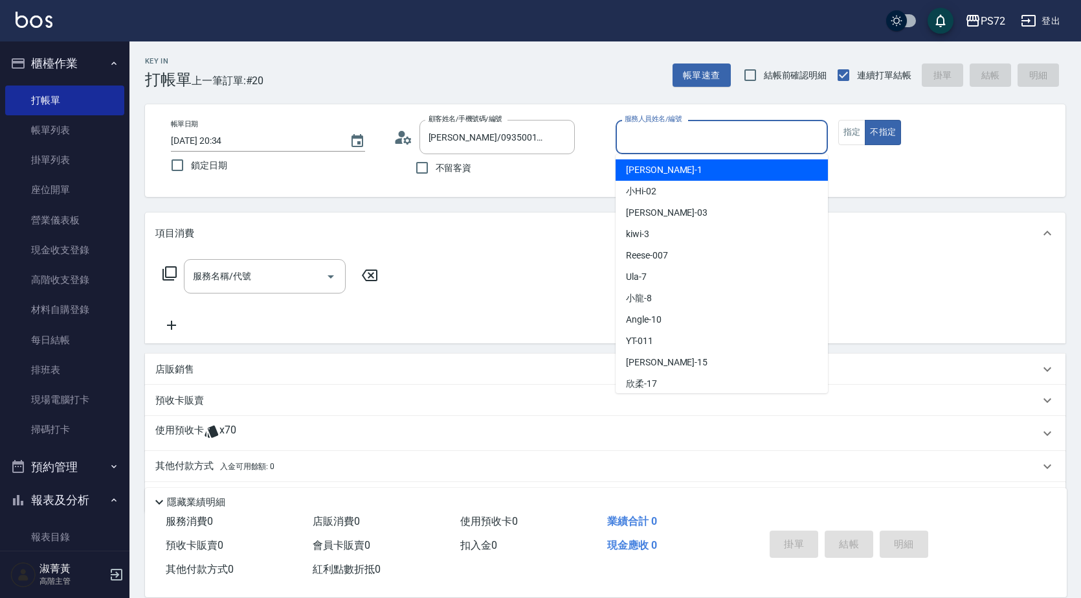
drag, startPoint x: 687, startPoint y: 142, endPoint x: 684, endPoint y: 192, distance: 49.3
click at [687, 143] on input "服務人員姓名/編號" at bounding box center [722, 137] width 201 height 23
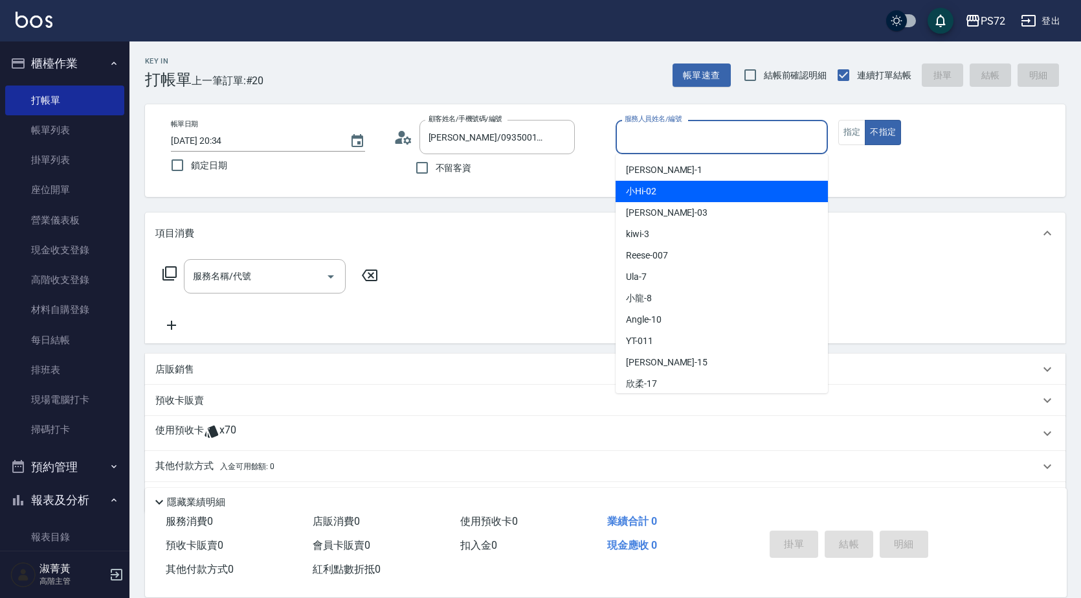
click at [684, 196] on div "小Hi -02" at bounding box center [722, 191] width 212 height 21
type input "小Hi-02"
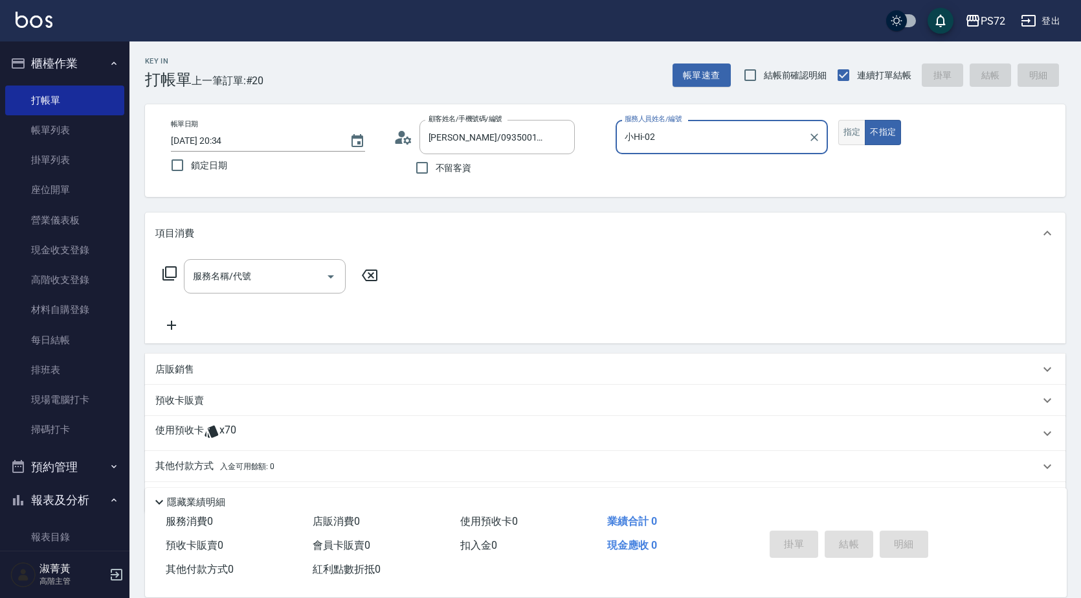
click at [849, 126] on button "指定" at bounding box center [853, 132] width 28 height 25
click at [269, 280] on input "服務名稱/代號" at bounding box center [255, 276] width 131 height 23
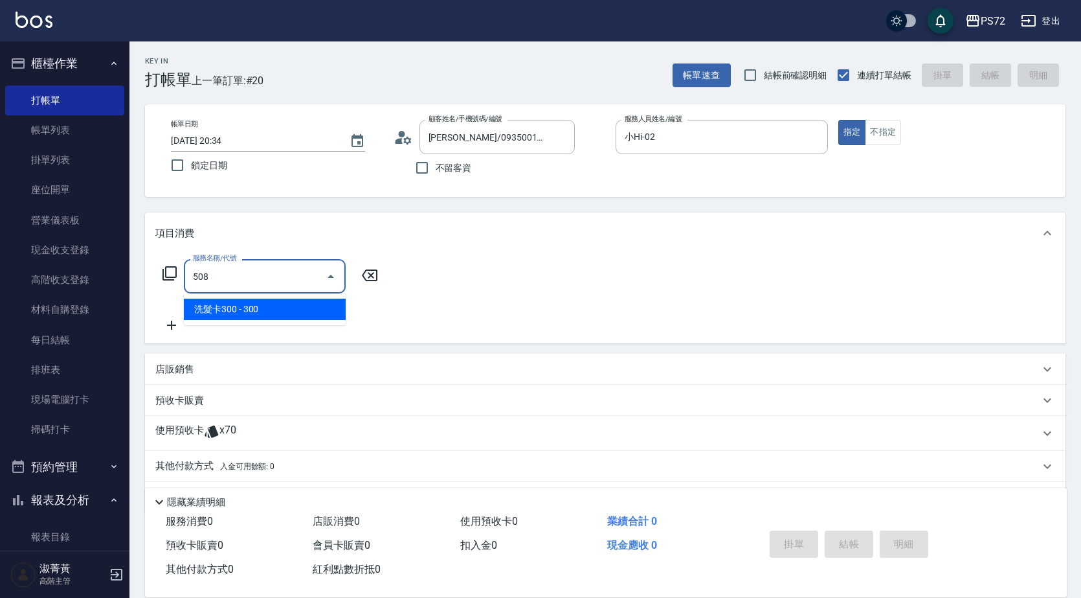
type input "洗髮卡300(508)"
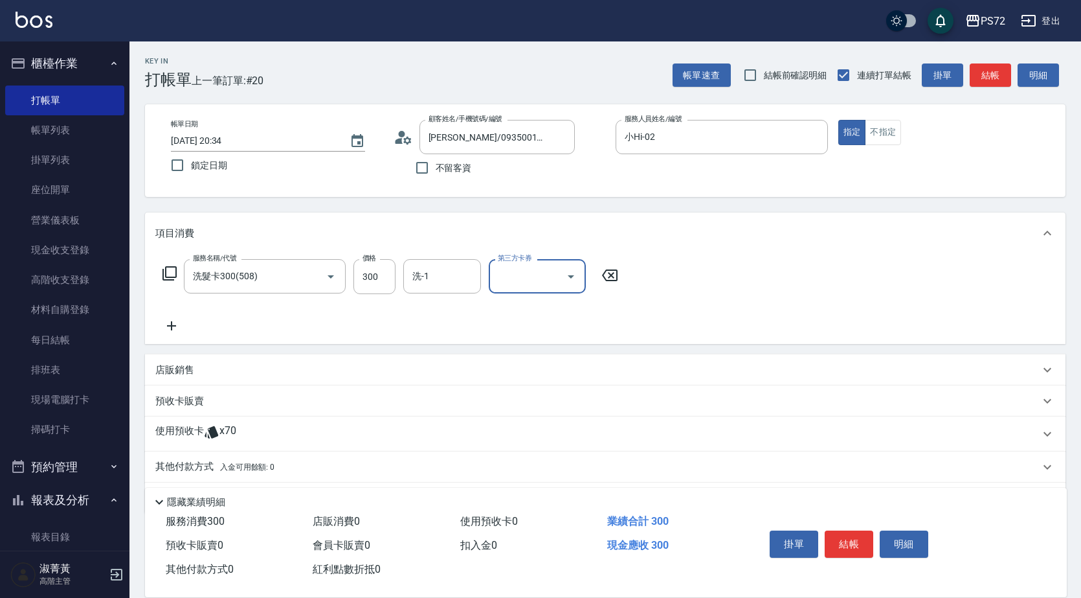
click at [541, 274] on input "第三方卡券" at bounding box center [528, 276] width 66 height 23
click at [532, 332] on span "舊有卡券" at bounding box center [537, 330] width 97 height 21
type input "舊有卡券"
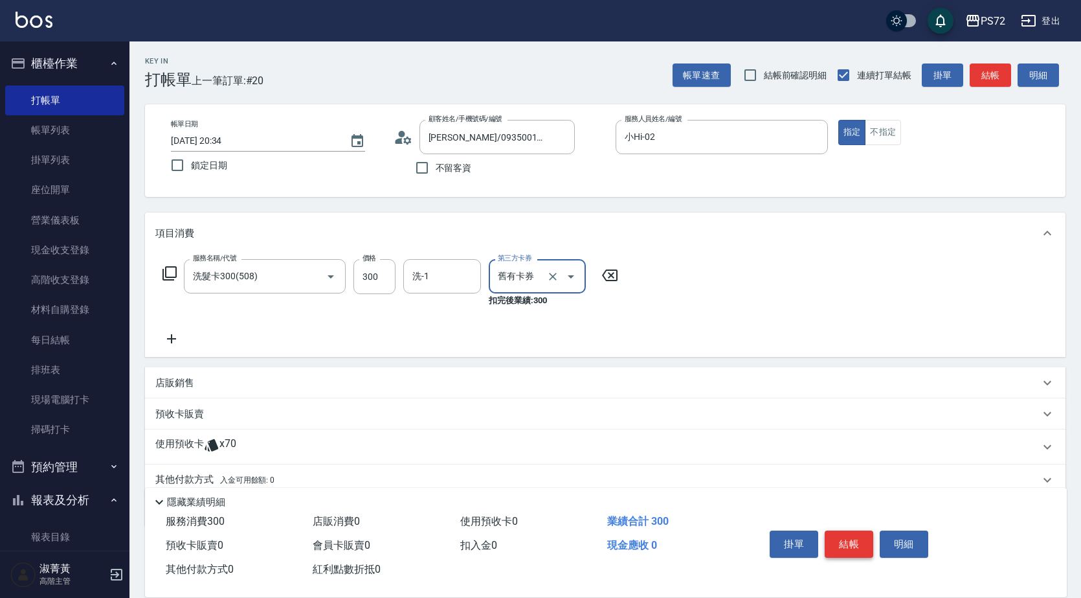
click at [861, 536] on button "結帳" at bounding box center [849, 543] width 49 height 27
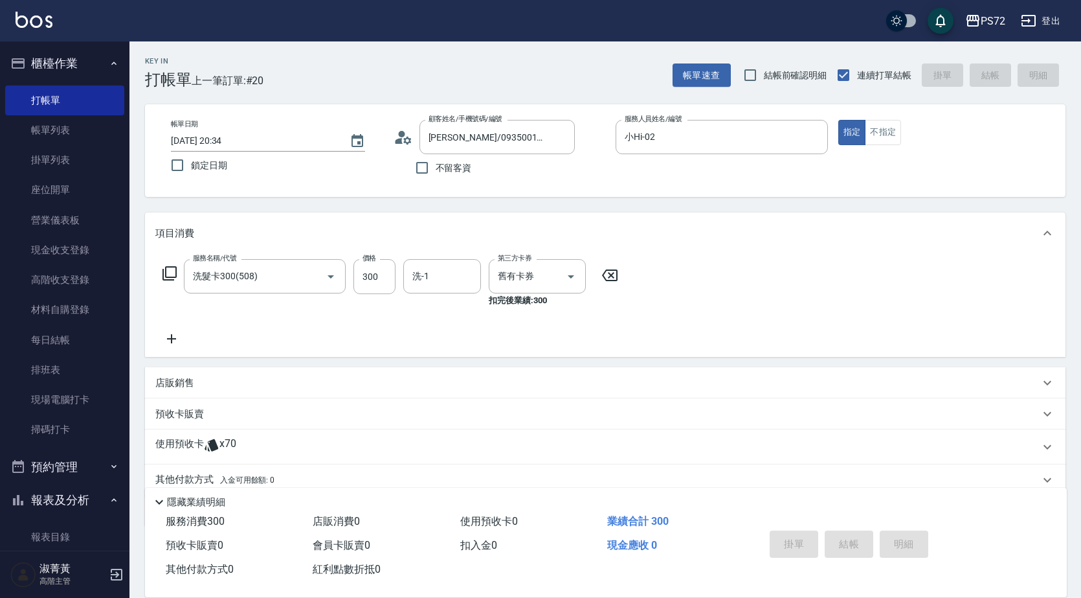
type input "[DATE] 20:35"
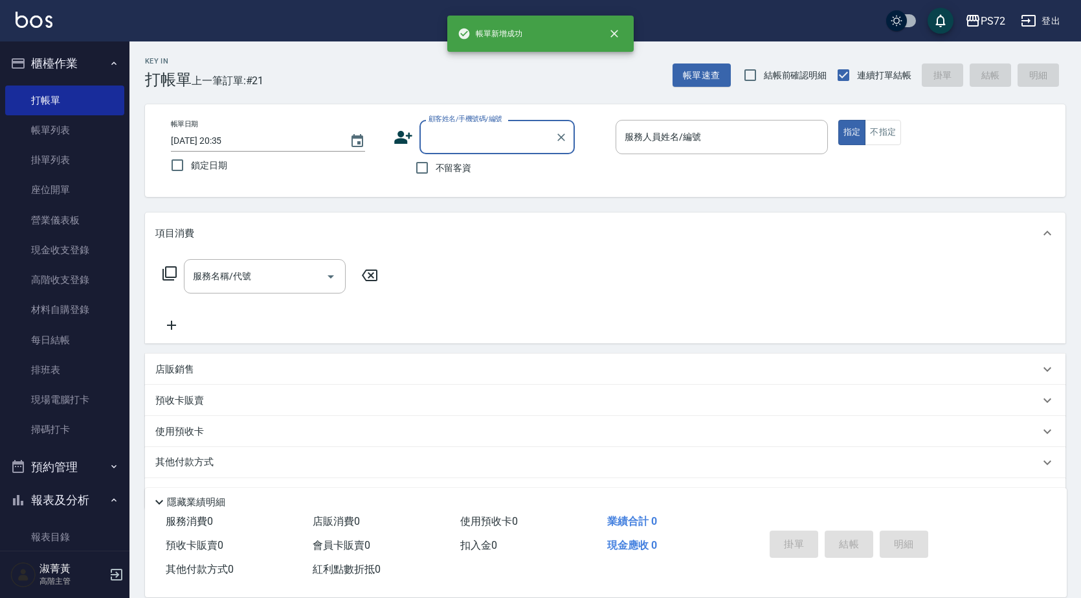
click at [441, 138] on input "顧客姓名/手機號碼/編號" at bounding box center [487, 137] width 124 height 23
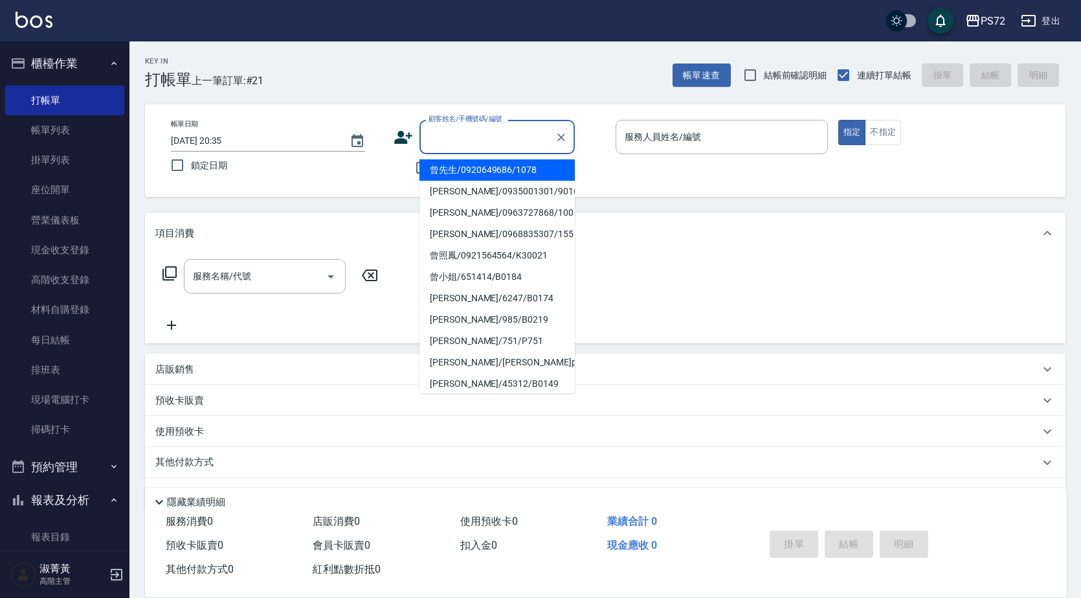
drag, startPoint x: 468, startPoint y: 175, endPoint x: 655, endPoint y: 166, distance: 188.0
click at [471, 174] on li "曾先生/0920649686/1078" at bounding box center [497, 169] width 155 height 21
type input "曾先生/0920649686/1078"
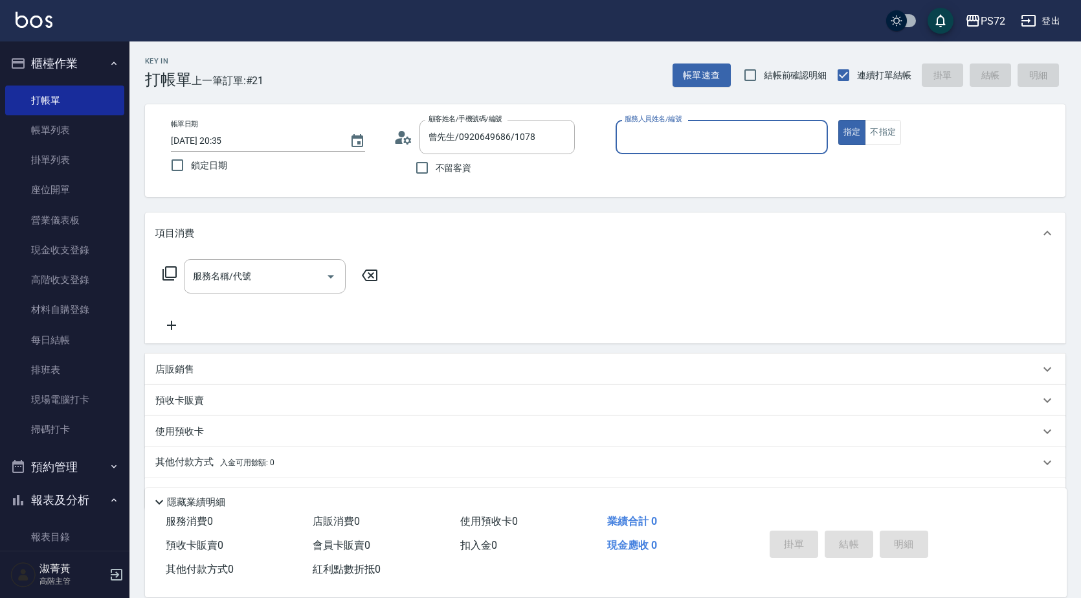
click at [649, 133] on input "服務人員姓名/編號" at bounding box center [722, 137] width 201 height 23
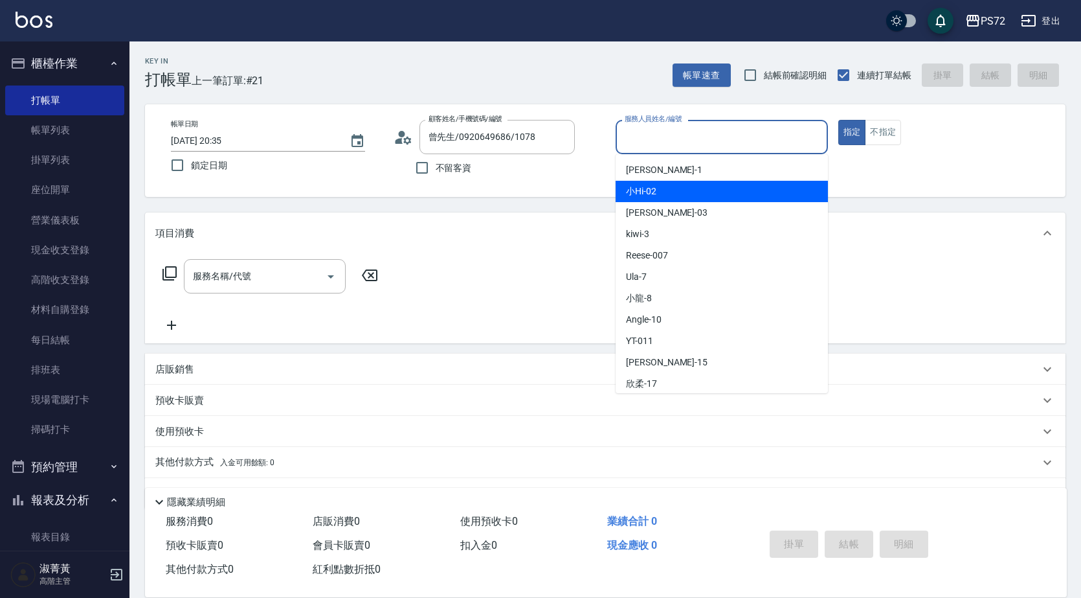
drag, startPoint x: 659, startPoint y: 197, endPoint x: 774, endPoint y: 184, distance: 116.0
click at [671, 192] on div "小Hi -02" at bounding box center [722, 191] width 212 height 21
type input "小Hi-02"
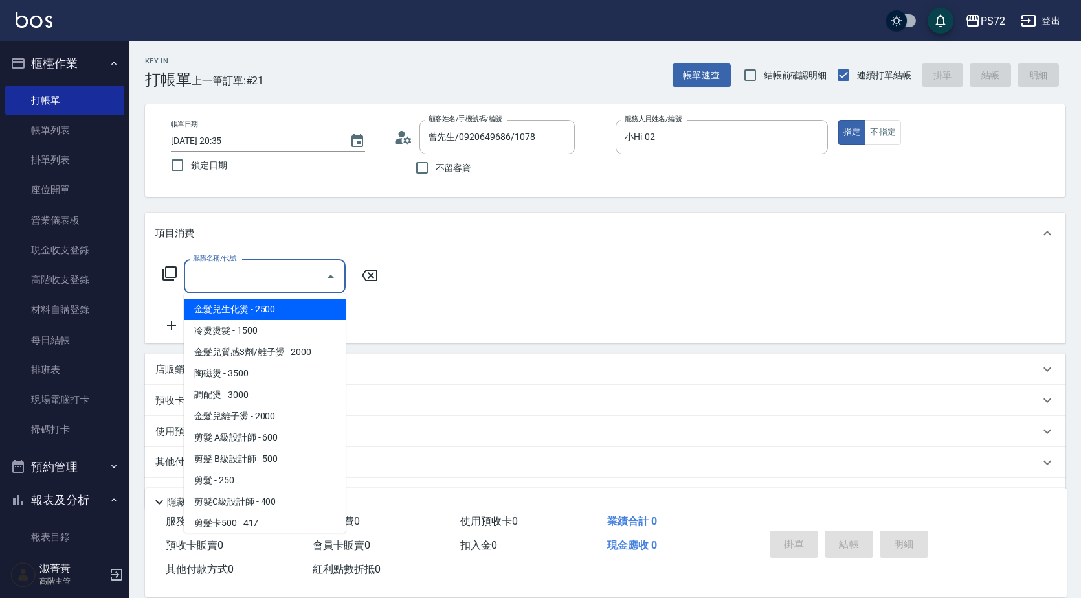
click at [227, 286] on input "服務名稱/代號" at bounding box center [255, 276] width 131 height 23
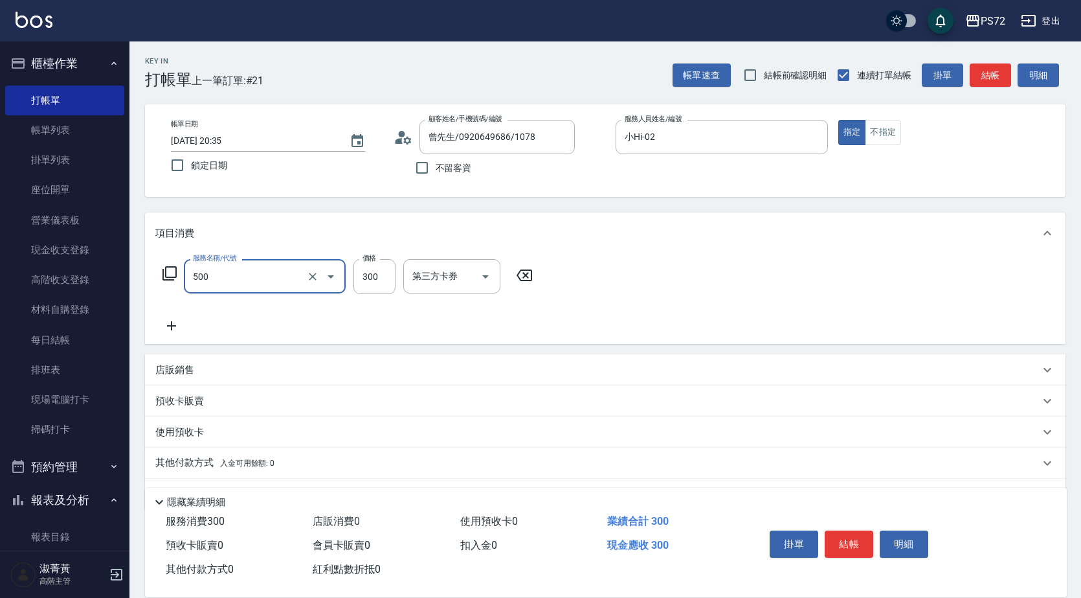
type input "洗髮(A級)(500)"
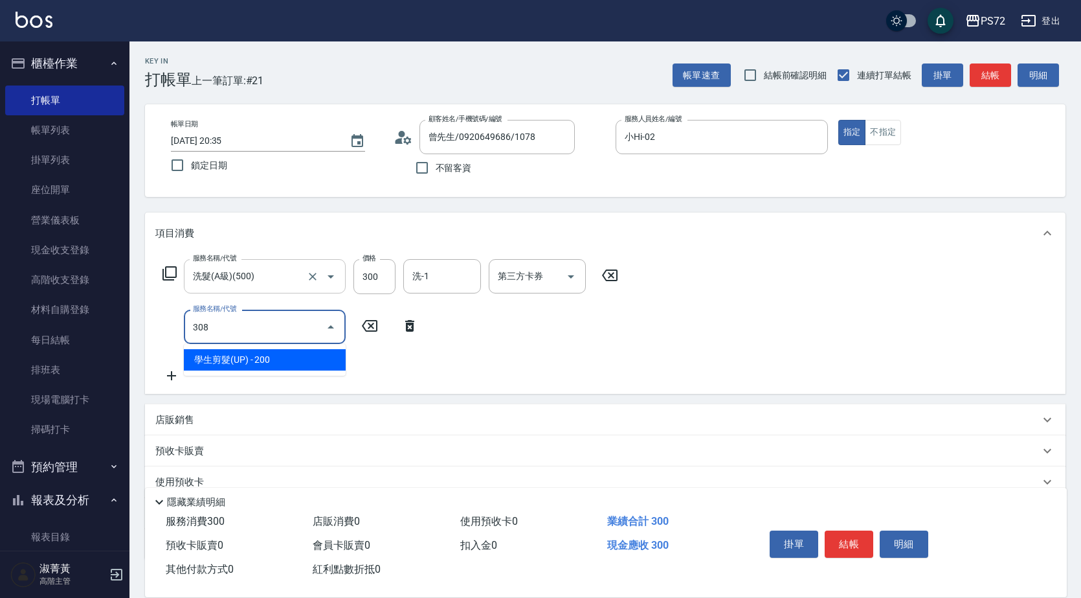
type input "學生剪髮(UP)(308)"
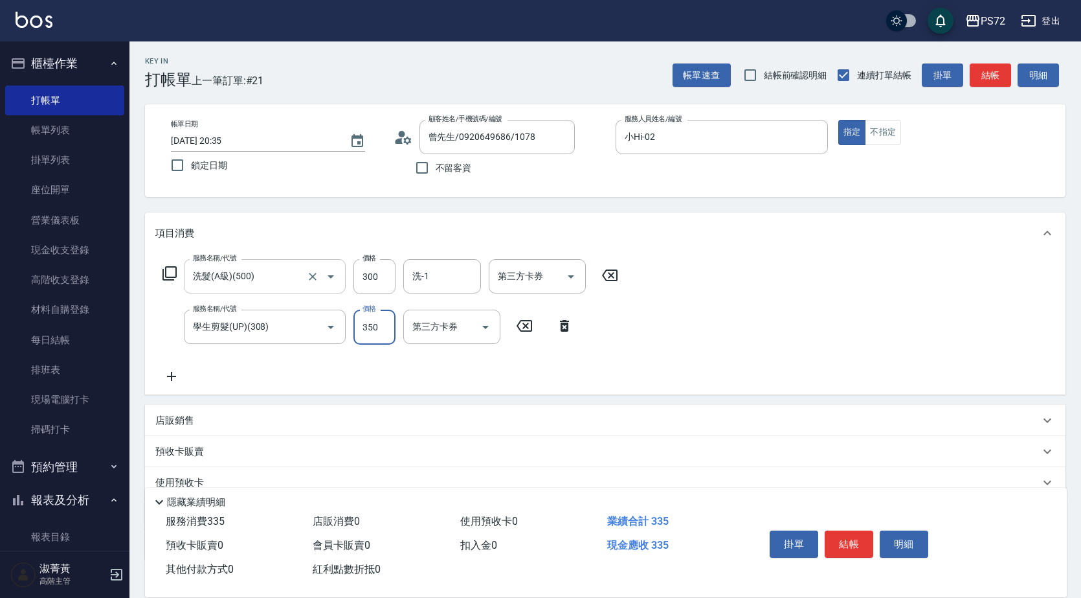
type input "350"
click at [842, 535] on button "結帳" at bounding box center [849, 543] width 49 height 27
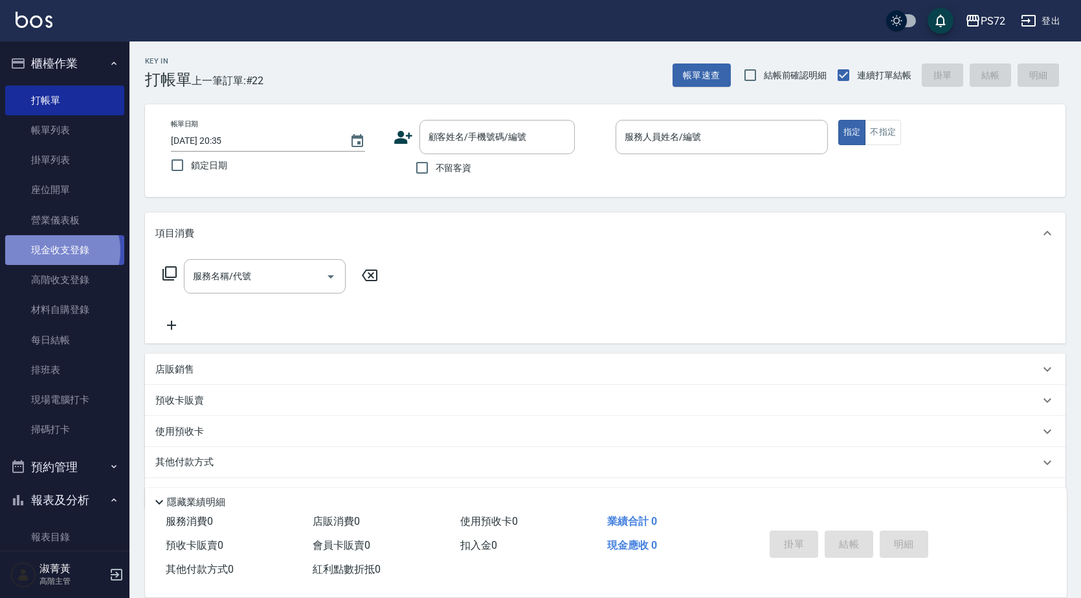
click at [59, 251] on link "現金收支登錄" at bounding box center [64, 250] width 119 height 30
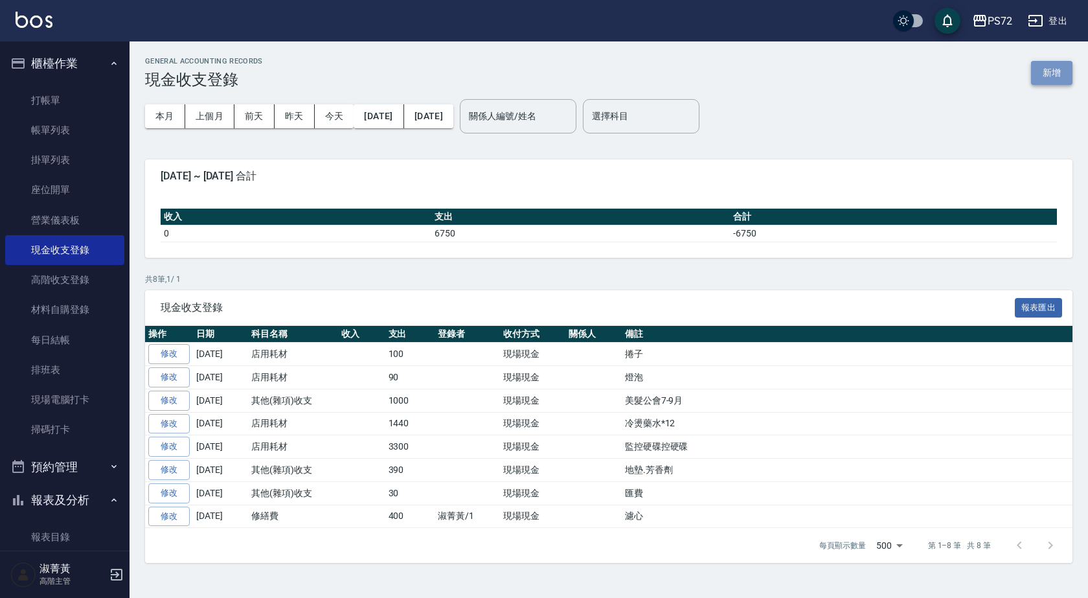
click at [1059, 74] on button "新增" at bounding box center [1051, 73] width 41 height 24
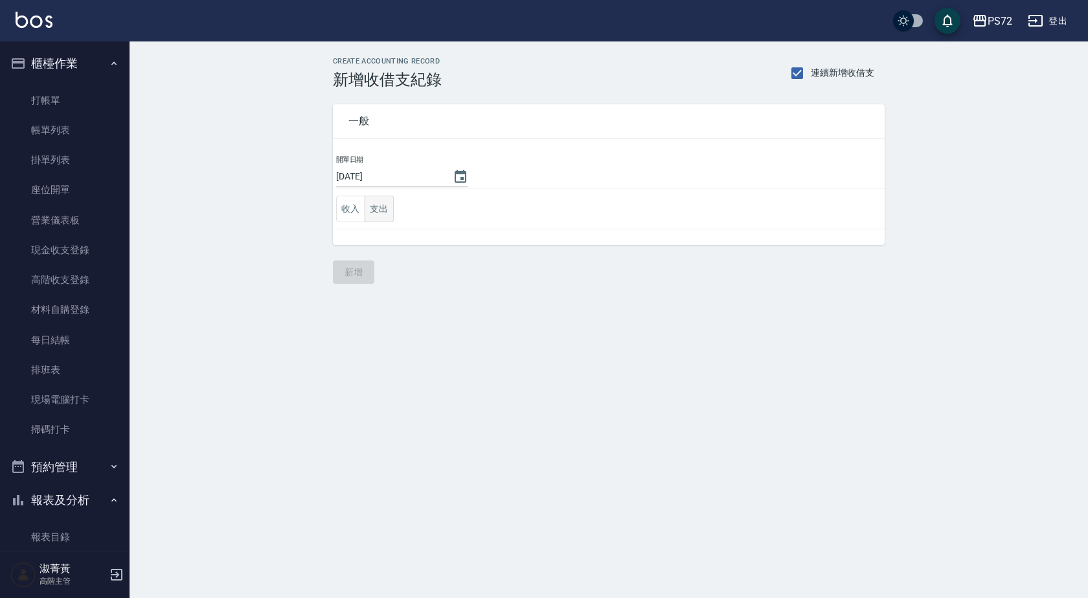
click at [367, 207] on button "支出" at bounding box center [379, 209] width 29 height 27
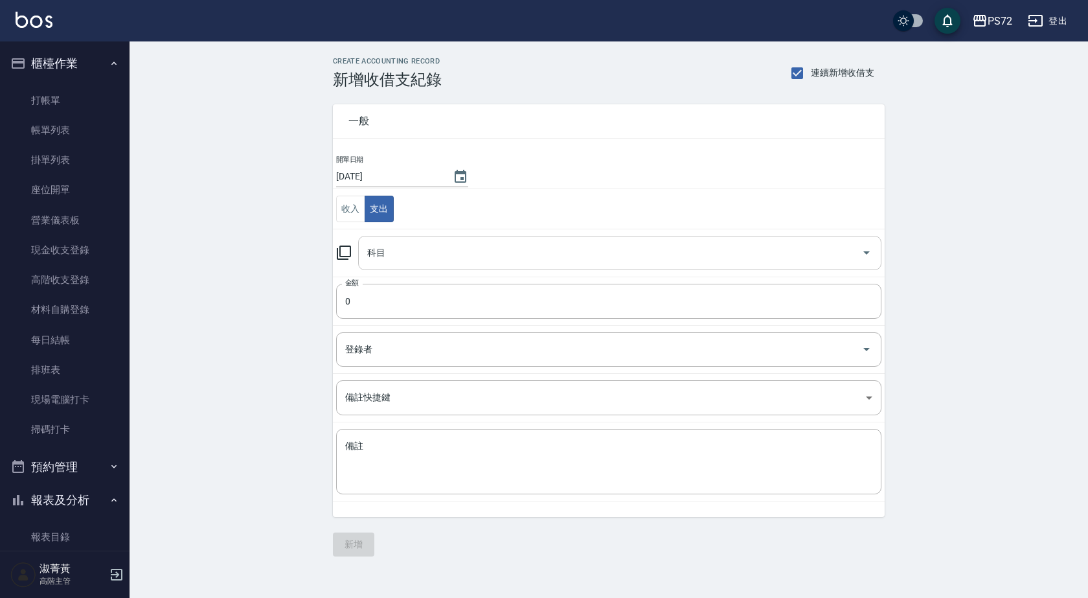
click at [387, 261] on input "科目" at bounding box center [610, 253] width 492 height 23
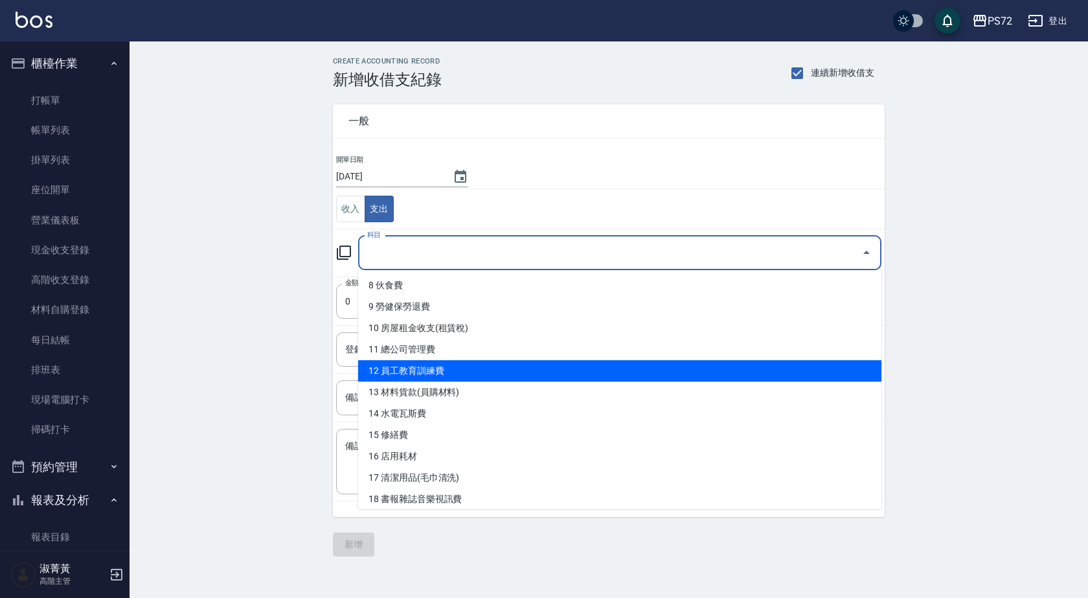
scroll to position [194, 0]
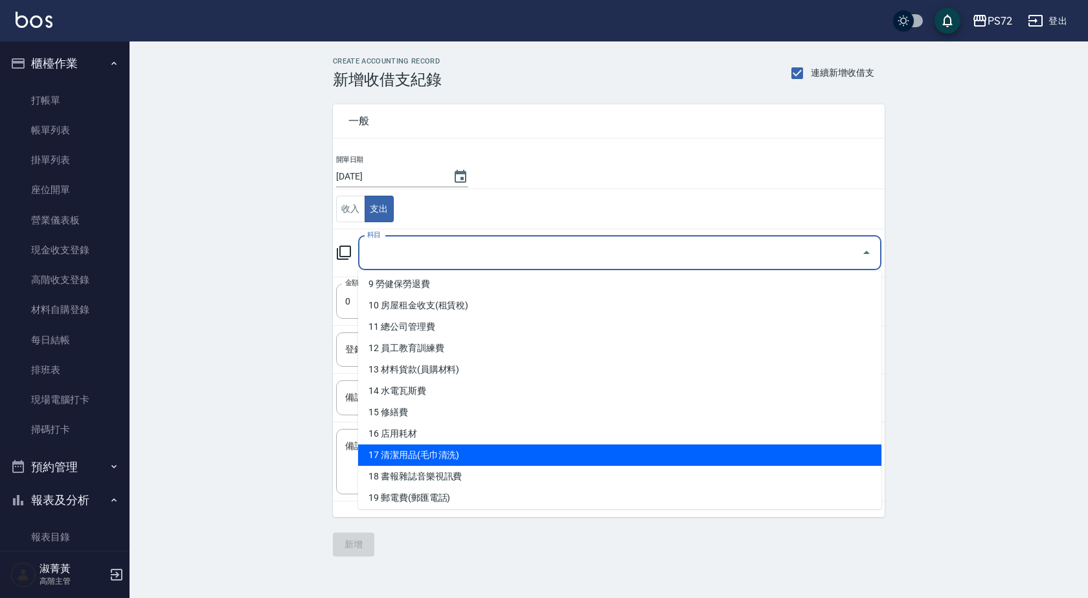
click at [438, 455] on li "17 清潔用品(毛巾清洗)" at bounding box center [619, 454] width 523 height 21
type input "17 清潔用品(毛巾清洗)"
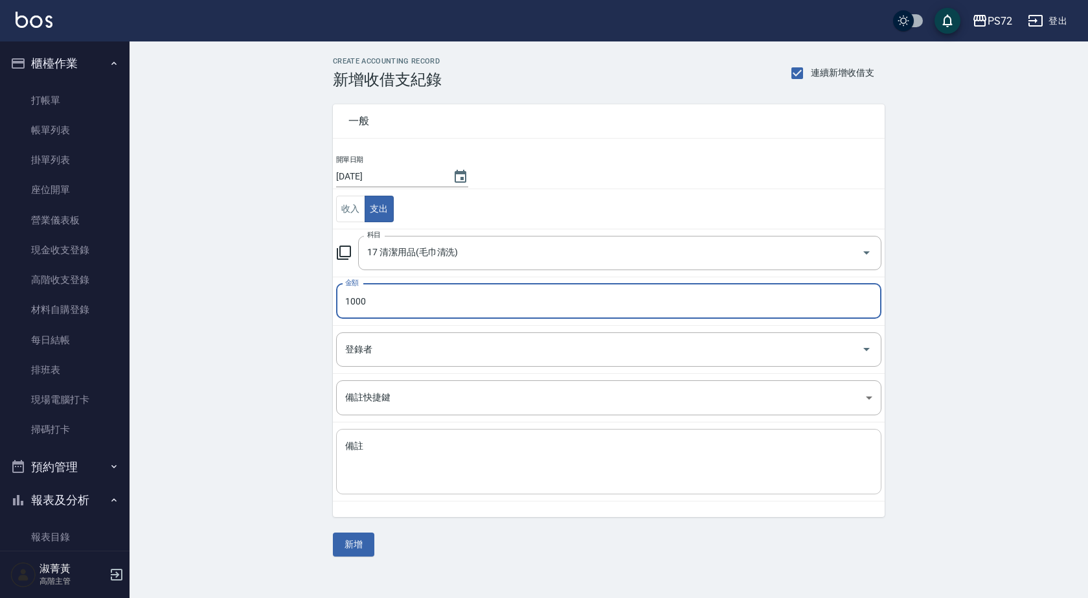
type input "1000"
click at [357, 466] on textarea "備註" at bounding box center [608, 462] width 527 height 44
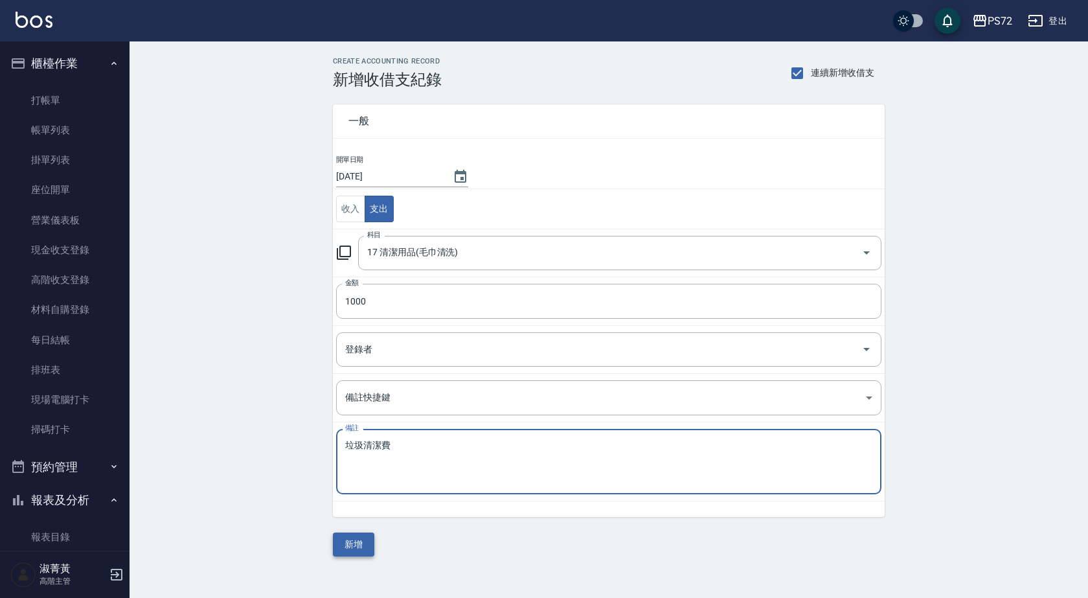
type textarea "垃圾清潔費"
drag, startPoint x: 363, startPoint y: 544, endPoint x: 348, endPoint y: 540, distance: 15.4
click at [357, 543] on button "新增" at bounding box center [353, 544] width 41 height 24
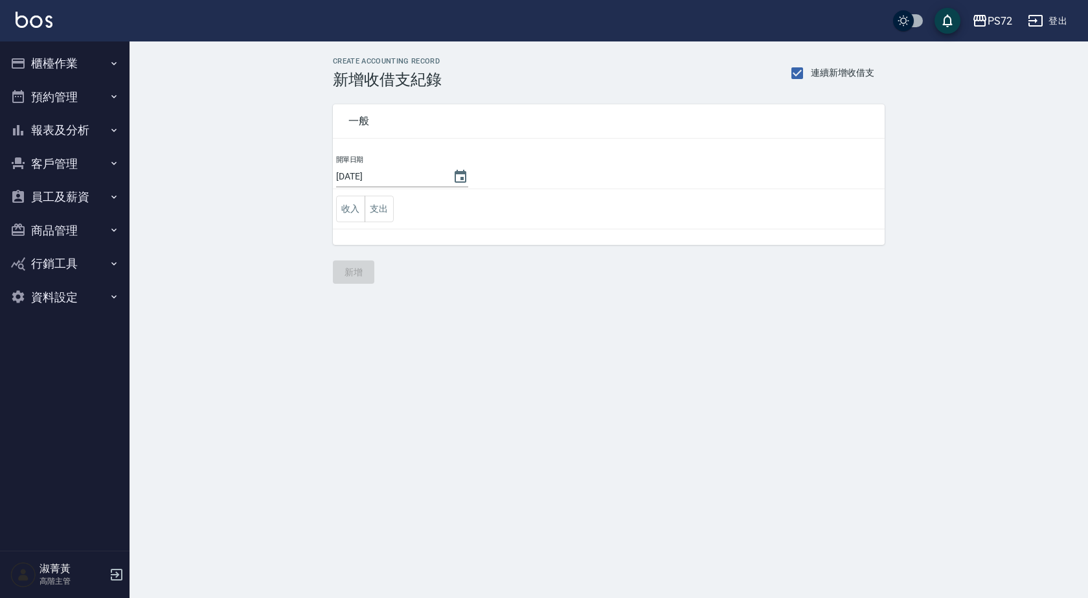
click at [82, 135] on button "報表及分析" at bounding box center [64, 130] width 119 height 34
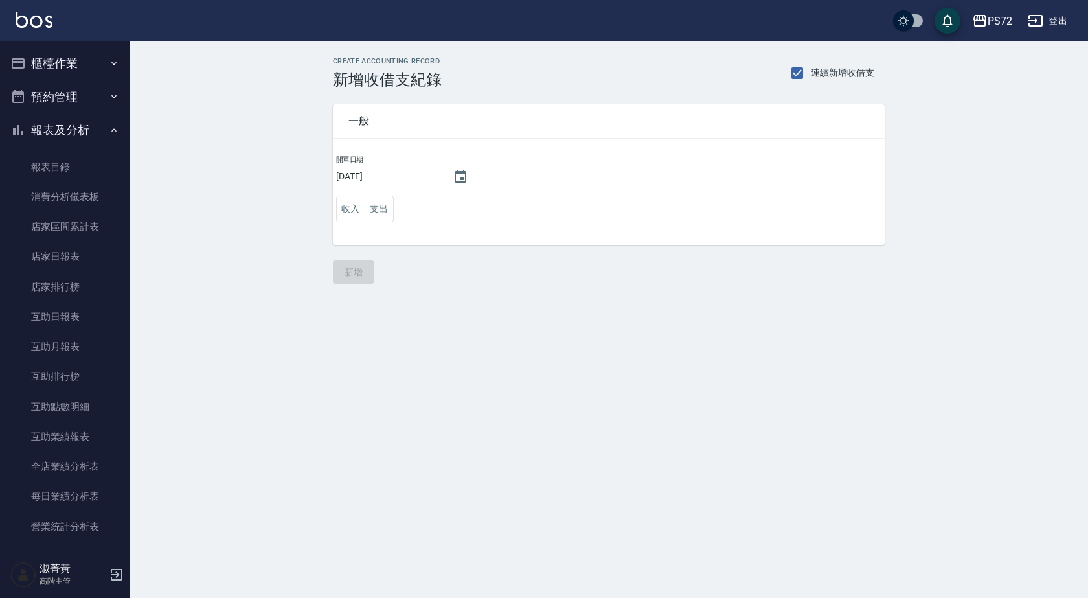
click at [77, 69] on button "櫃檯作業" at bounding box center [64, 64] width 119 height 34
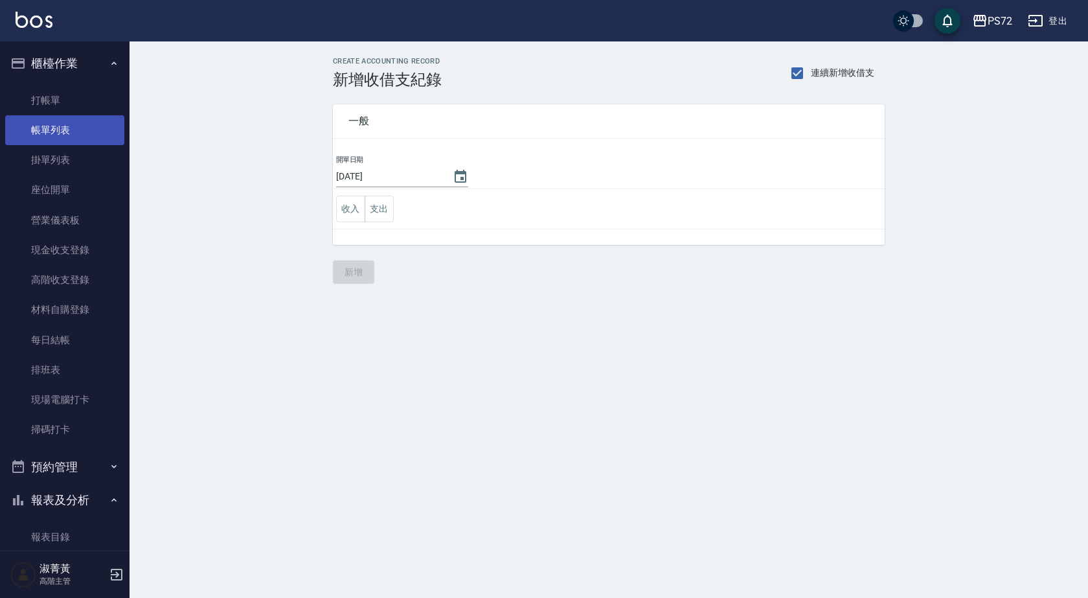
click at [79, 140] on link "帳單列表" at bounding box center [64, 130] width 119 height 30
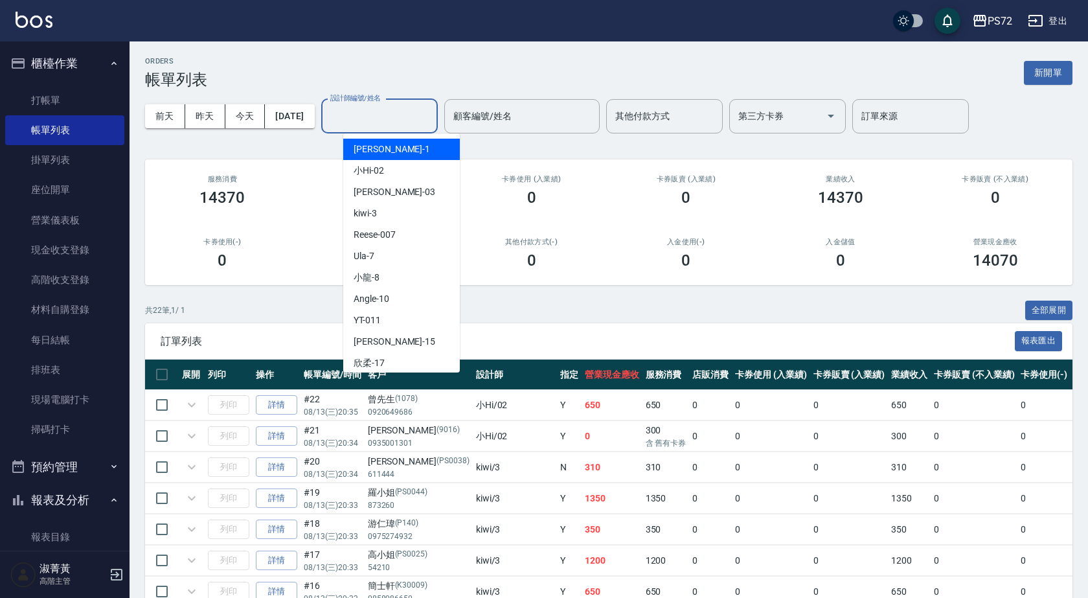
click at [383, 120] on div "設計師編號/姓名 設計師編號/姓名" at bounding box center [379, 116] width 117 height 34
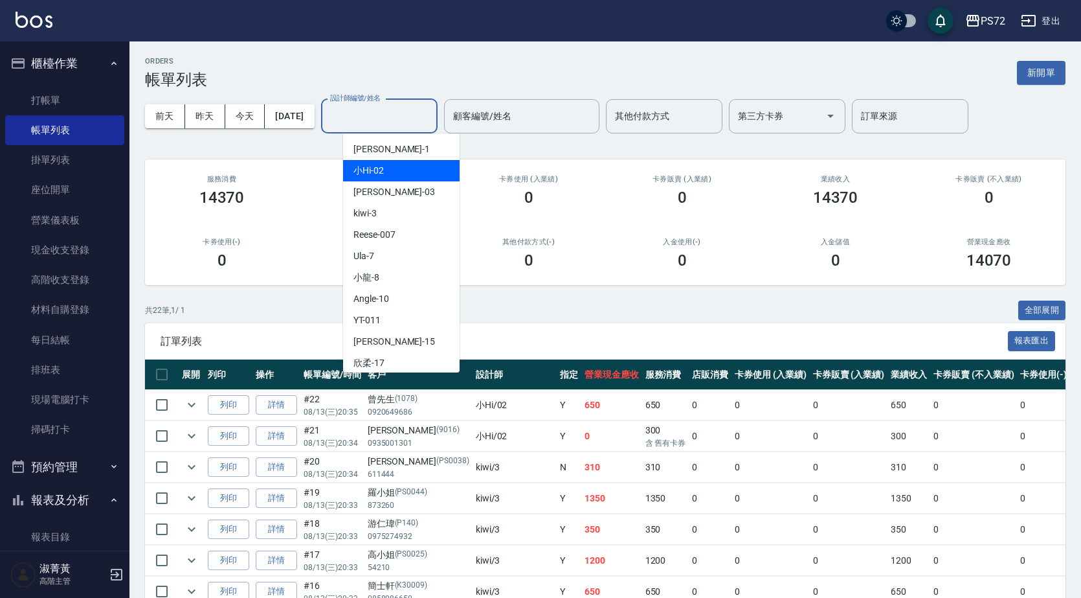
click at [390, 177] on div "小Hi -02" at bounding box center [401, 170] width 117 height 21
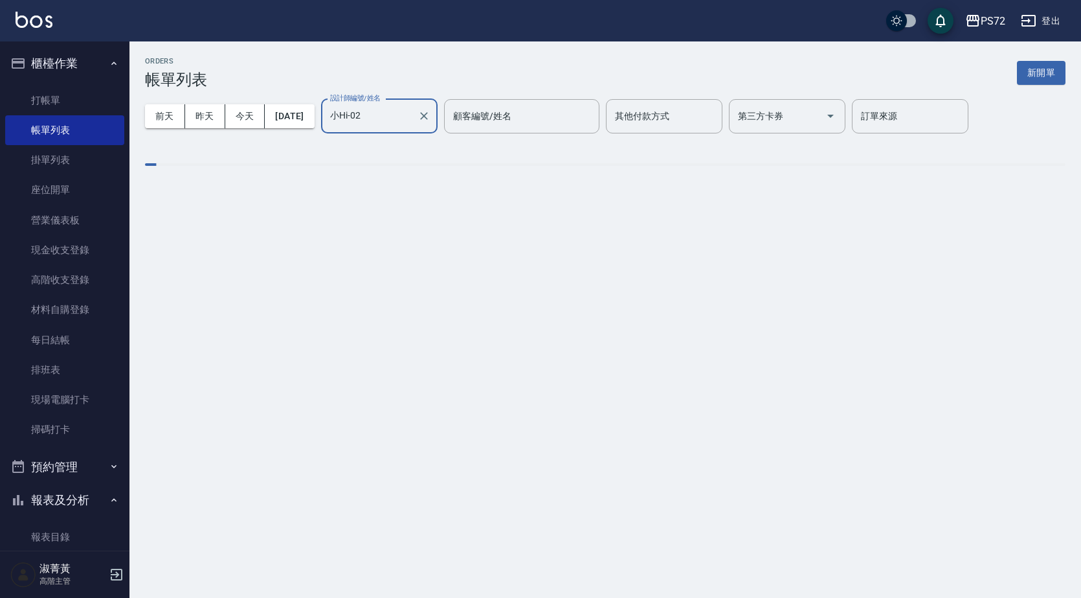
type input "小Hi-02"
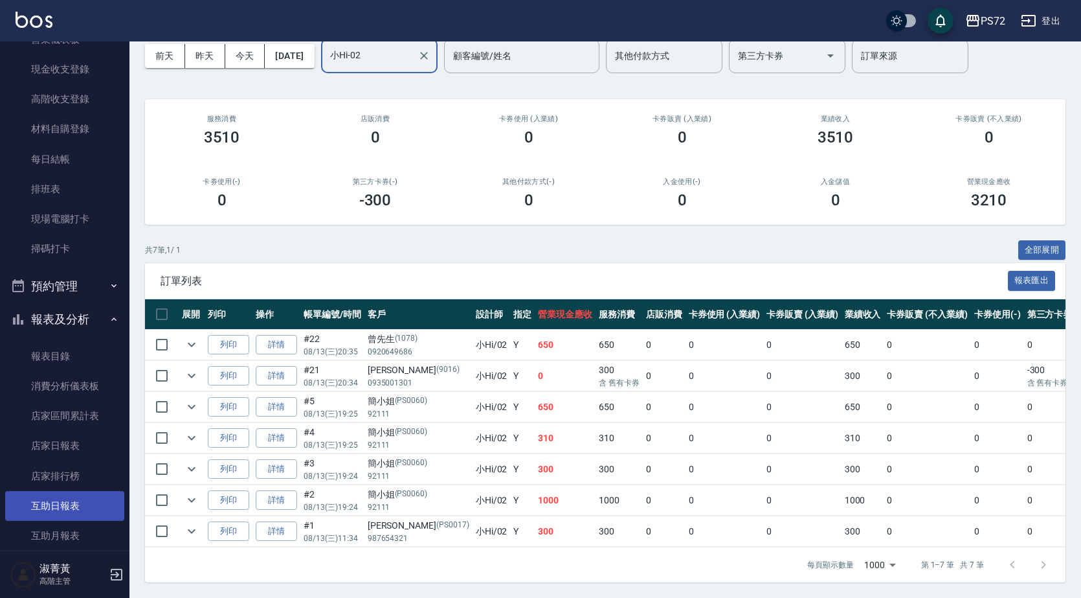
scroll to position [259, 0]
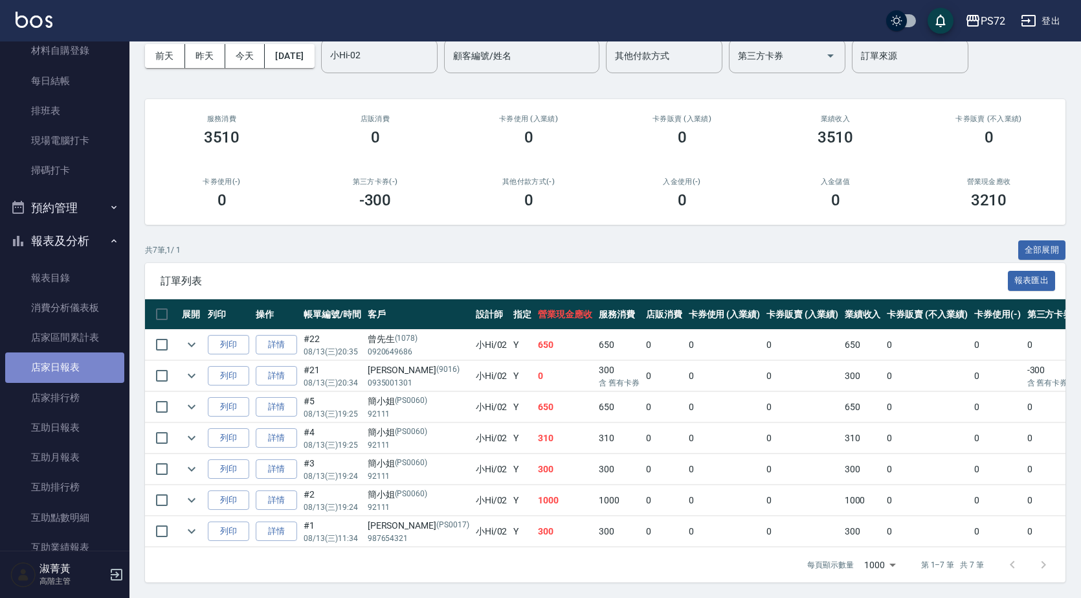
click at [67, 365] on link "店家日報表" at bounding box center [64, 367] width 119 height 30
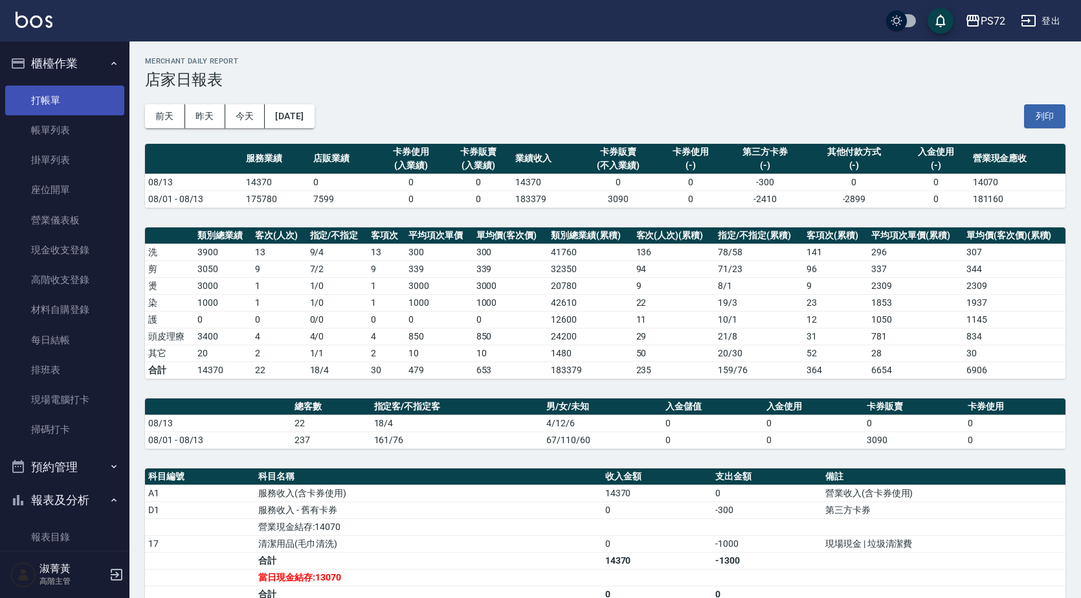
click at [83, 102] on link "打帳單" at bounding box center [64, 100] width 119 height 30
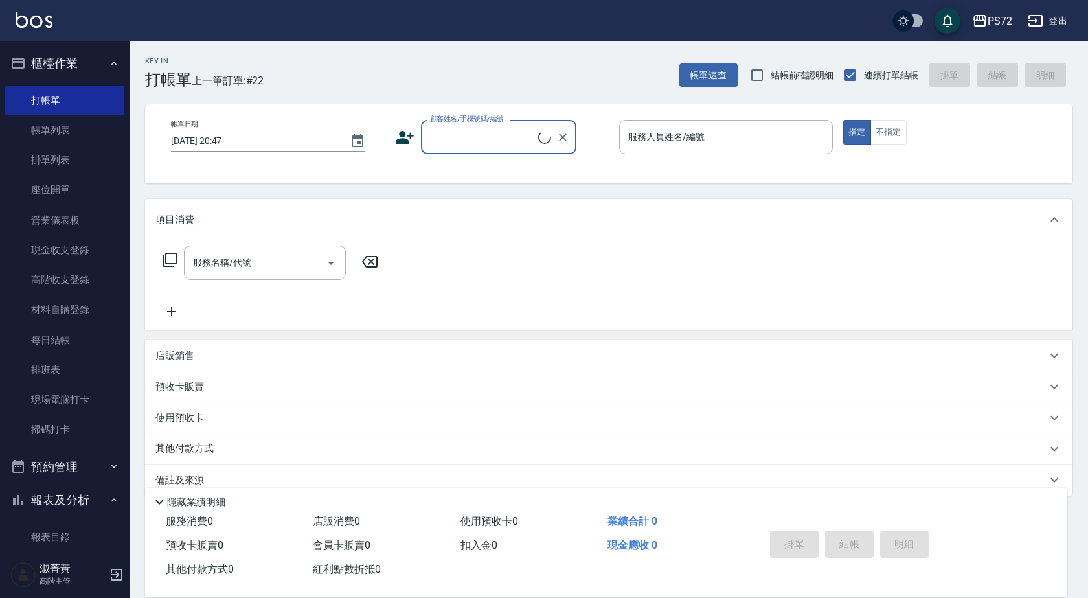
scroll to position [453, 0]
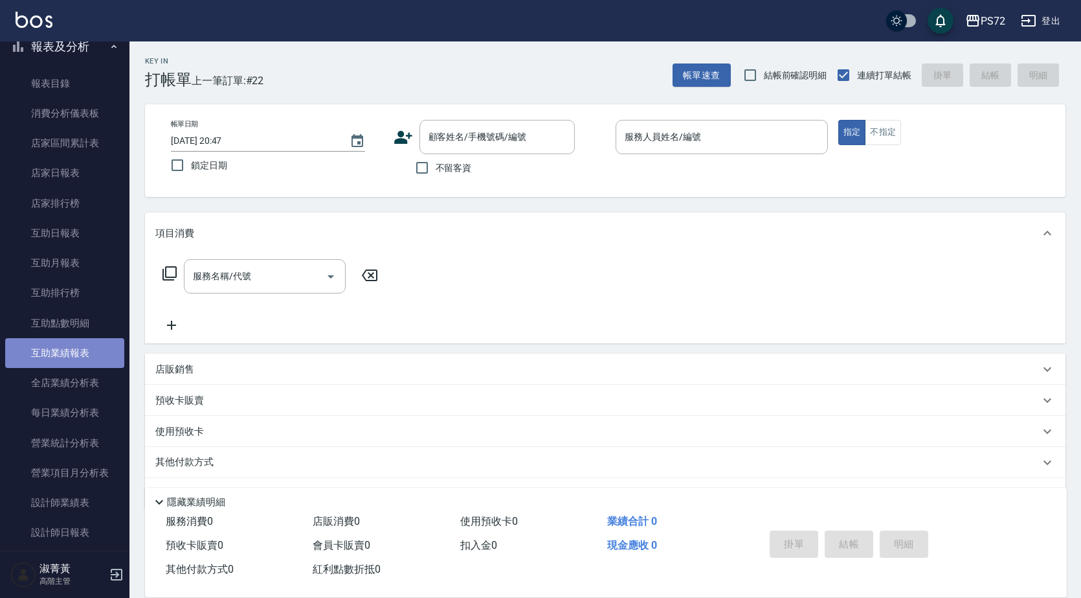
click at [68, 367] on link "互助業績報表" at bounding box center [64, 353] width 119 height 30
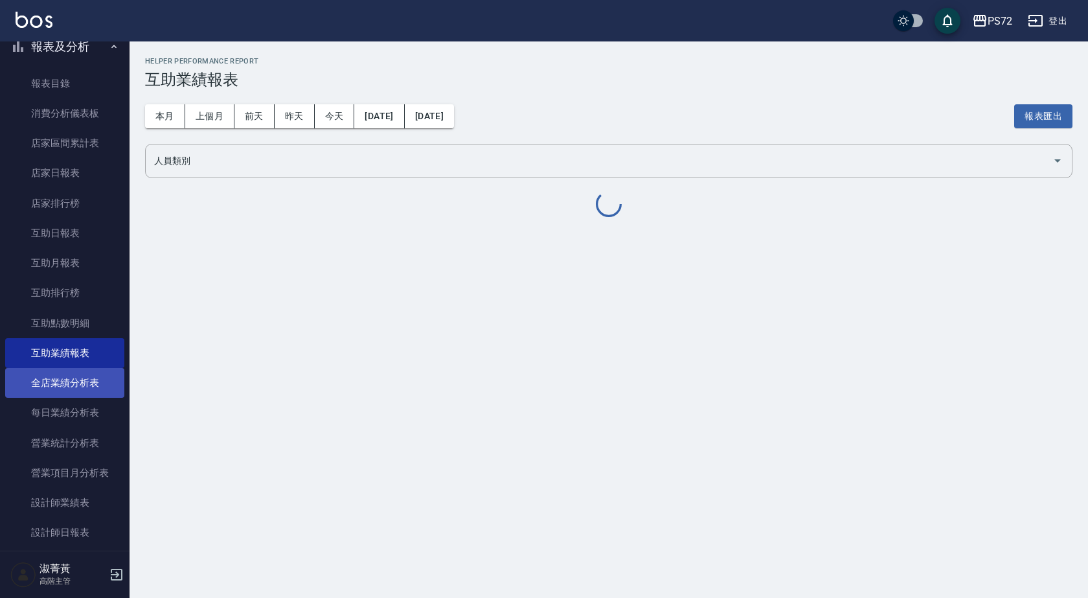
click at [70, 379] on link "全店業績分析表" at bounding box center [64, 383] width 119 height 30
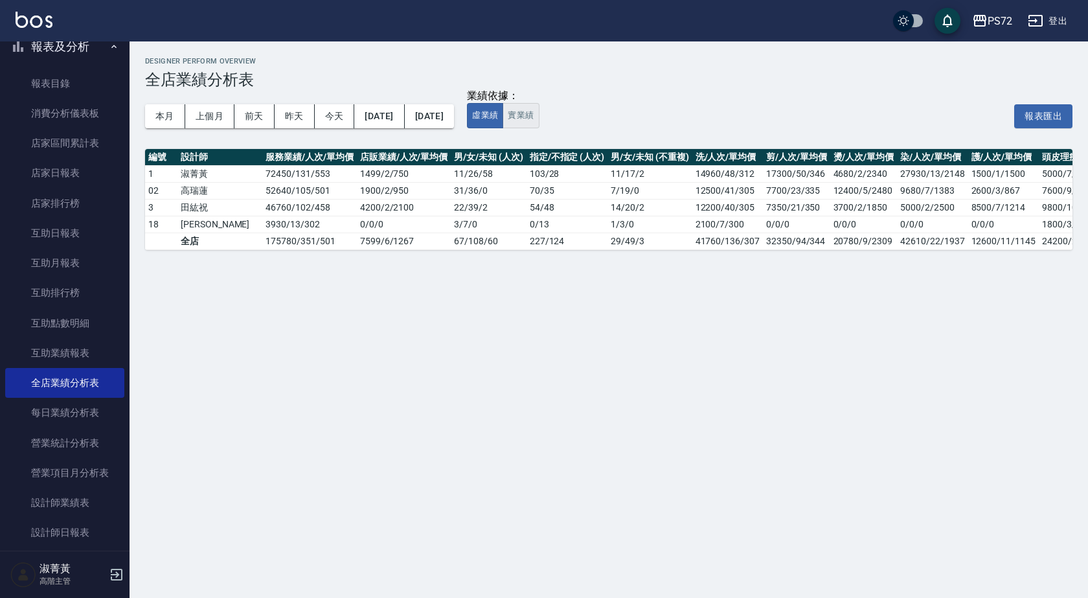
click at [539, 122] on button "實業績" at bounding box center [520, 115] width 36 height 25
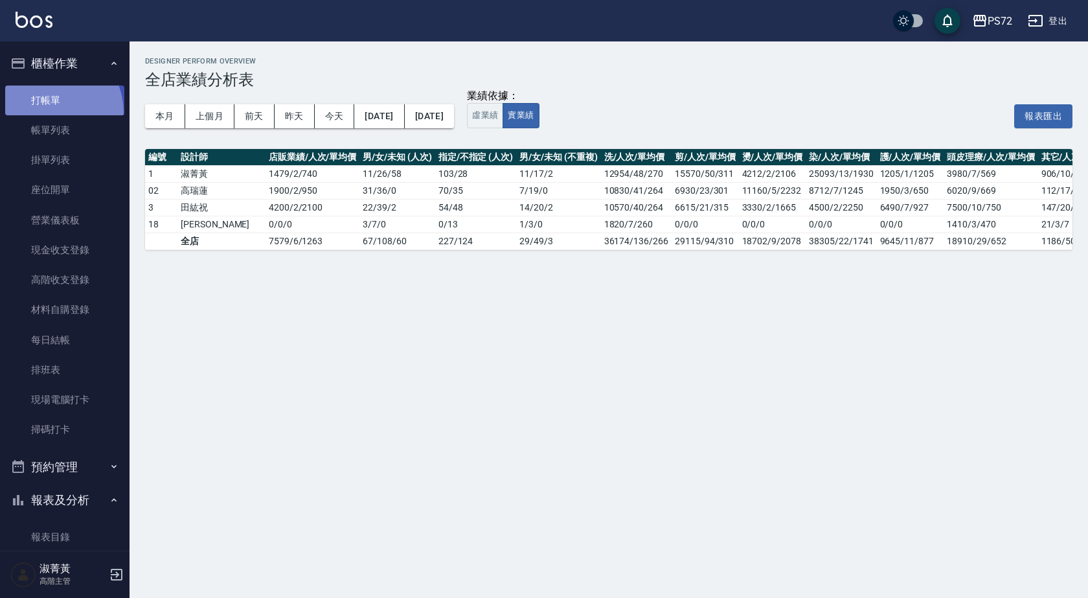
click at [41, 113] on link "打帳單" at bounding box center [64, 100] width 119 height 30
